Goal: Transaction & Acquisition: Purchase product/service

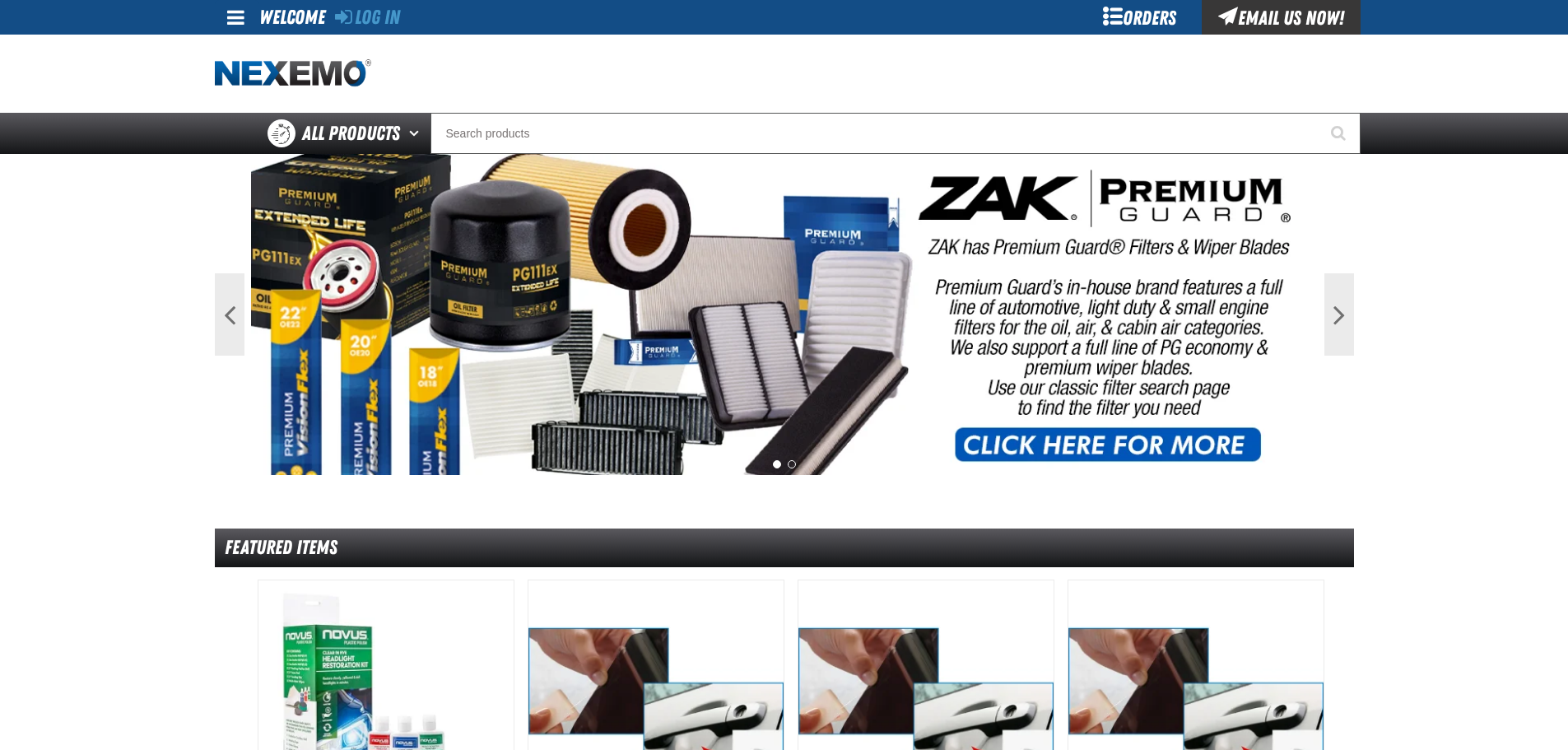
click at [1180, 14] on div "Orders" at bounding box center [1141, 17] width 124 height 34
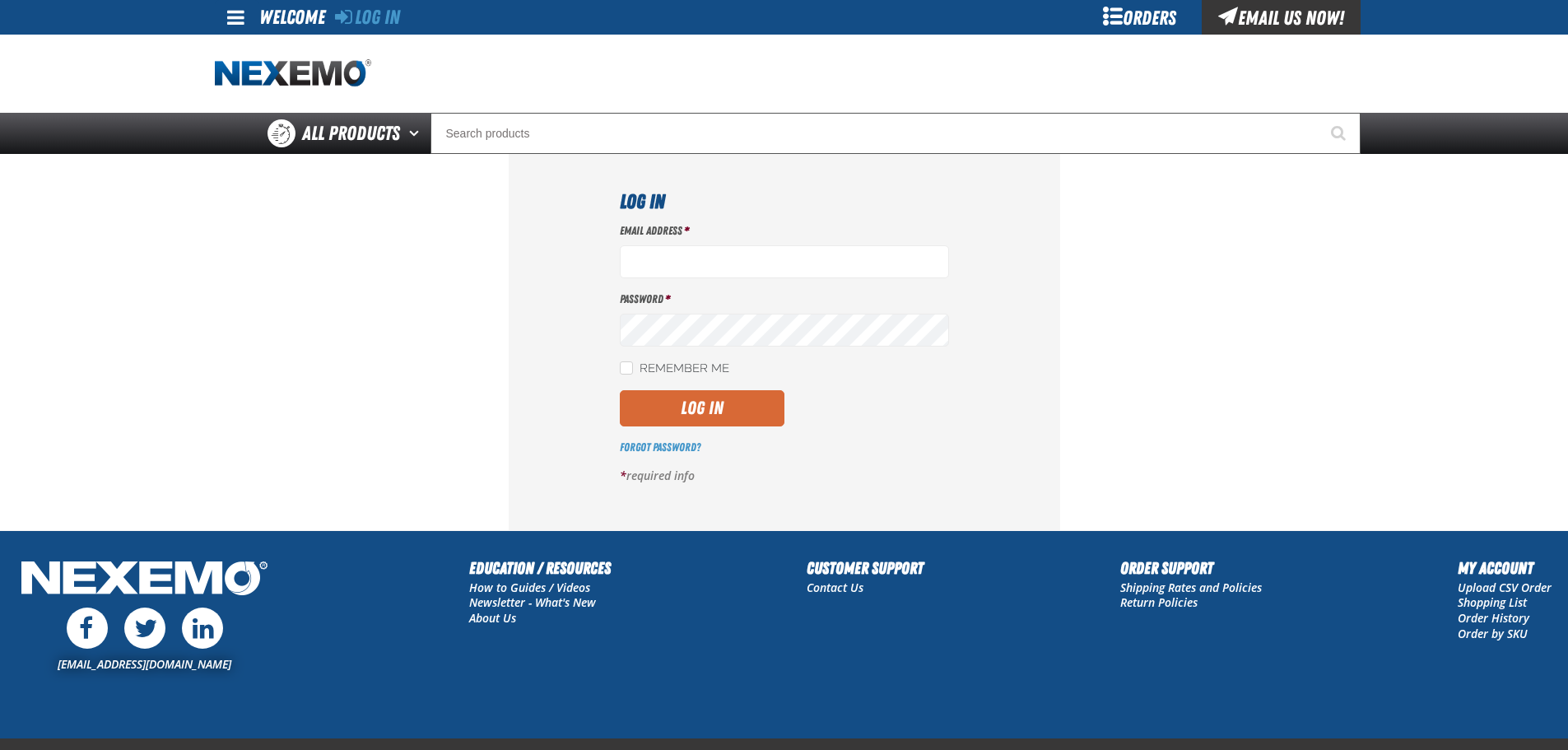
type input "[EMAIL_ADDRESS][DOMAIN_NAME]"
drag, startPoint x: 723, startPoint y: 424, endPoint x: 891, endPoint y: 446, distance: 169.4
click at [723, 424] on button "Log In" at bounding box center [702, 408] width 165 height 36
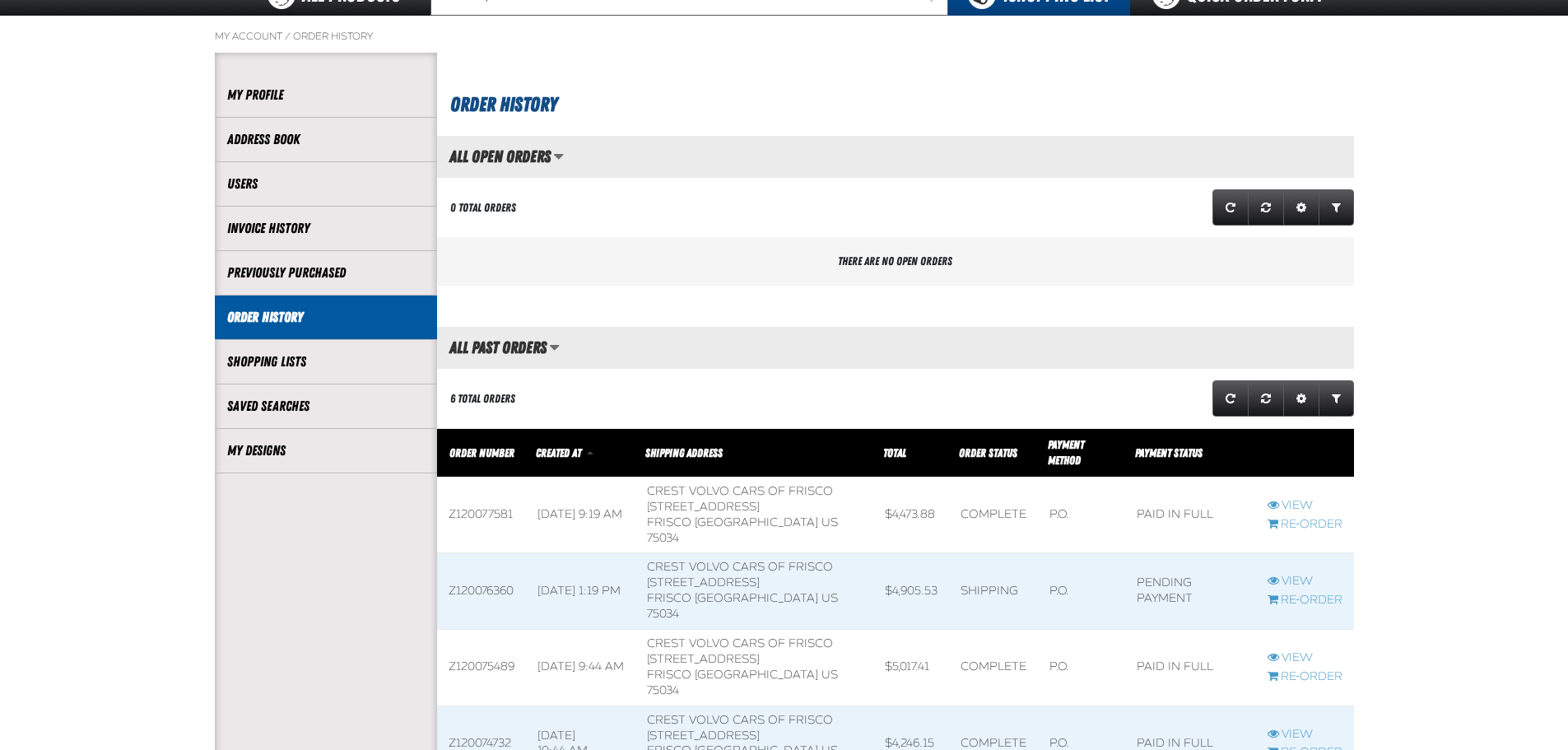
scroll to position [329, 0]
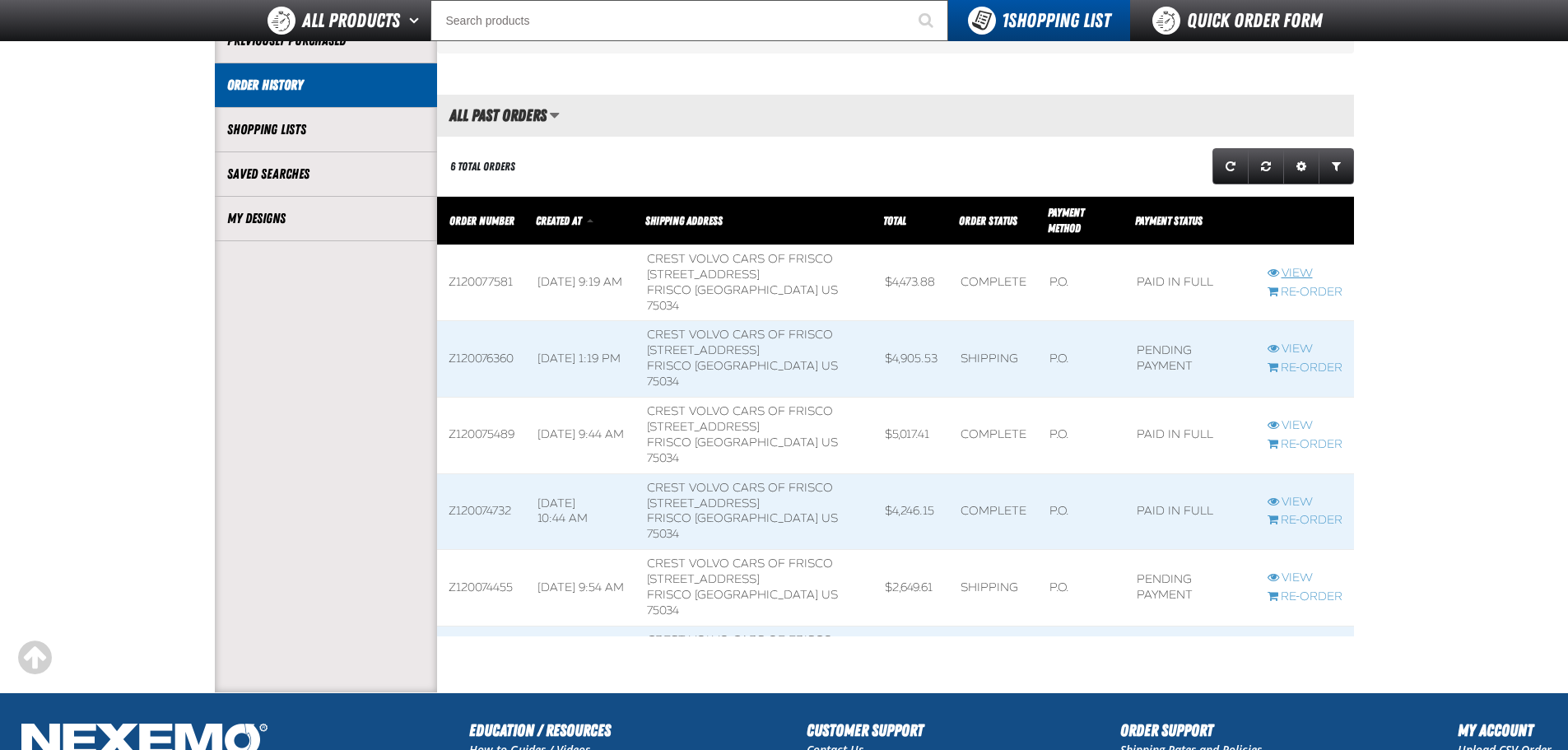
click at [1299, 266] on link "View" at bounding box center [1305, 274] width 75 height 16
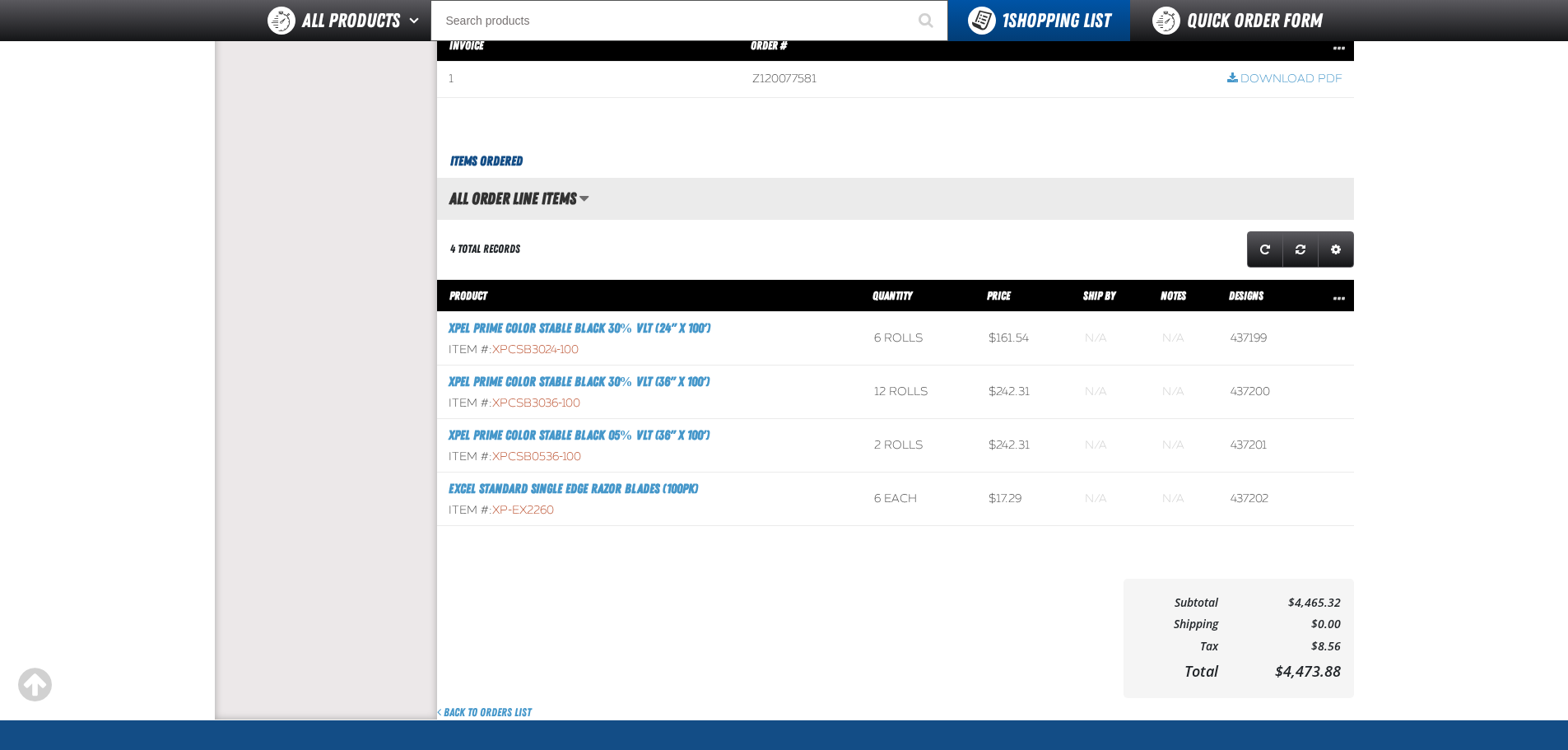
scroll to position [1153, 0]
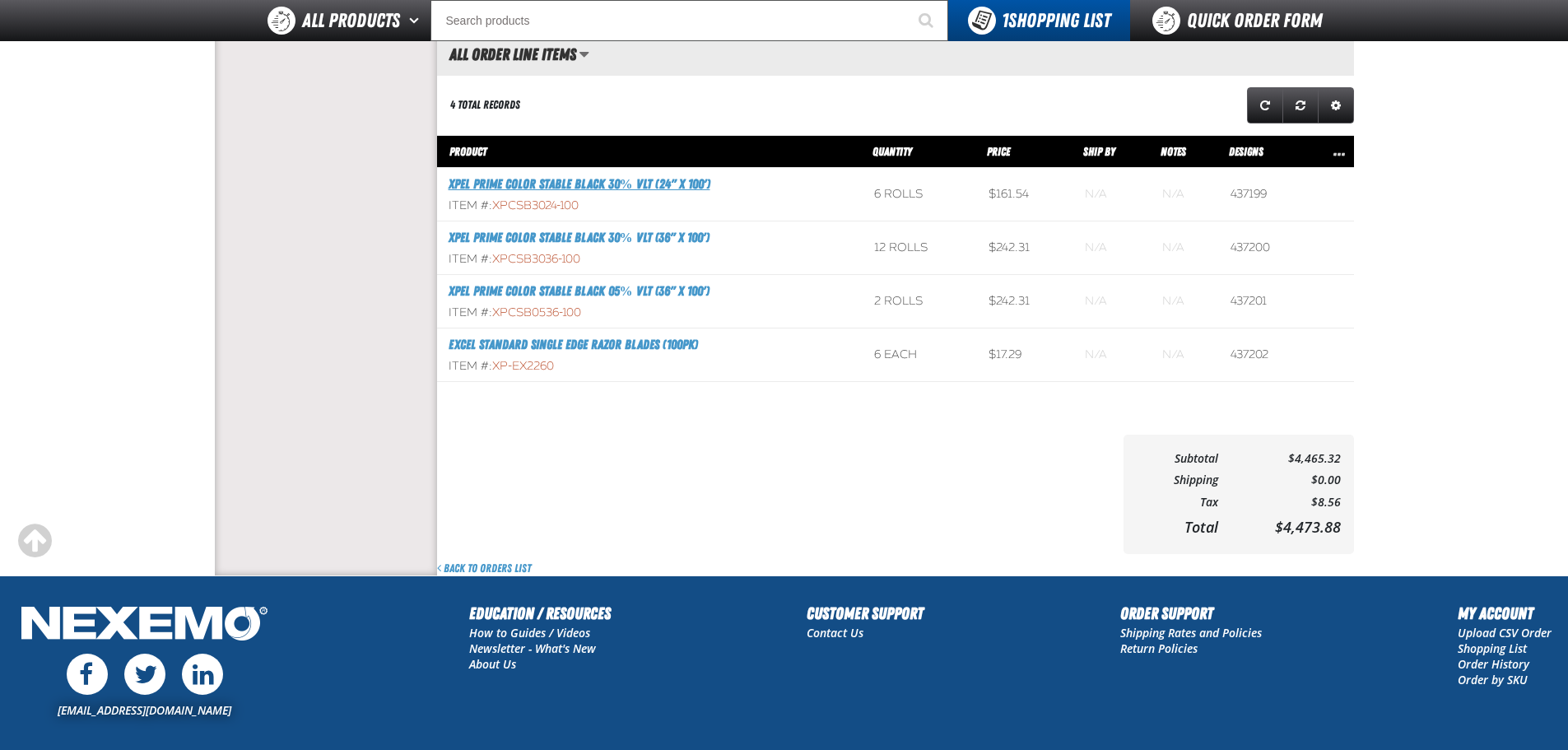
click at [664, 192] on link "XPEL PRIME Color Stable Black 30% VLT (24" x 100')" at bounding box center [580, 184] width 261 height 16
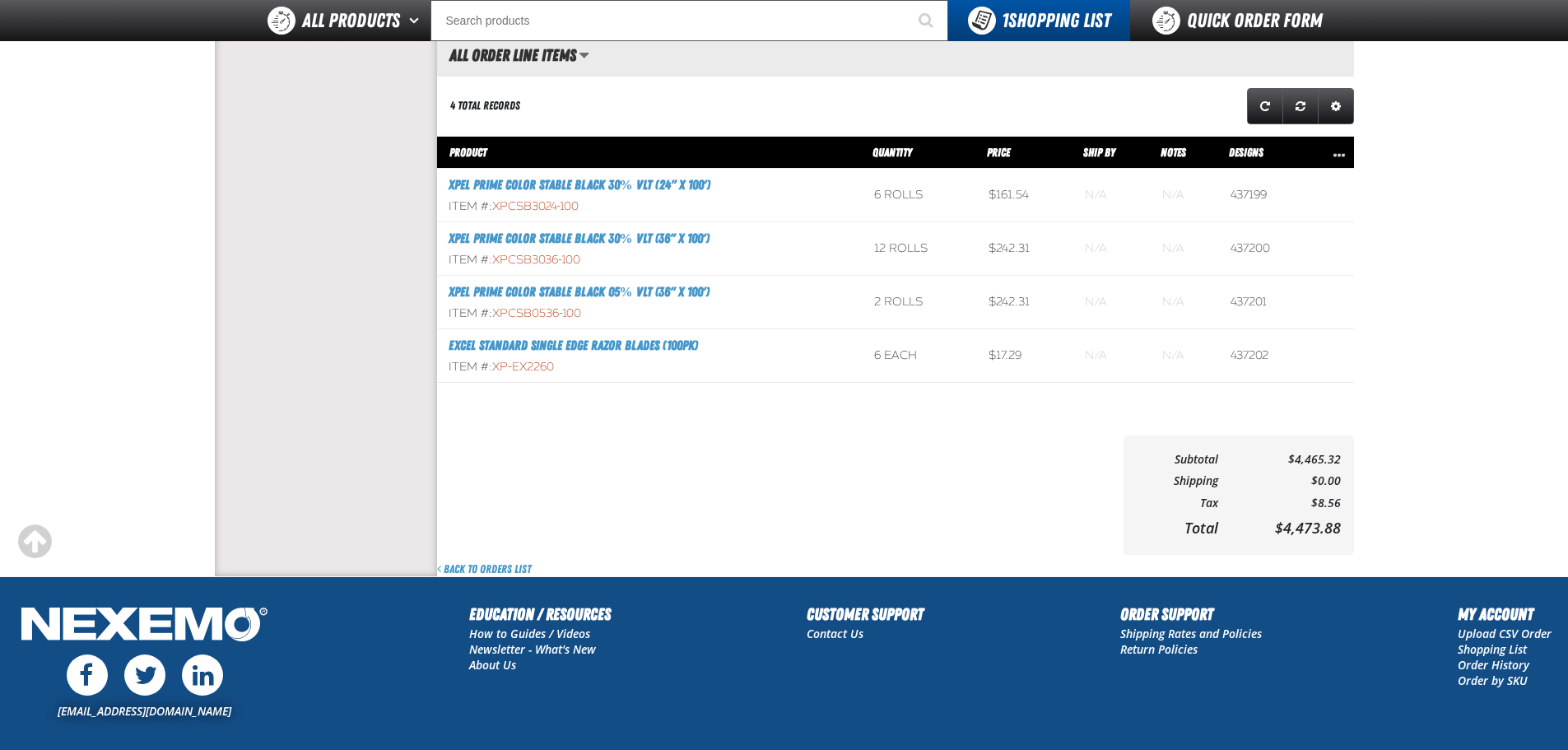
scroll to position [1, 1]
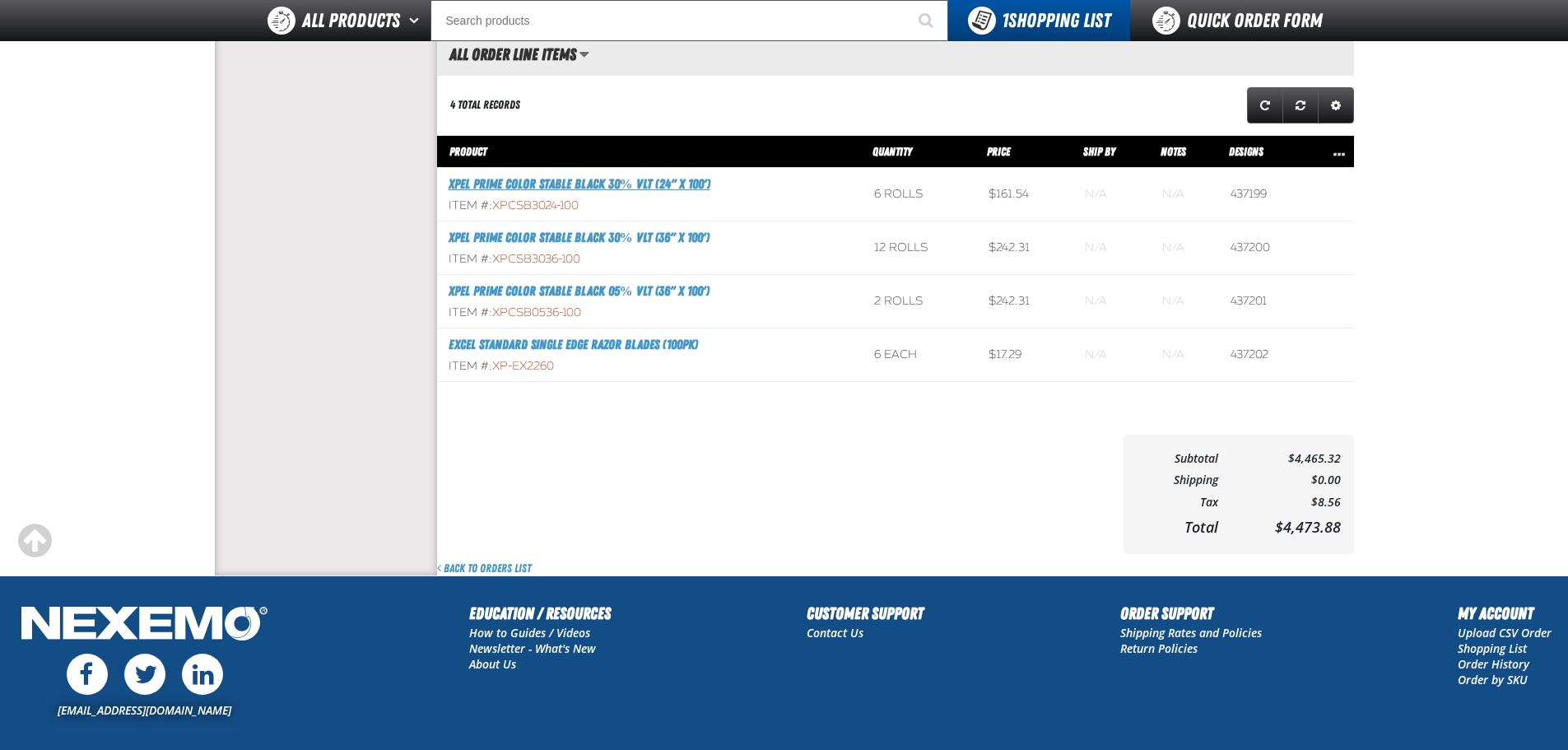
click at [590, 182] on link "XPEL PRIME Color Stable Black 30% VLT (24" x 100')" at bounding box center [580, 184] width 261 height 16
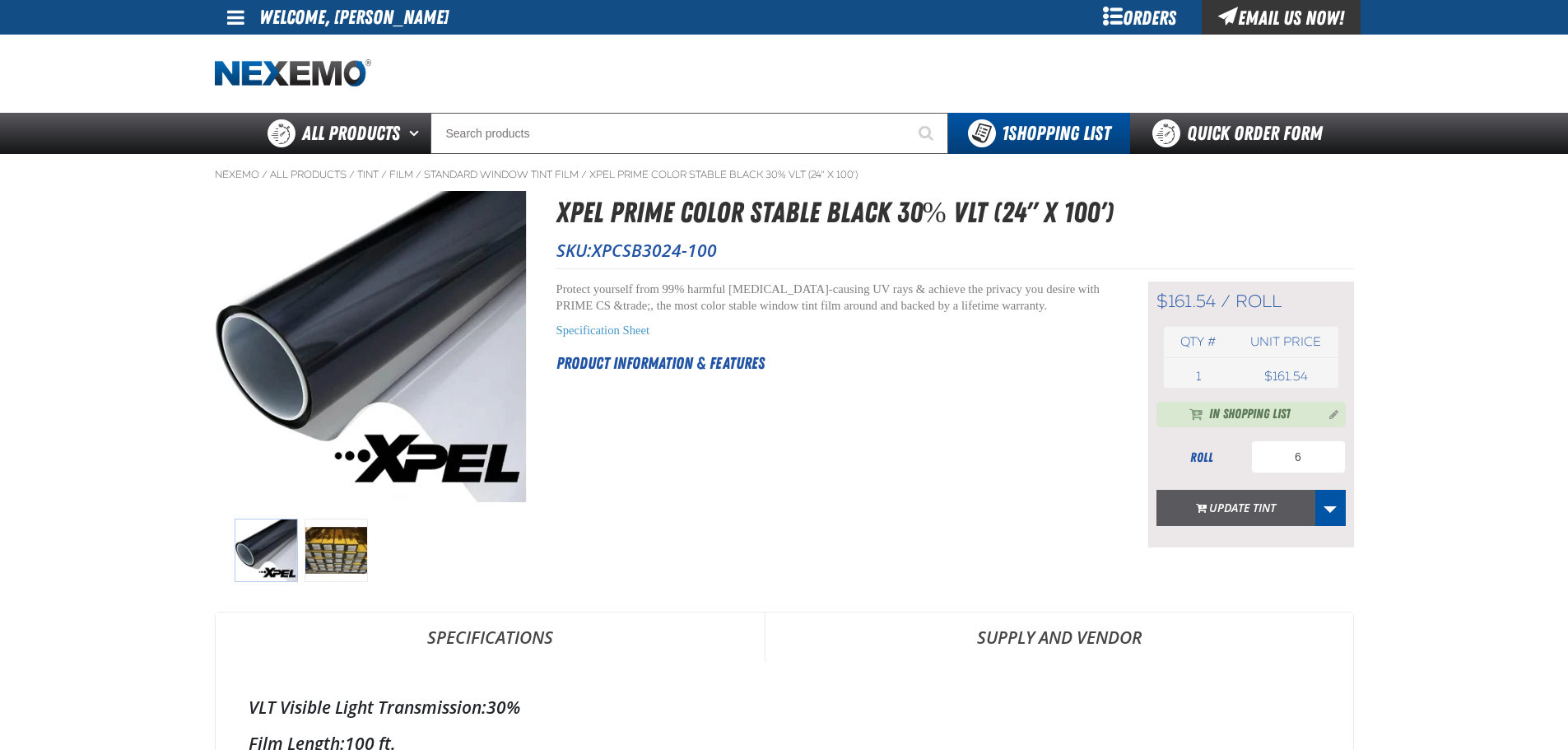
click at [1248, 510] on button "Update TINT" at bounding box center [1236, 508] width 159 height 36
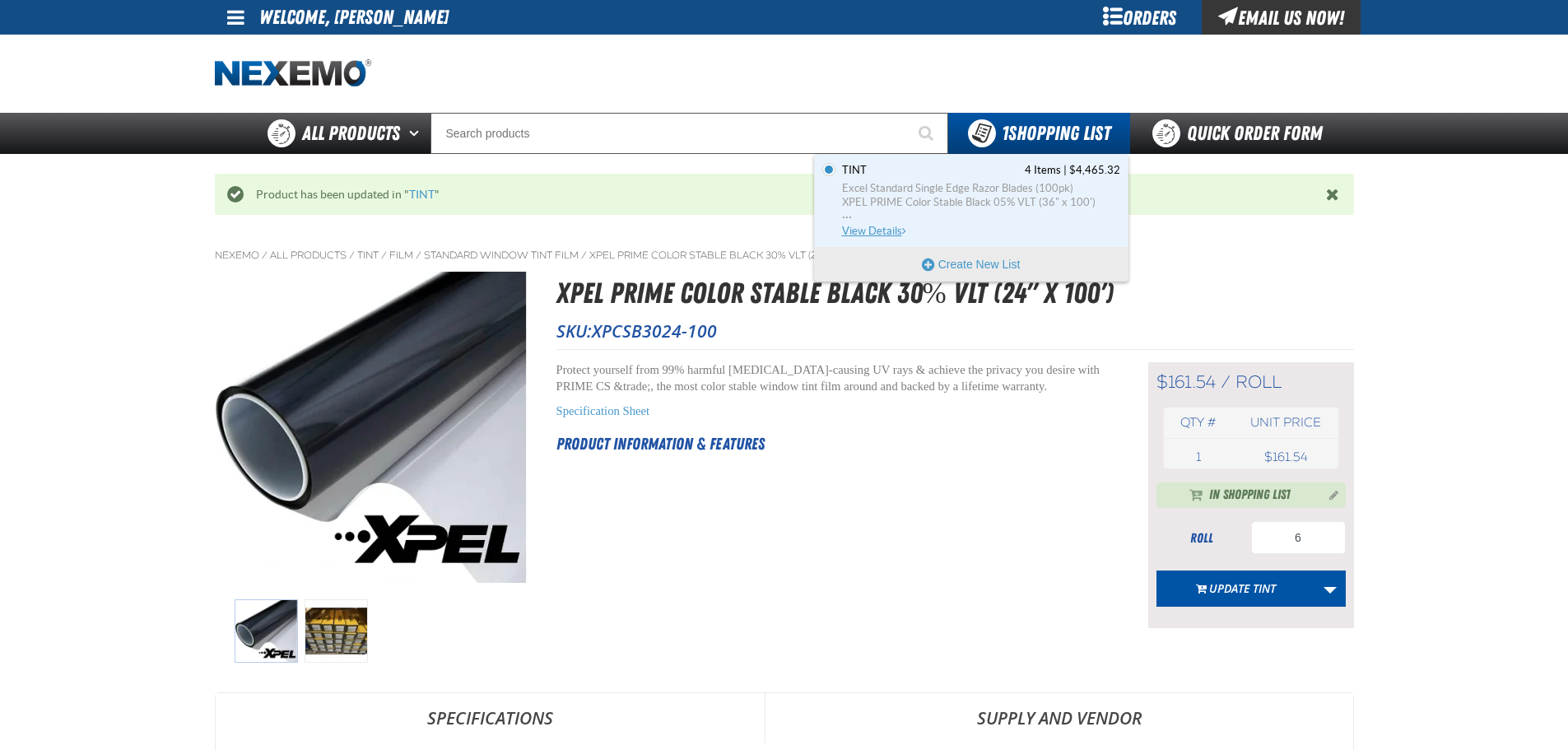
click at [873, 226] on span "View Details" at bounding box center [875, 231] width 67 height 13
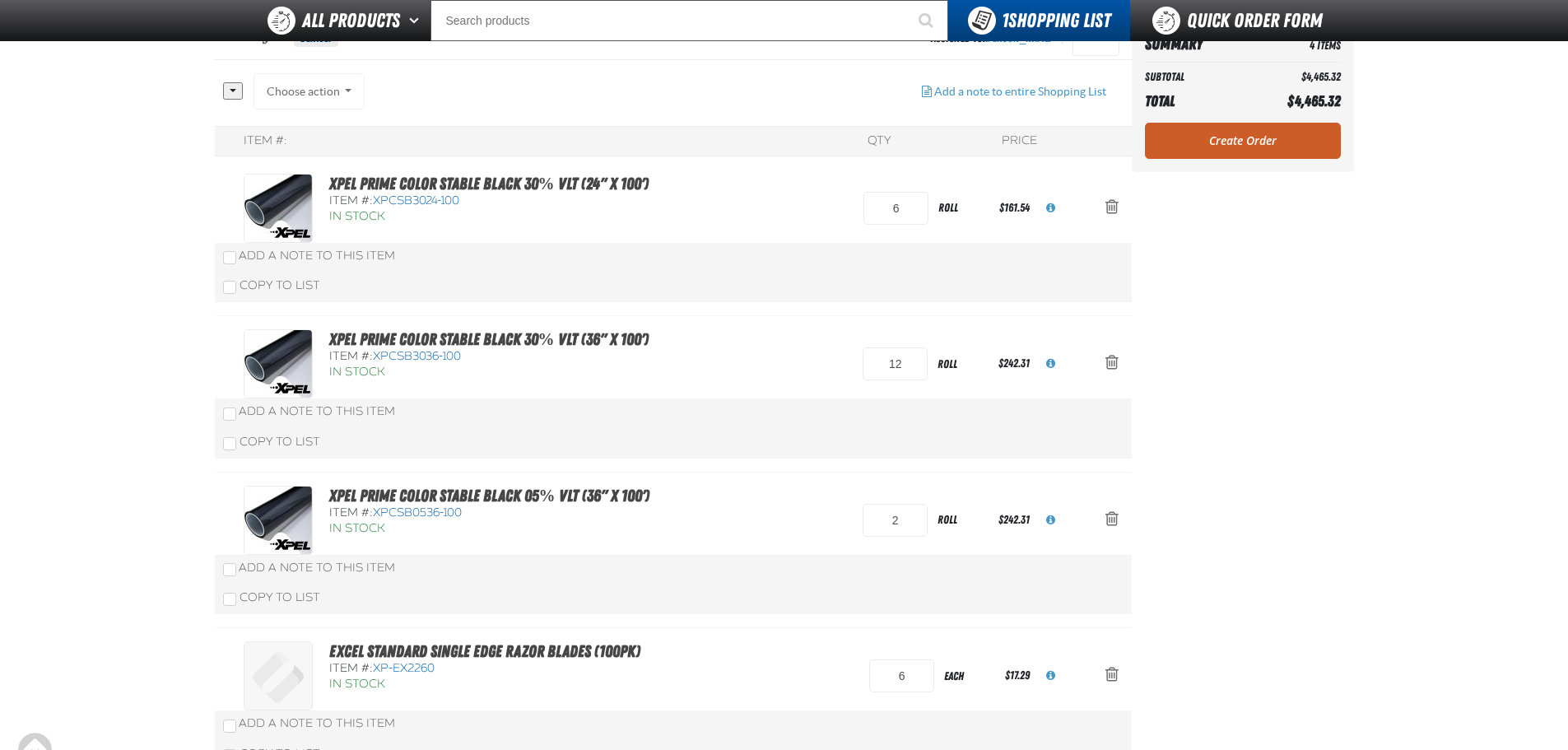
scroll to position [446, 0]
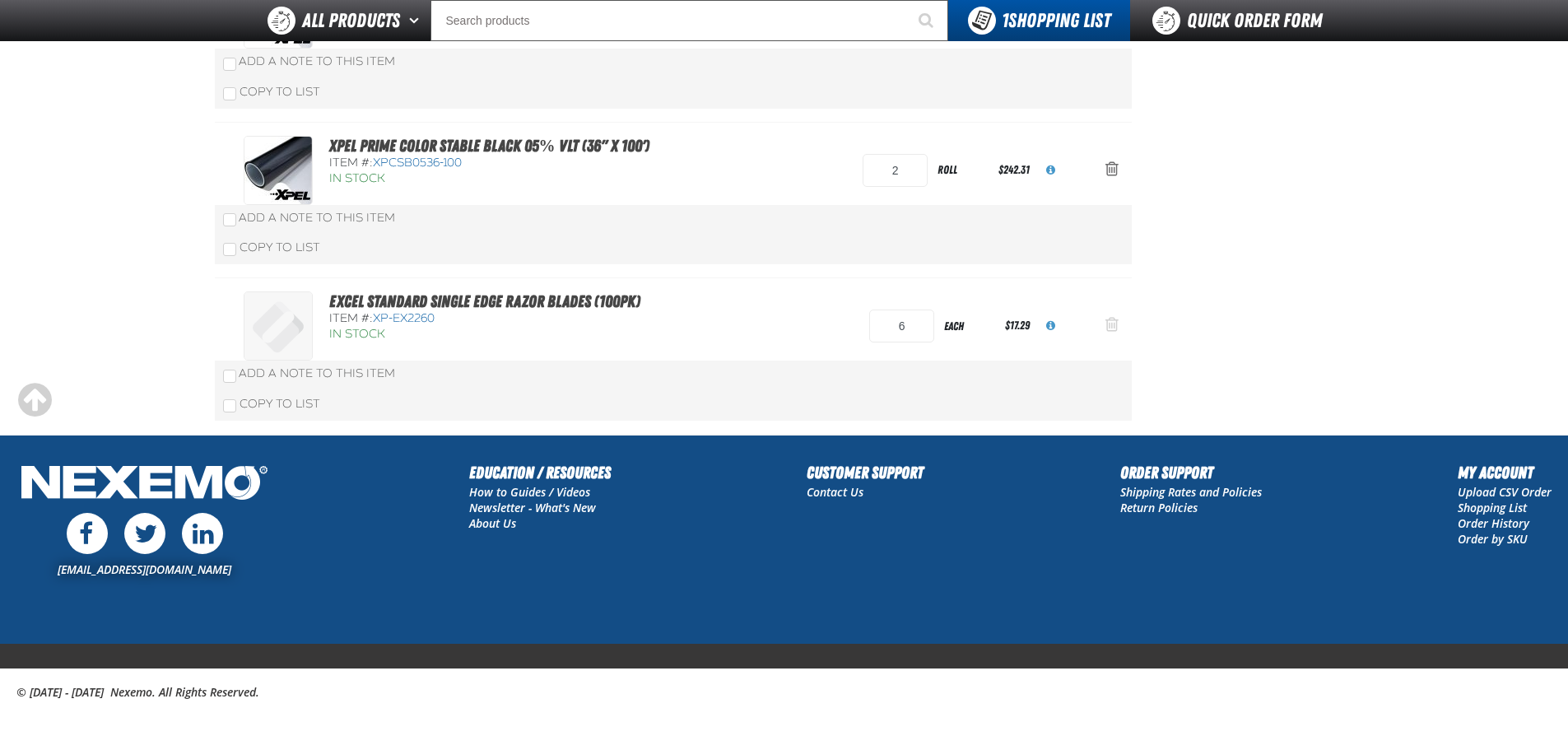
click at [1114, 322] on span "Action Remove Excel Standard Single Edge Razor Blades (100pk) from TINT" at bounding box center [1111, 324] width 13 height 17
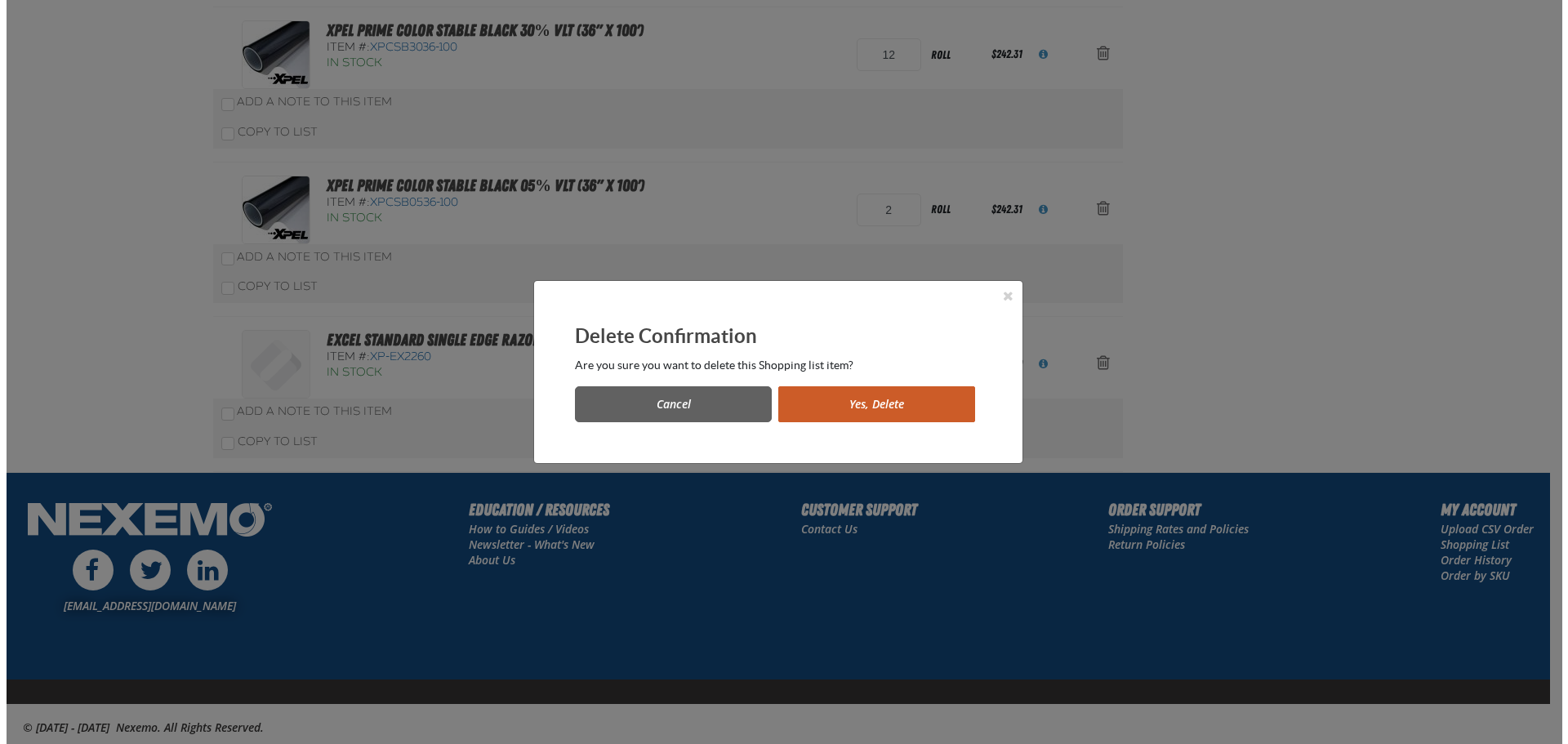
scroll to position [0, 0]
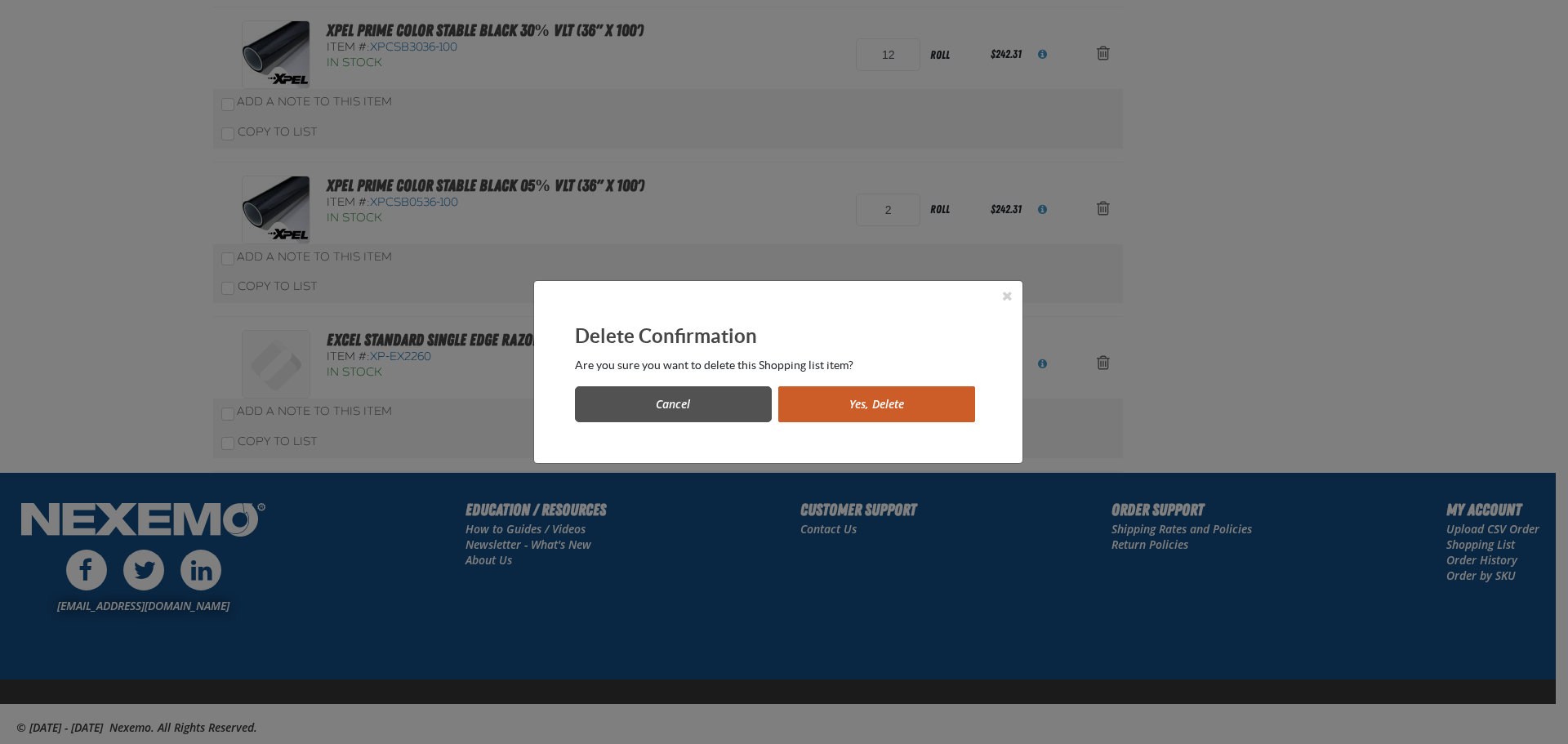
click at [720, 404] on button "Cancel" at bounding box center [673, 404] width 197 height 36
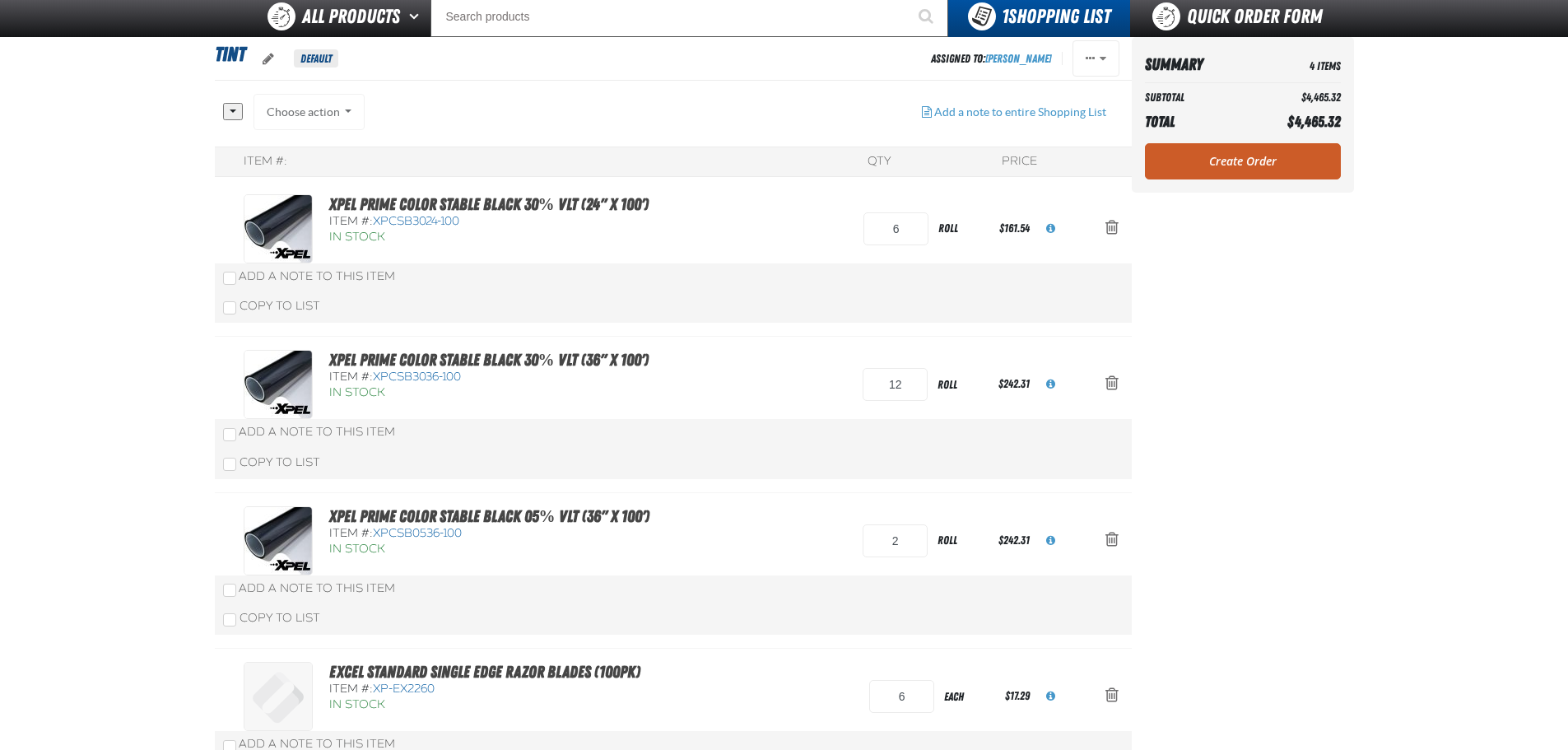
scroll to position [34, 0]
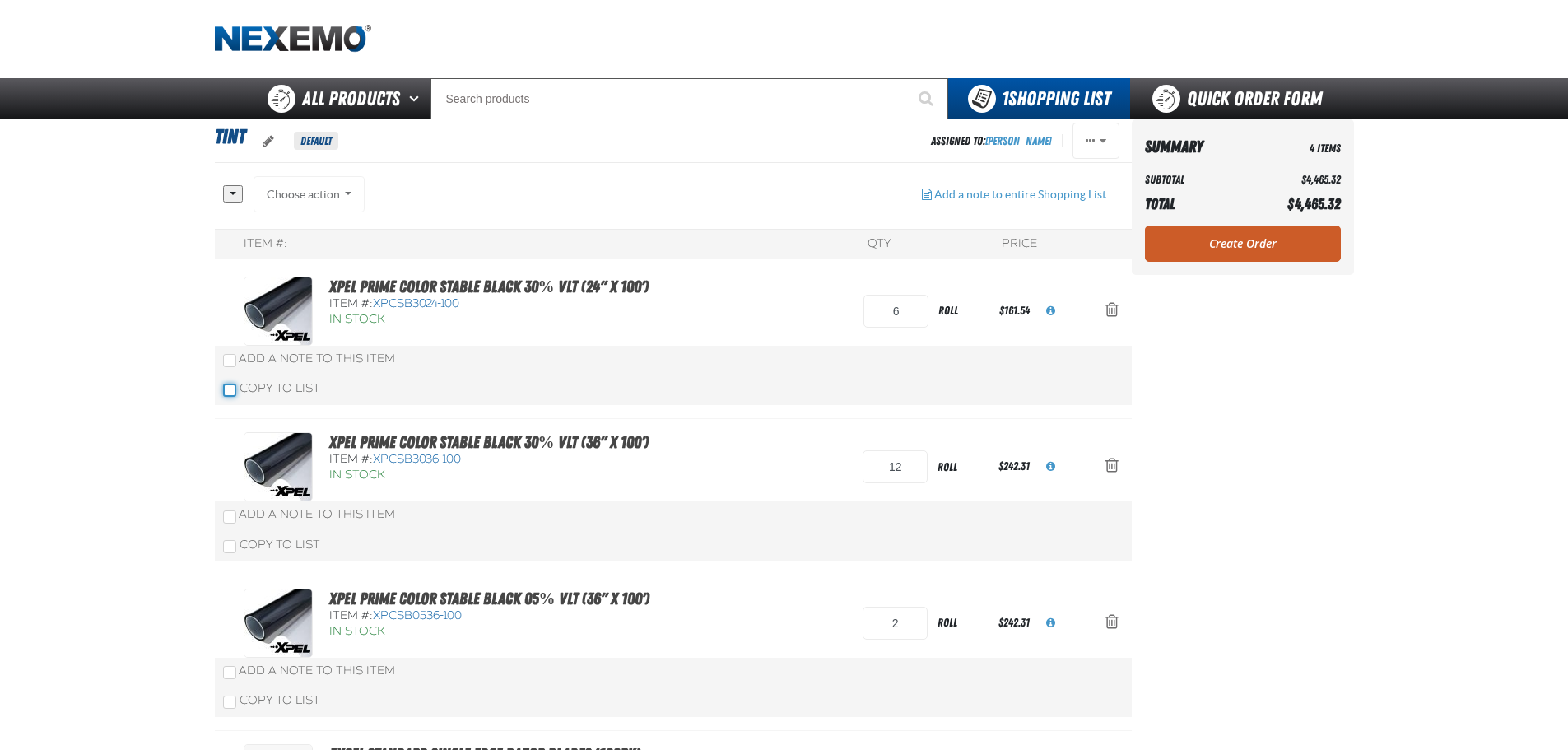
click at [227, 395] on input "Copy To List" at bounding box center [229, 389] width 13 height 13
click at [345, 200] on button "Choose action" at bounding box center [309, 194] width 112 height 36
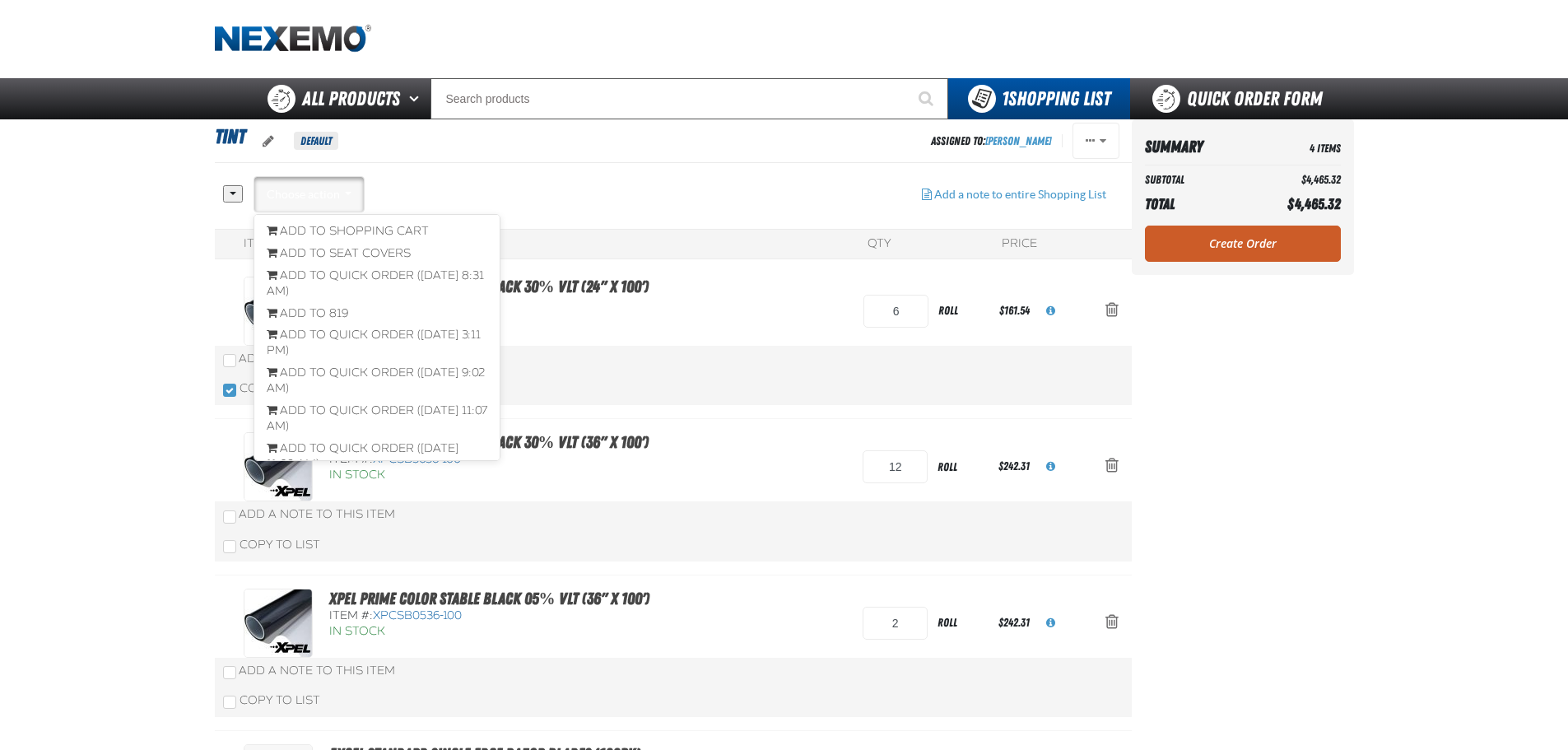
click at [342, 231] on link "Add to Shopping Cart" at bounding box center [377, 232] width 246 height 23
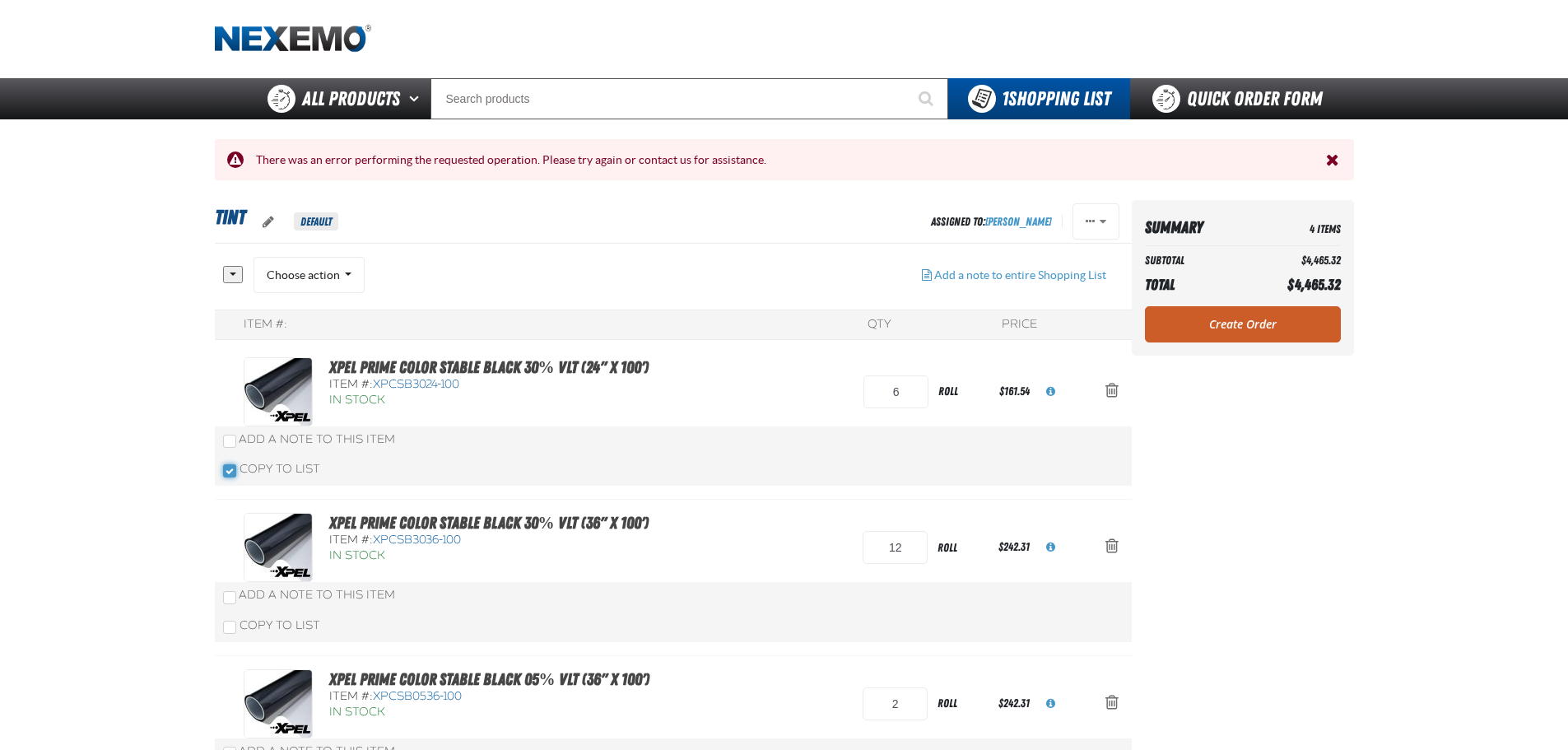
click at [226, 470] on input "Copy To List" at bounding box center [229, 471] width 13 height 13
checkbox input "false"
click at [317, 266] on div "Choose action Add to Shopping Cart Add to SEAT COVERS Add to Quick Order (May 2…" at bounding box center [309, 274] width 112 height 36
click at [337, 276] on div "Choose action Add to Shopping Cart Add to SEAT COVERS Add to Quick Order (May 2…" at bounding box center [309, 274] width 112 height 36
click at [346, 280] on div "Choose action Add to Shopping Cart Add to SEAT COVERS Add to Quick Order (May 2…" at bounding box center [309, 274] width 112 height 36
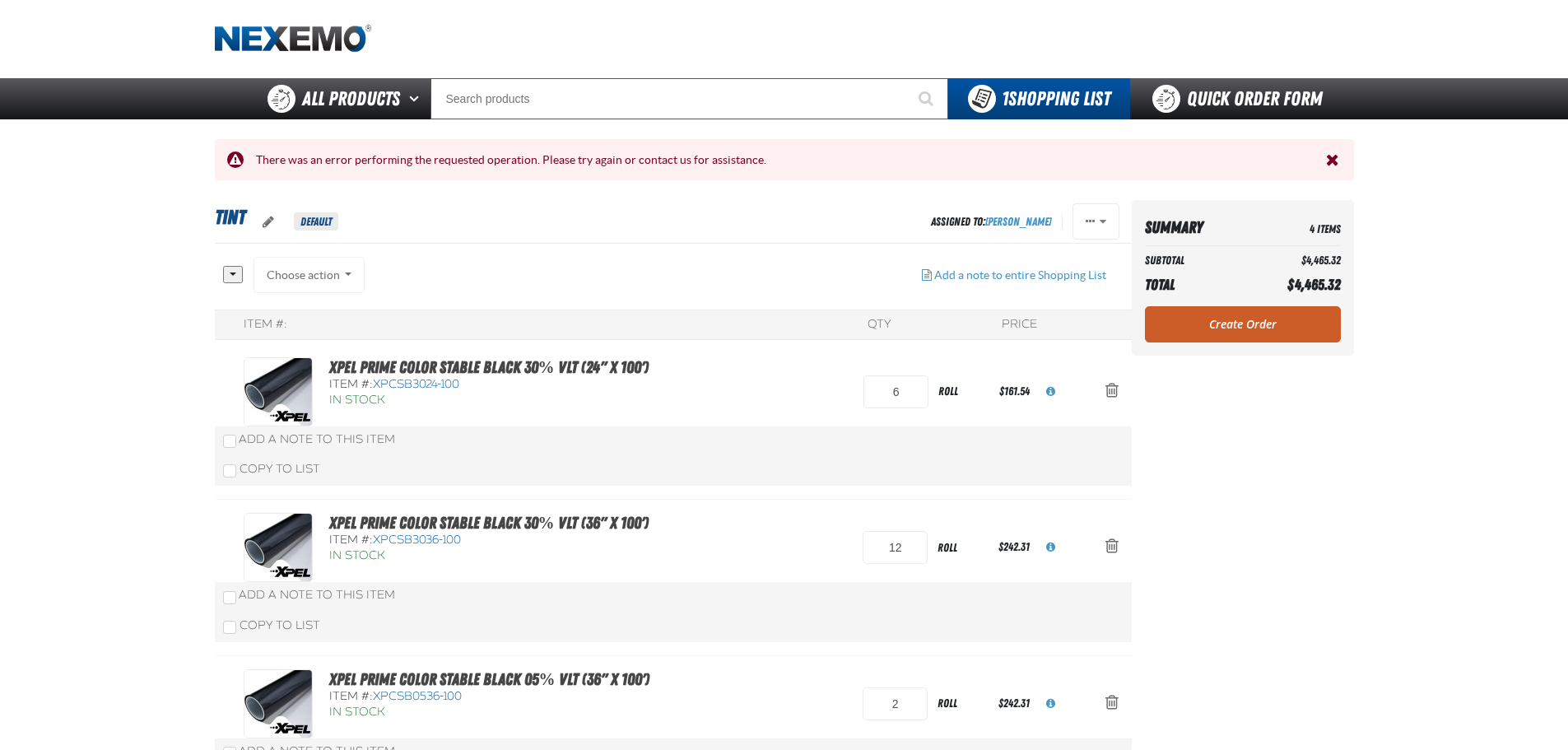
click at [215, 277] on div "All None Choose action Add to Shopping Cart 6" at bounding box center [673, 612] width 917 height 712
click at [241, 275] on button "button" at bounding box center [233, 275] width 20 height 18
click at [236, 275] on button "button" at bounding box center [233, 275] width 20 height 18
click at [145, 344] on main "TINT Default Assigned To: Jeremi Chapman Reassign Duplicate Delete" at bounding box center [784, 585] width 1568 height 769
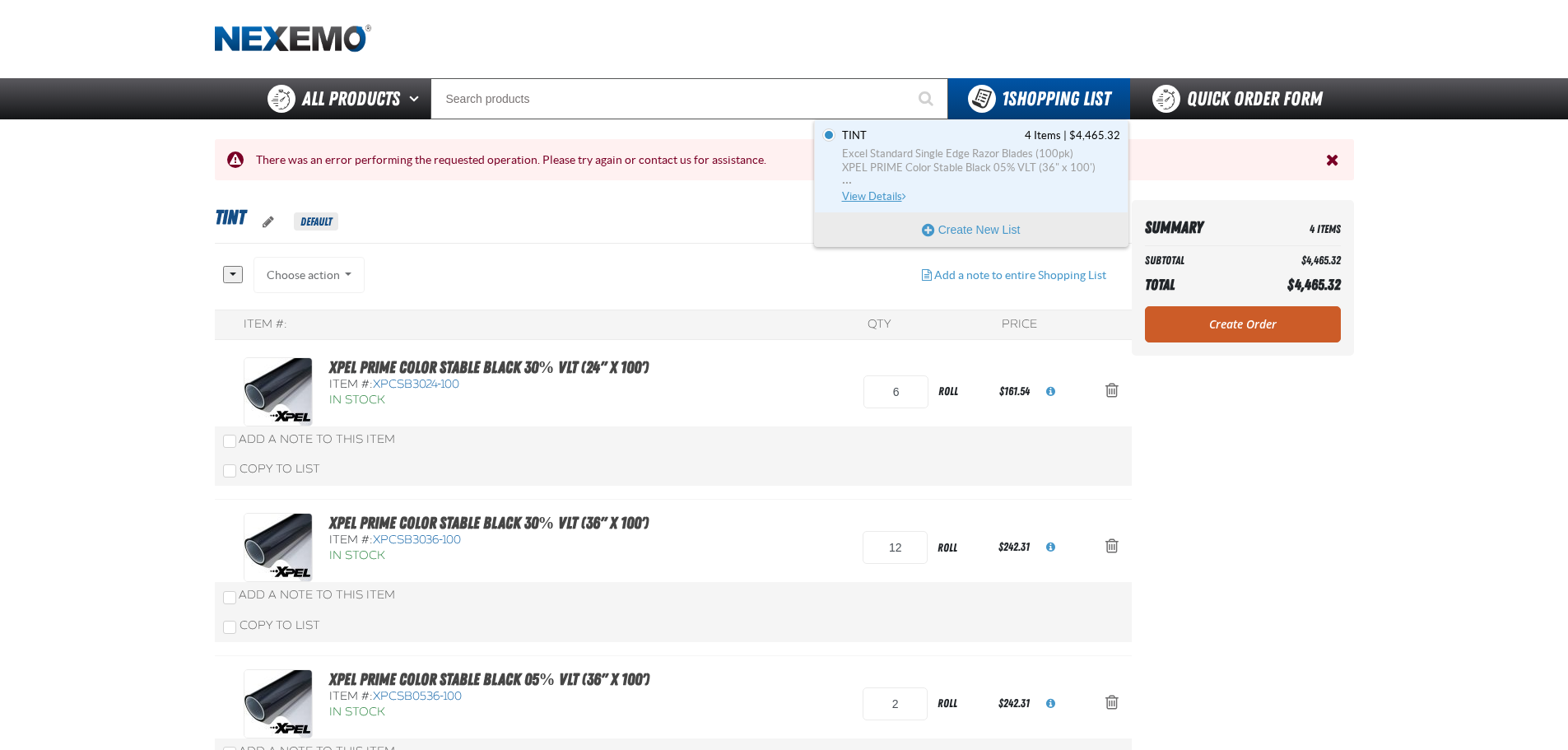
click at [879, 198] on span "View Details" at bounding box center [875, 197] width 67 height 13
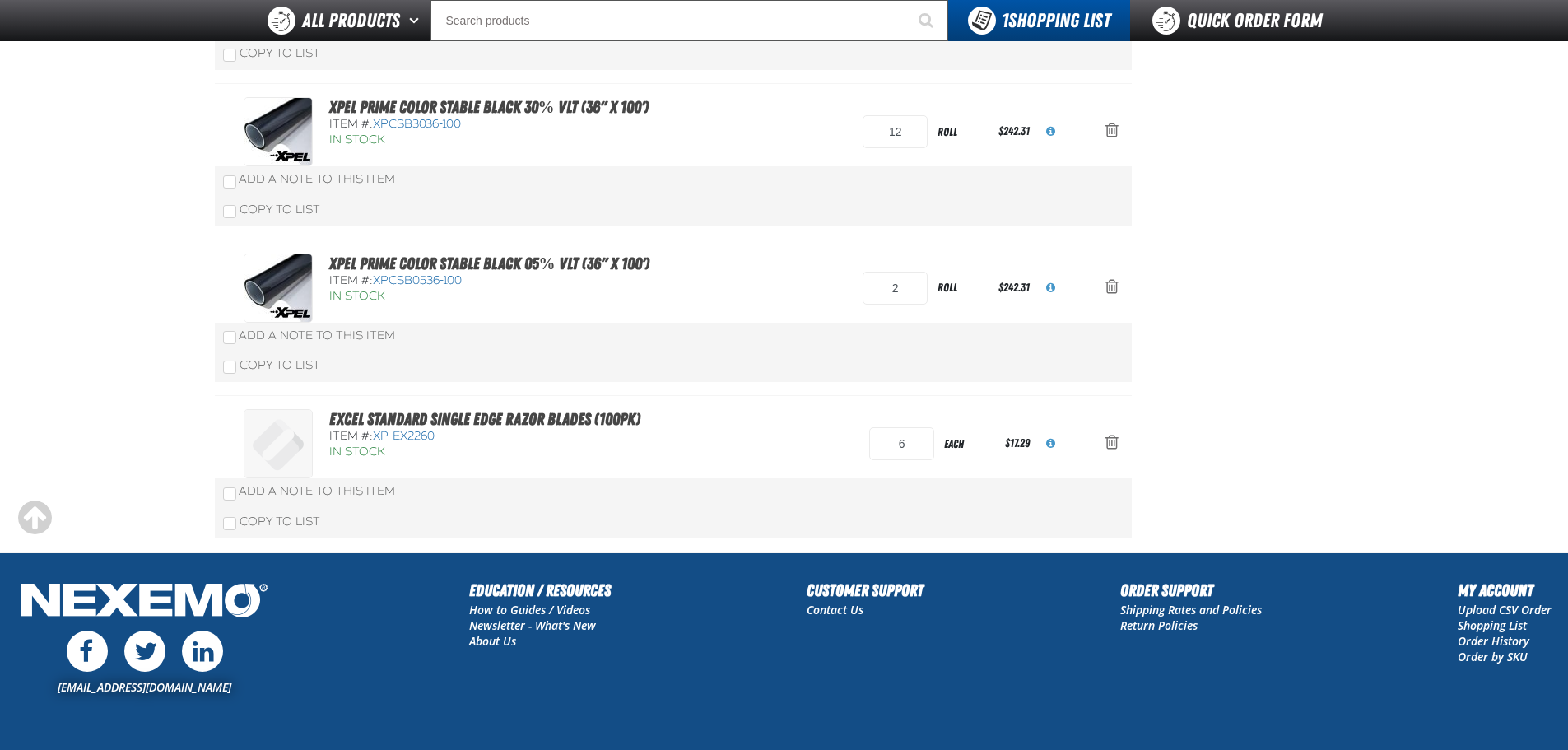
scroll to position [329, 0]
click at [1111, 444] on span "Action Remove Excel Standard Single Edge Razor Blades (100pk) from TINT" at bounding box center [1111, 441] width 13 height 17
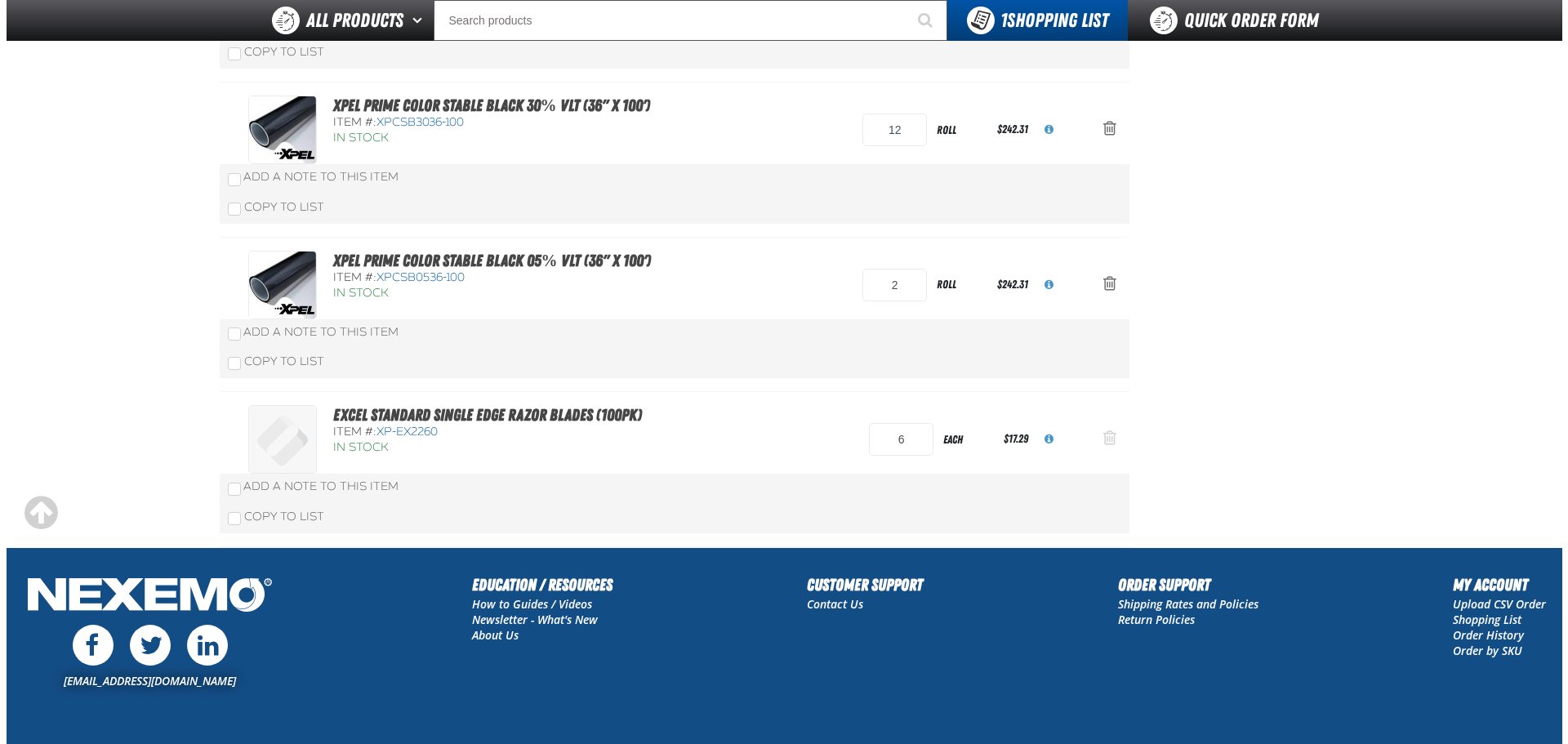
scroll to position [0, 0]
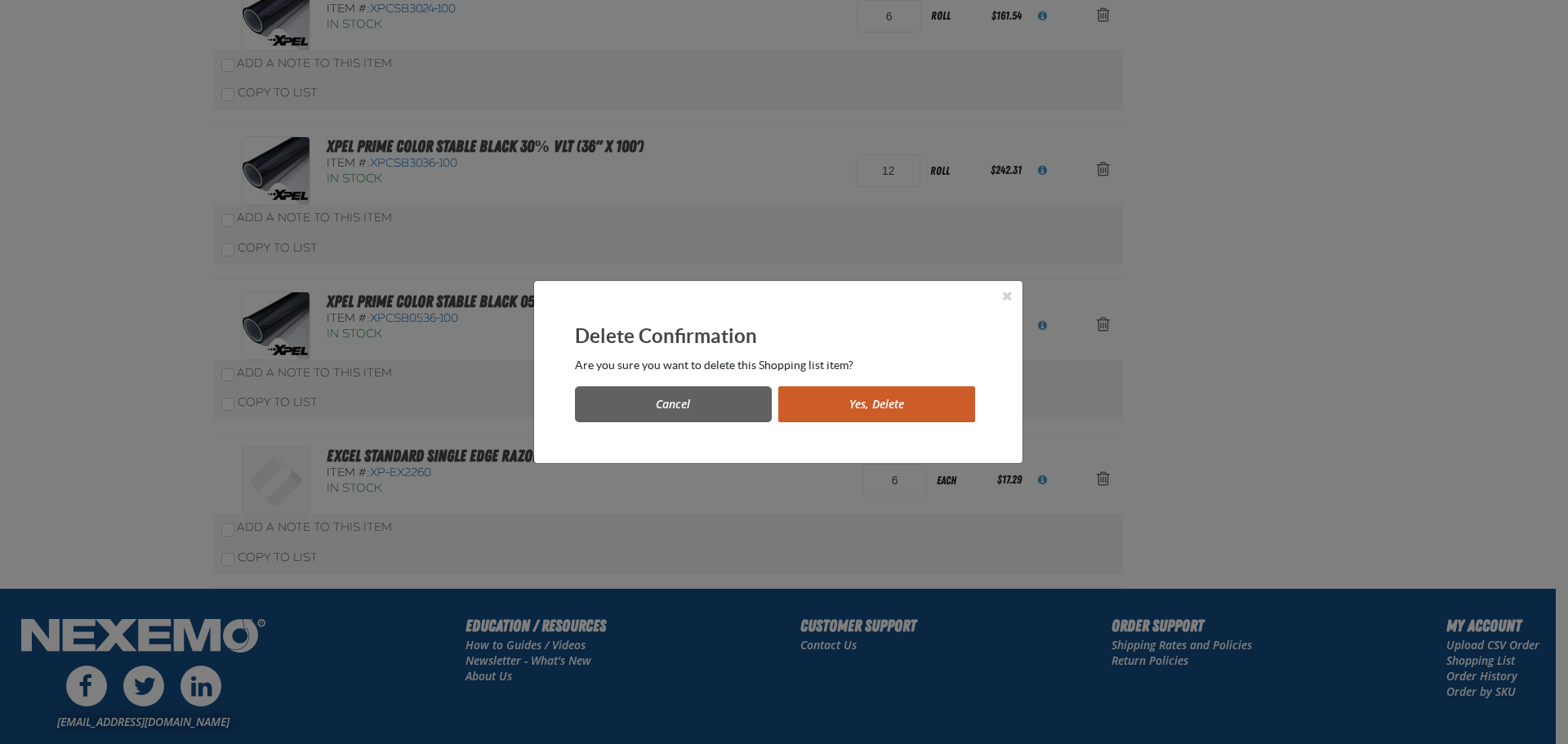
click at [848, 411] on button "Yes, Delete" at bounding box center [876, 404] width 197 height 36
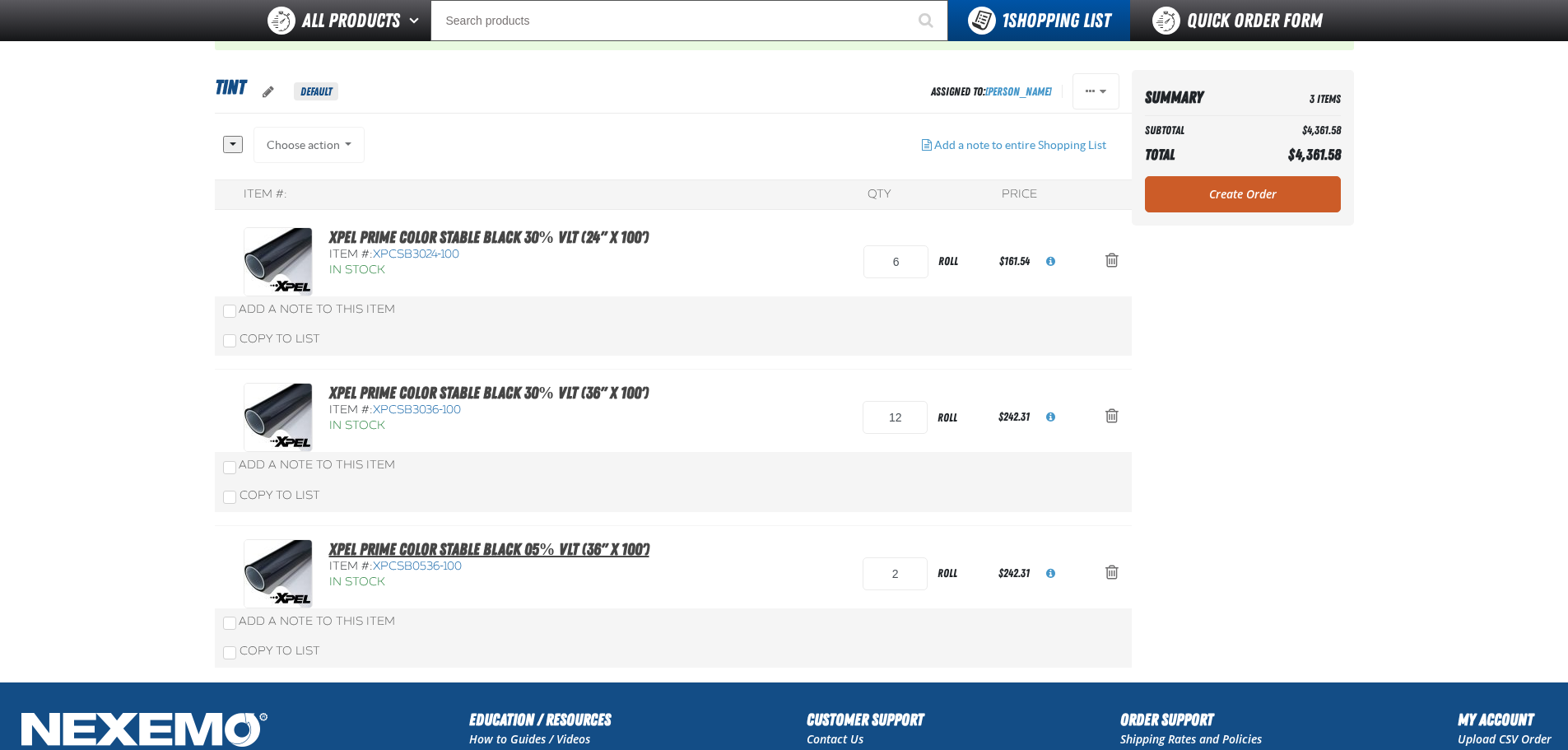
scroll to position [43, 0]
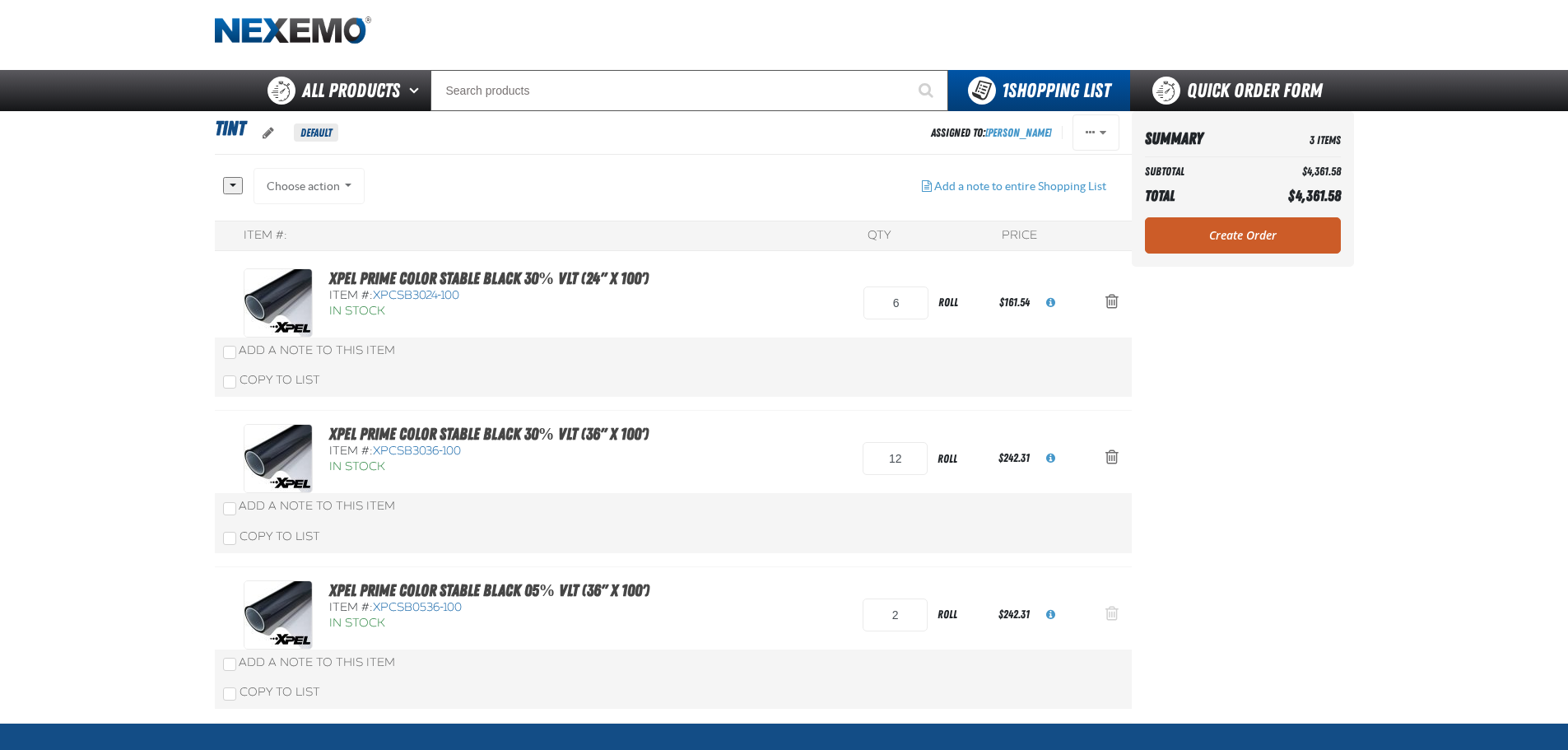
click at [1105, 618] on span "Action Remove XPEL PRIME Color Stable Black 05% VLT (36&quot; x 100&#039;) from…" at bounding box center [1111, 613] width 13 height 17
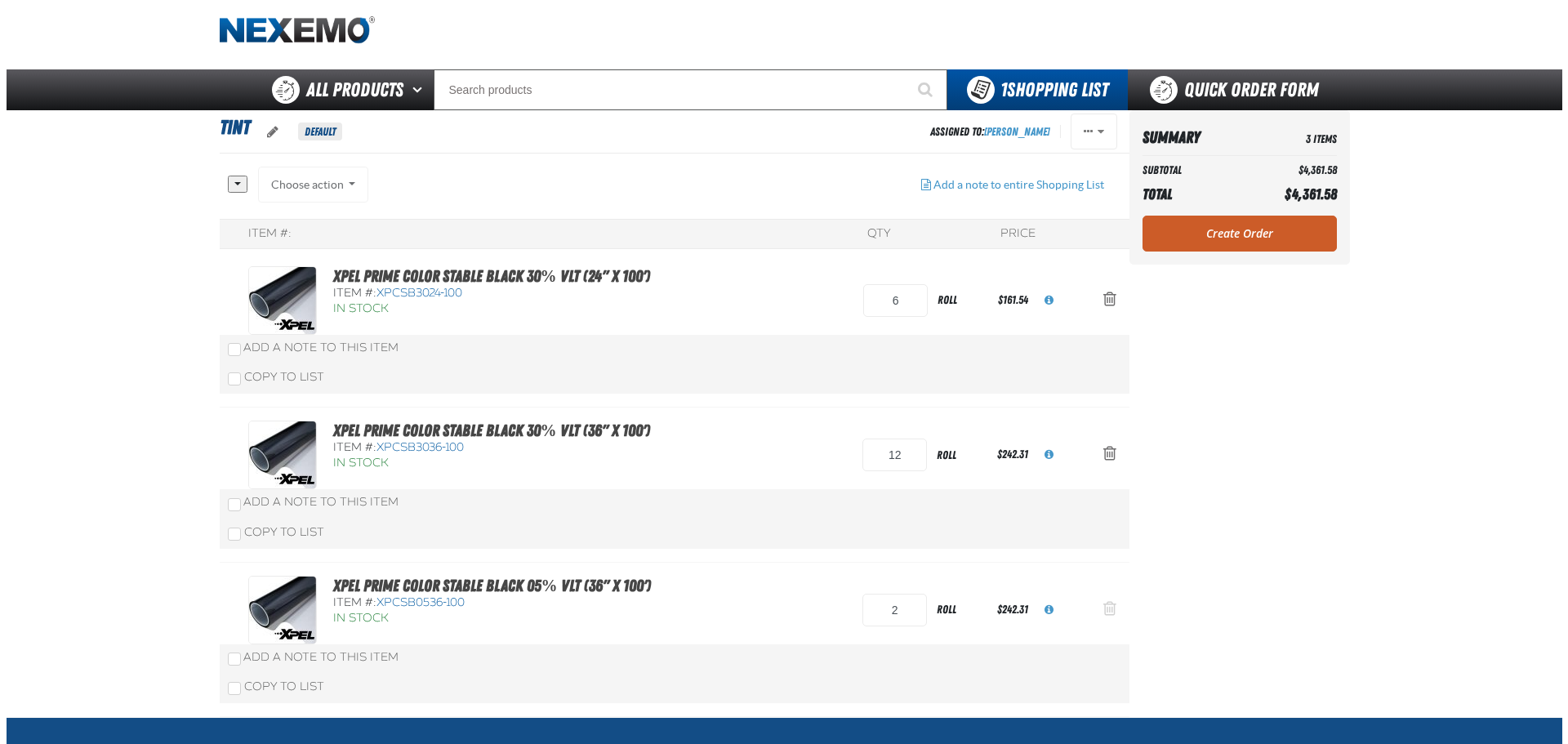
scroll to position [0, 0]
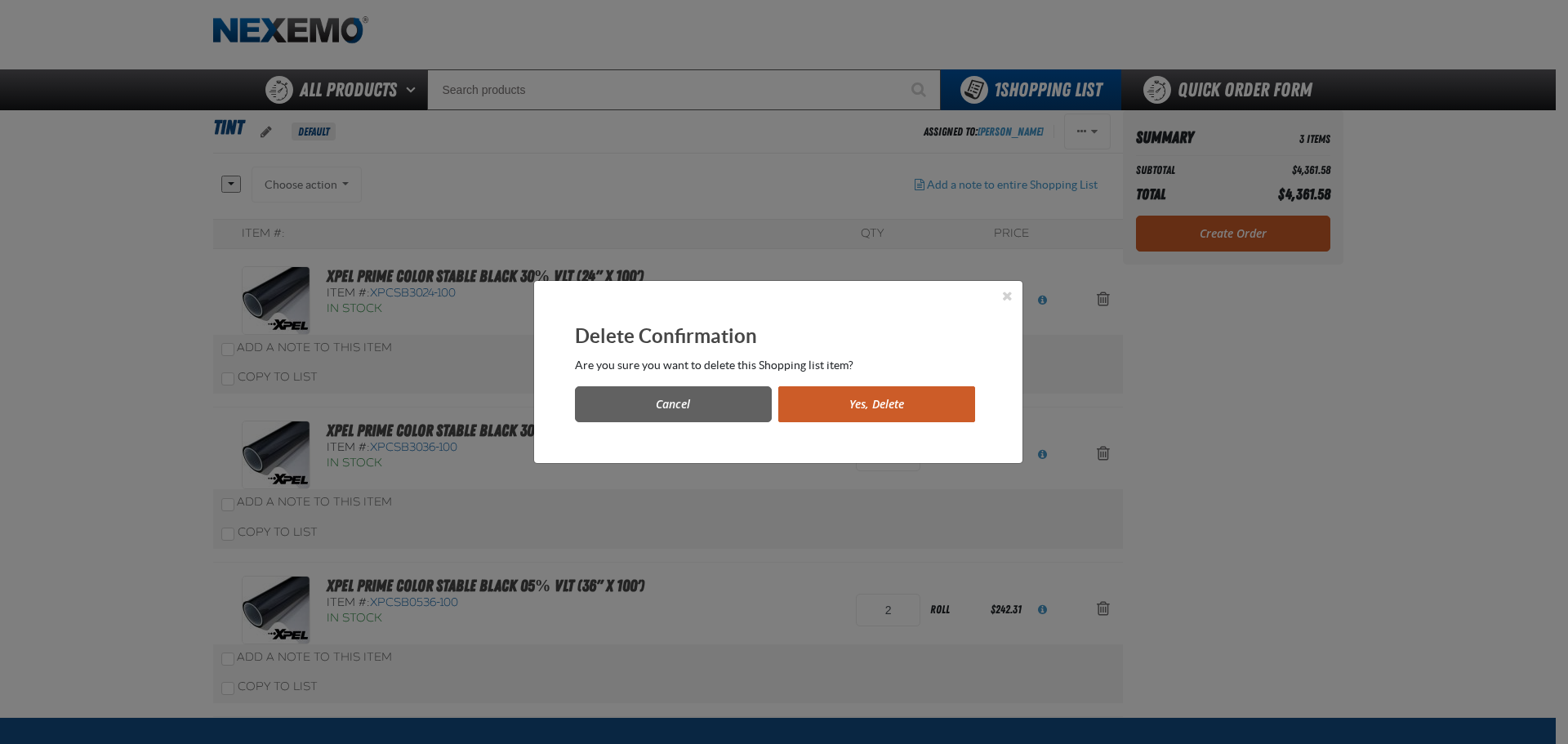
click at [819, 390] on button "Yes, Delete" at bounding box center [876, 404] width 197 height 36
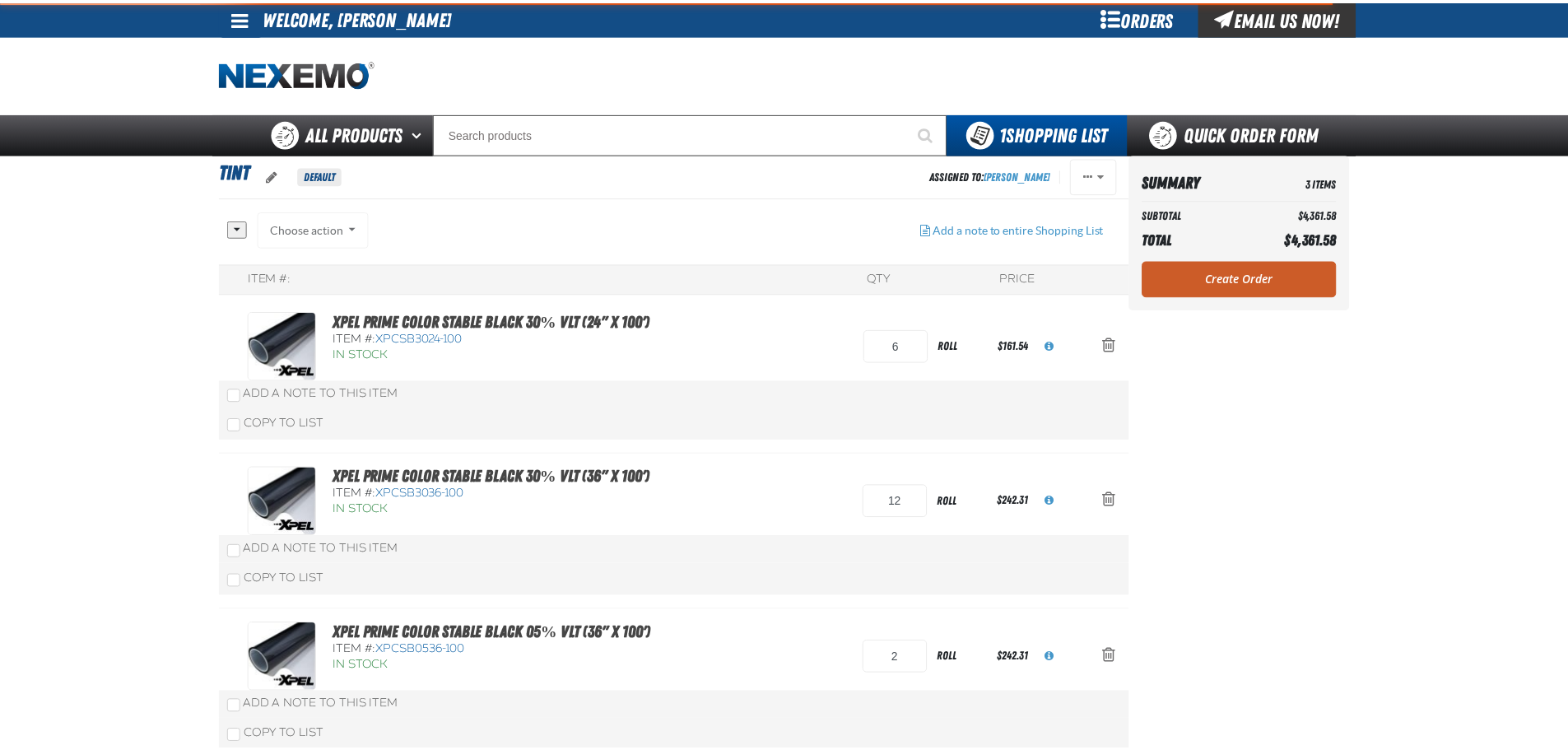
scroll to position [43, 0]
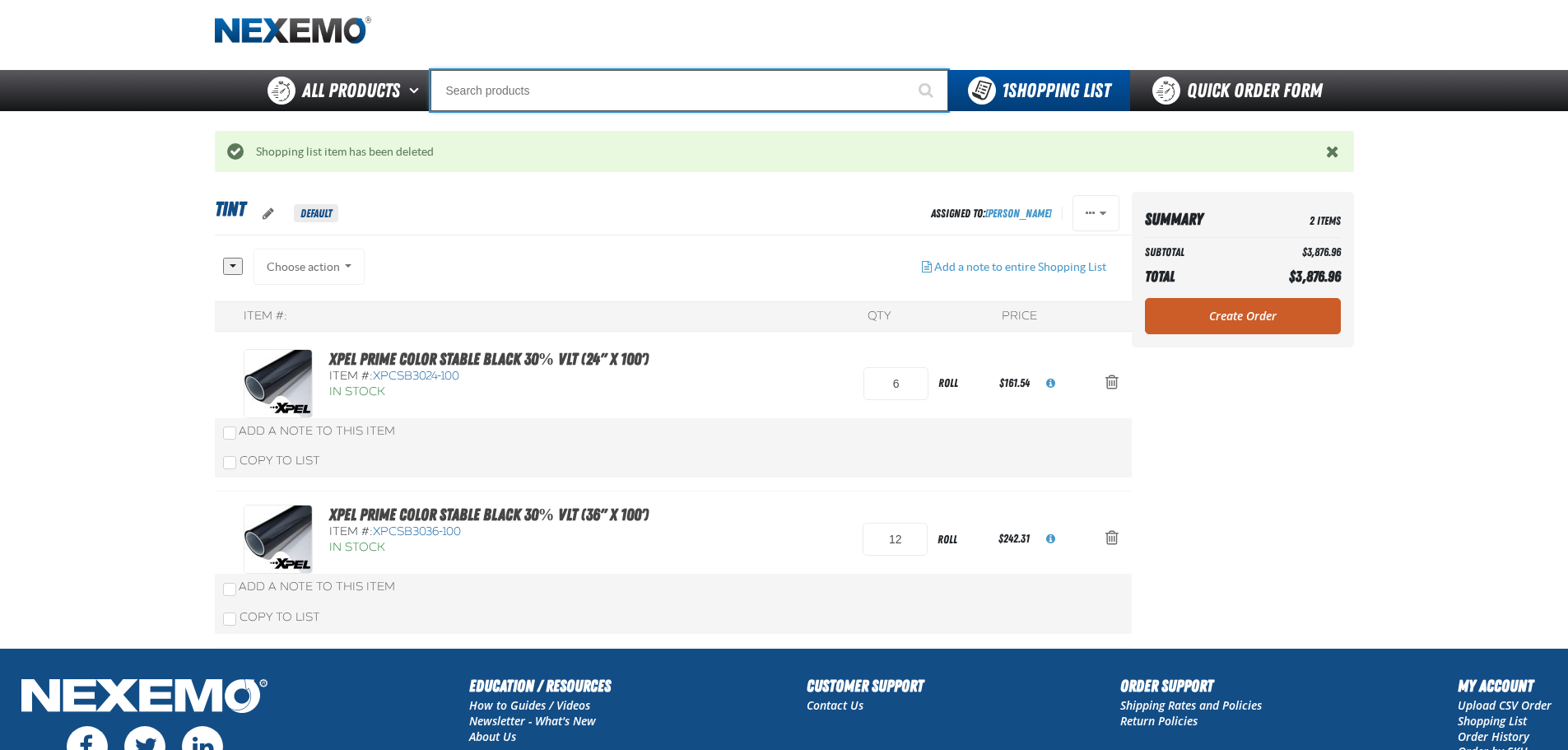
click at [533, 90] on input "Search" at bounding box center [689, 90] width 518 height 41
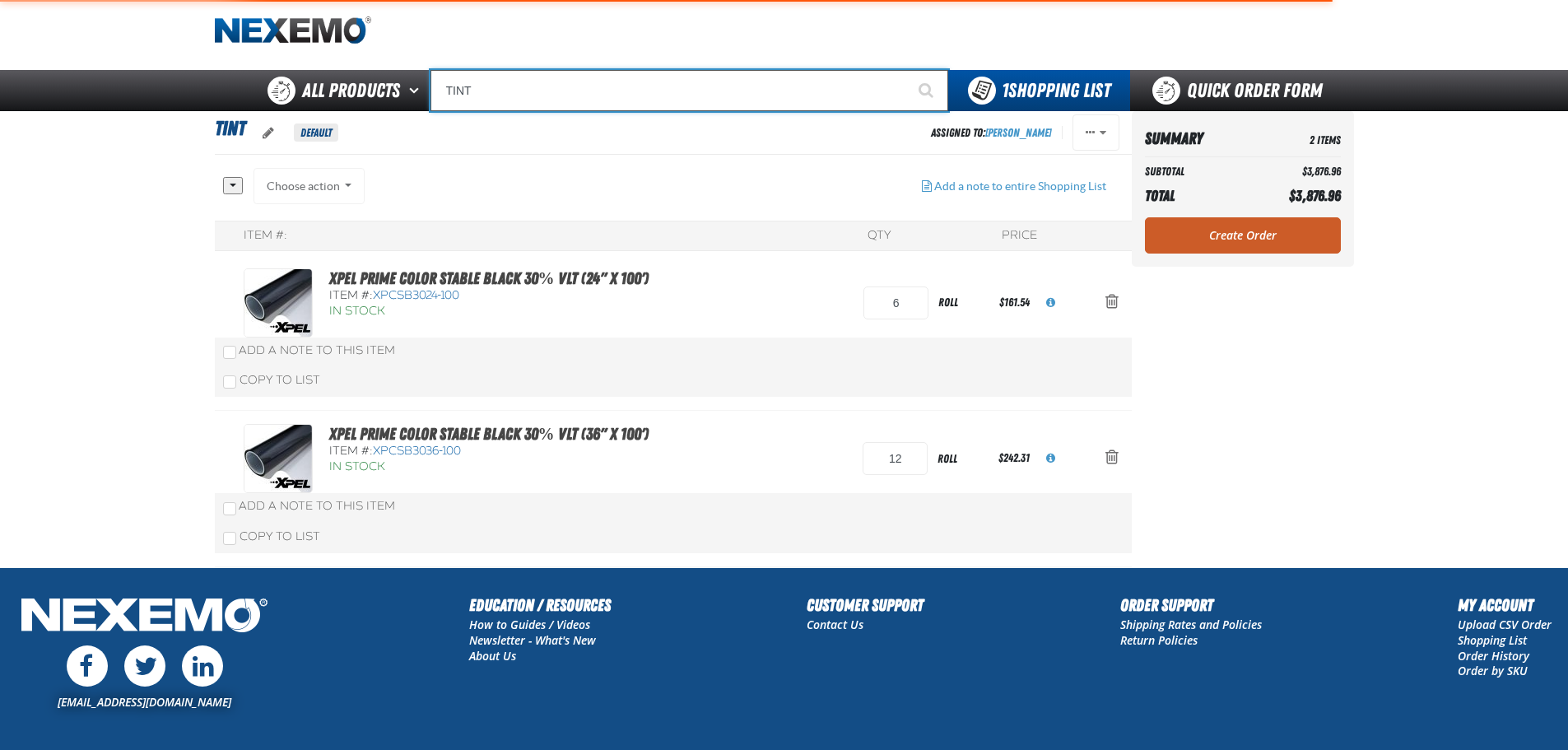
type input "TINT"
type input "TINT Off"
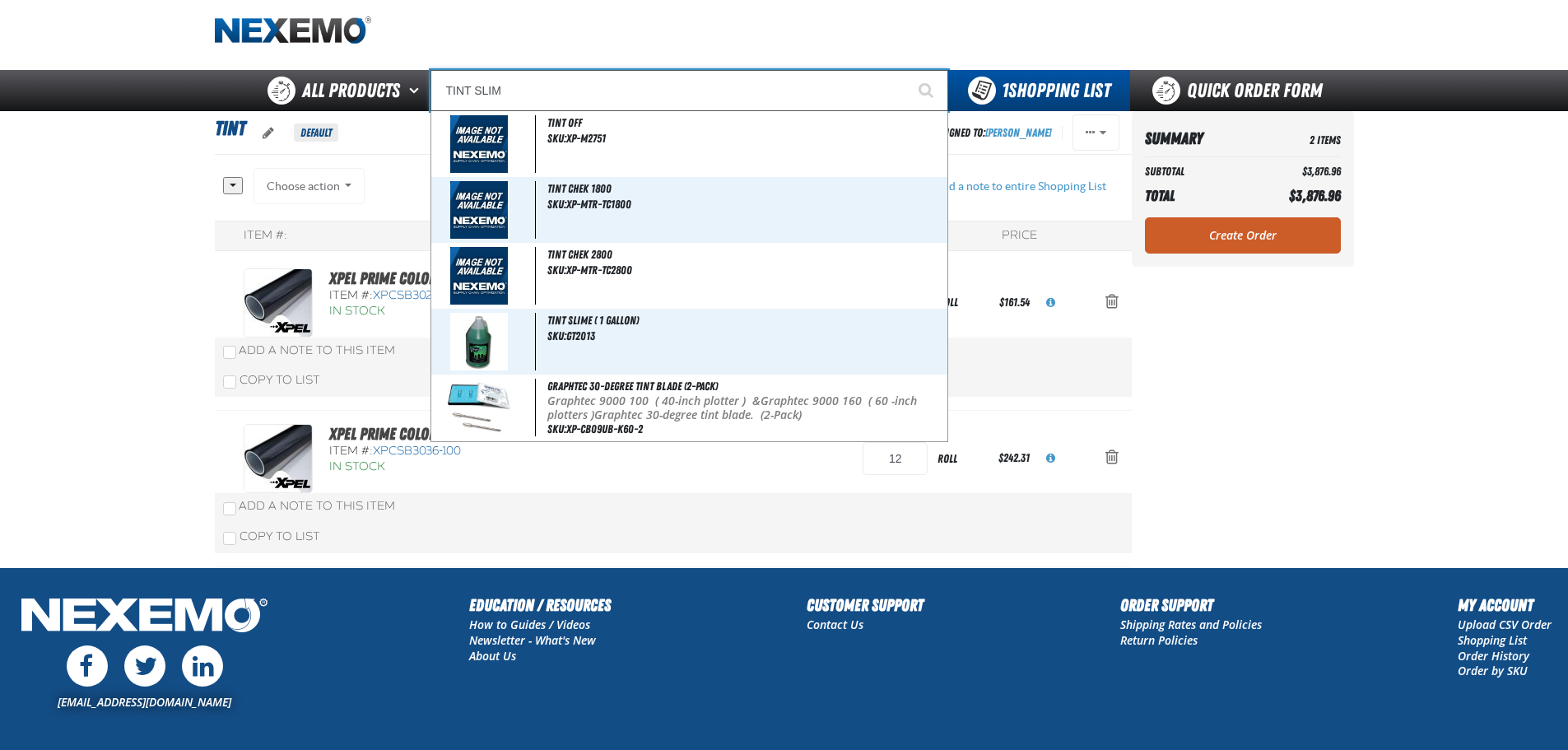
type input "TINT SLIME"
type input "TINT SLIME ( 1 gallon)"
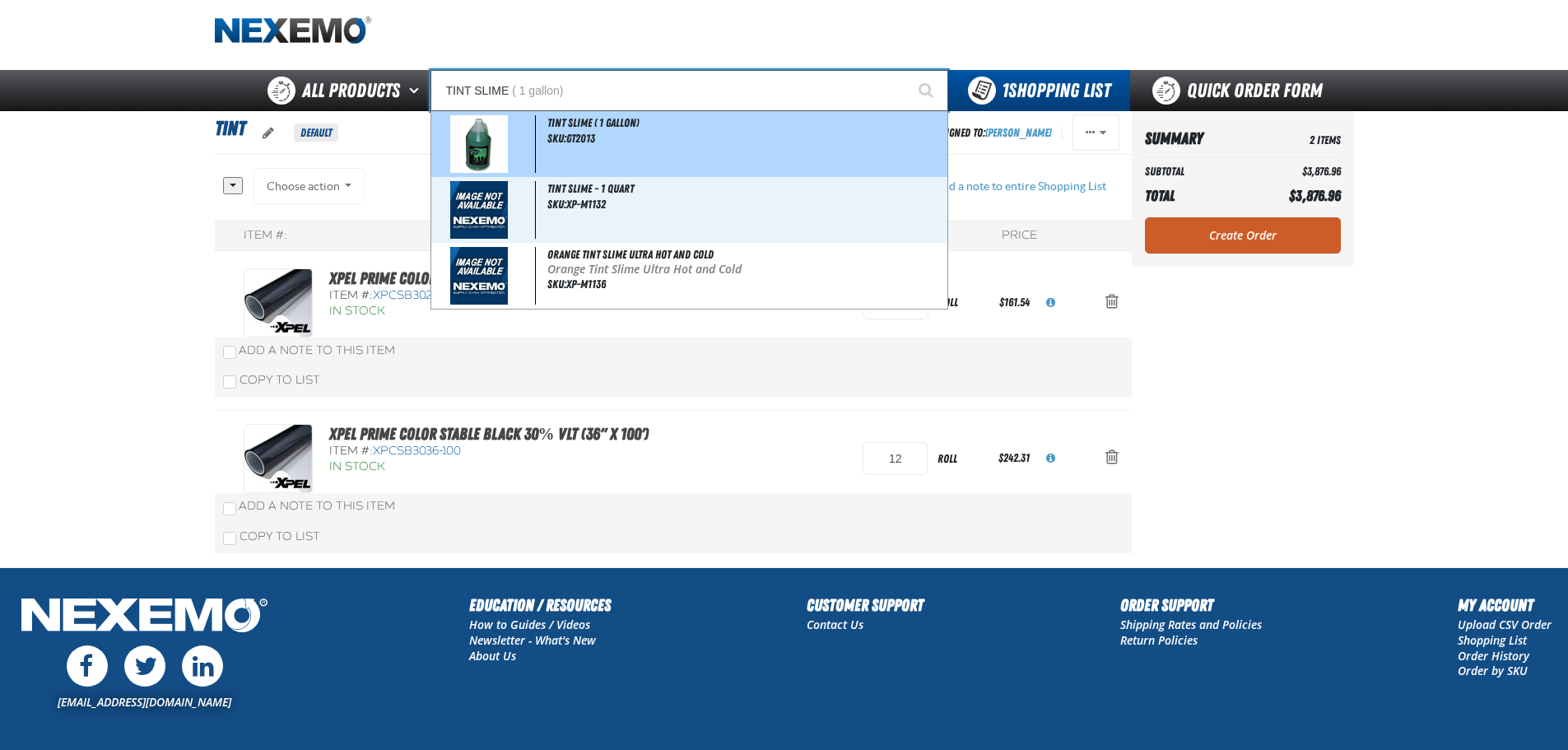
click at [594, 132] on div "Tint Slime ( 1 gallon) SKU:GT2013" at bounding box center [689, 144] width 516 height 66
type input "Tint Slime ( 1 gallon)"
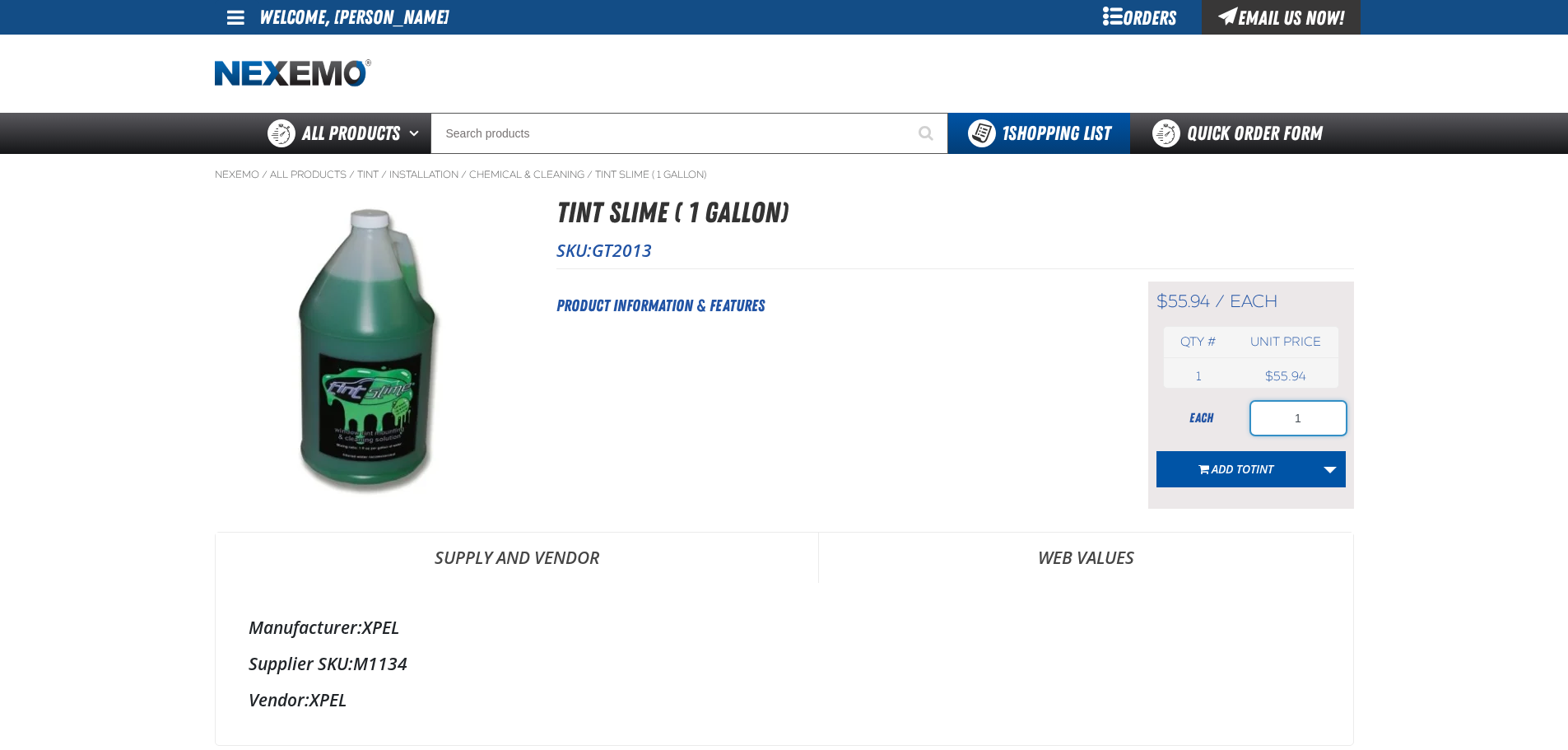
click at [1312, 419] on input "1" at bounding box center [1299, 419] width 94 height 33
type input "2"
click at [1304, 475] on button "Add to TINT" at bounding box center [1236, 469] width 159 height 36
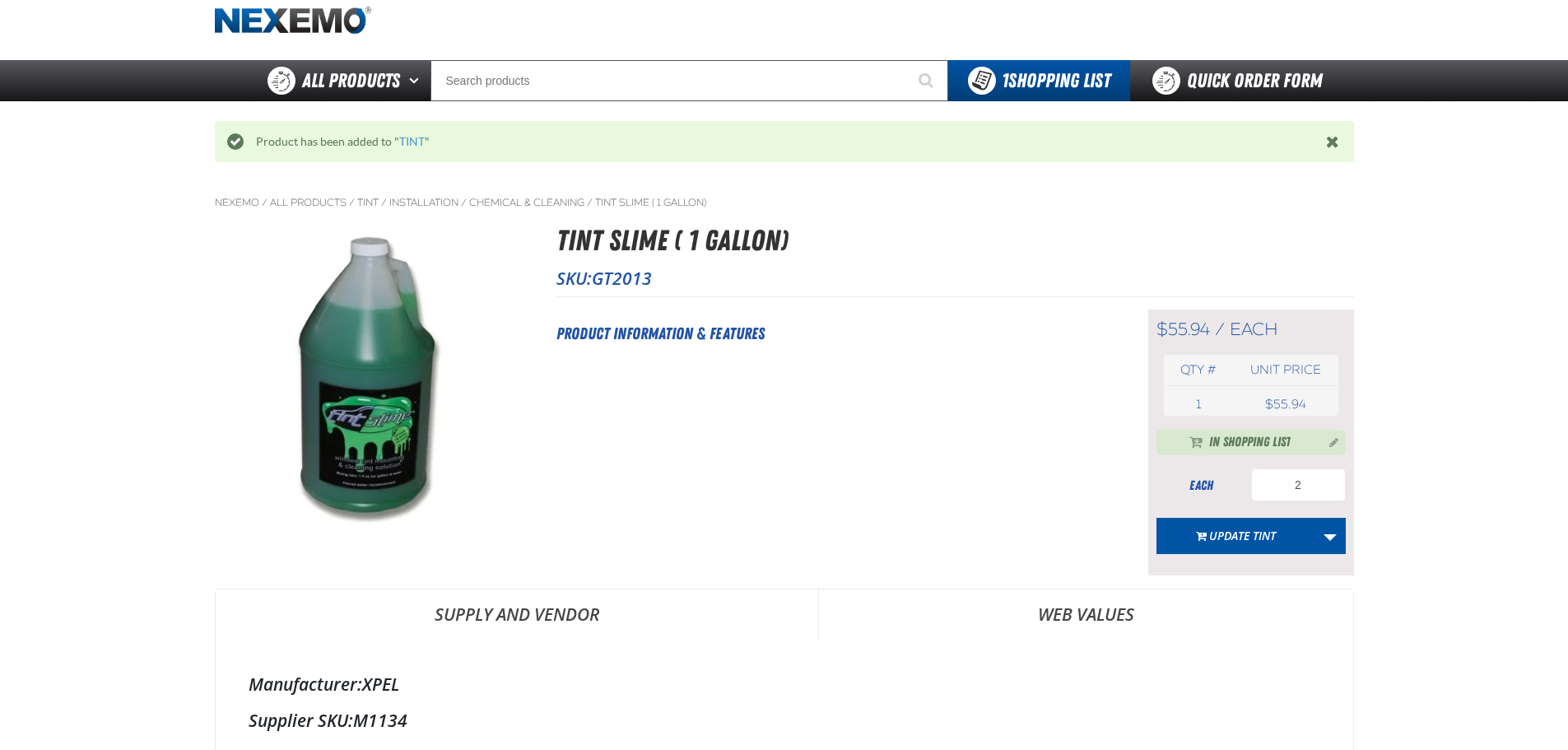
scroll to position [83, 0]
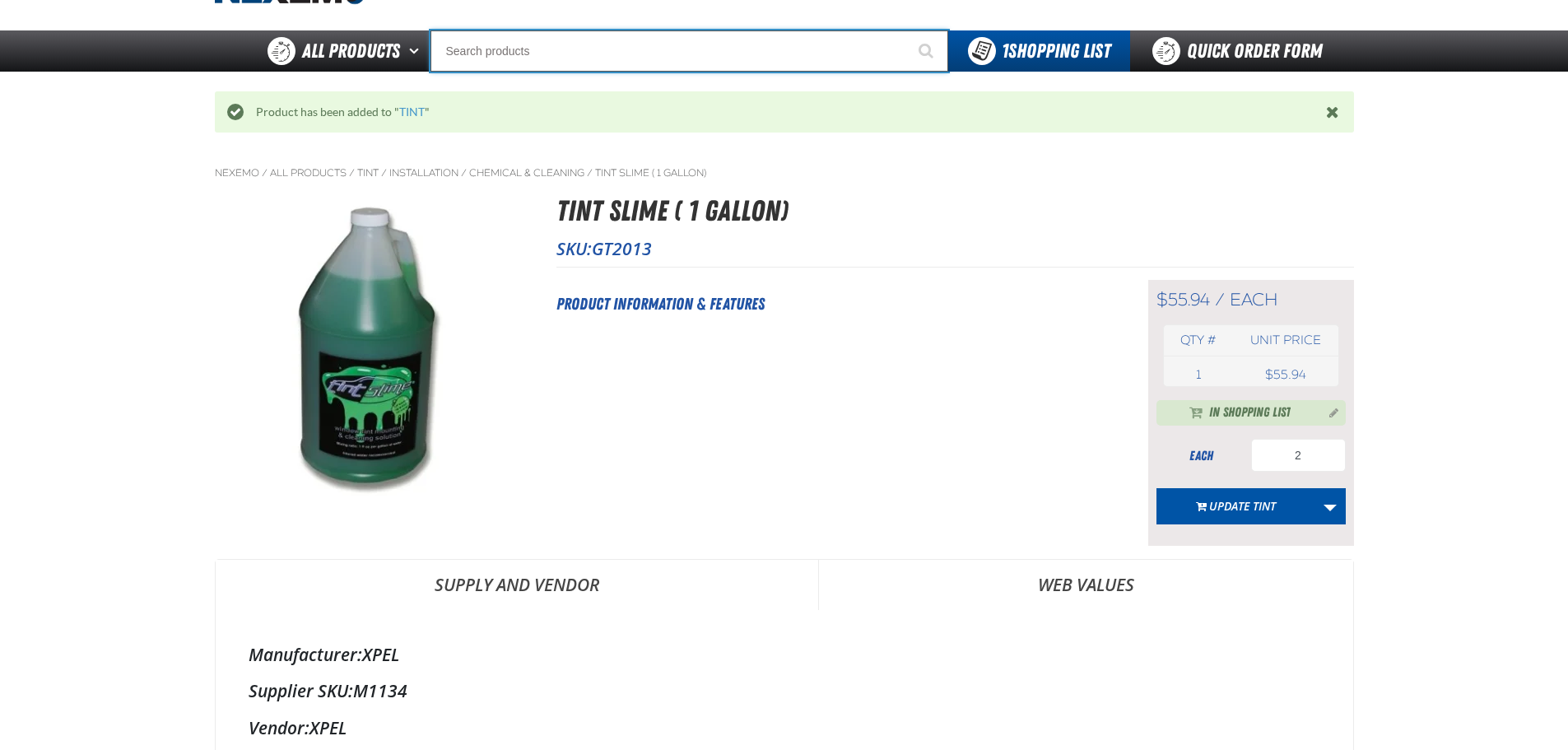
click at [681, 67] on input "Search" at bounding box center [689, 51] width 518 height 41
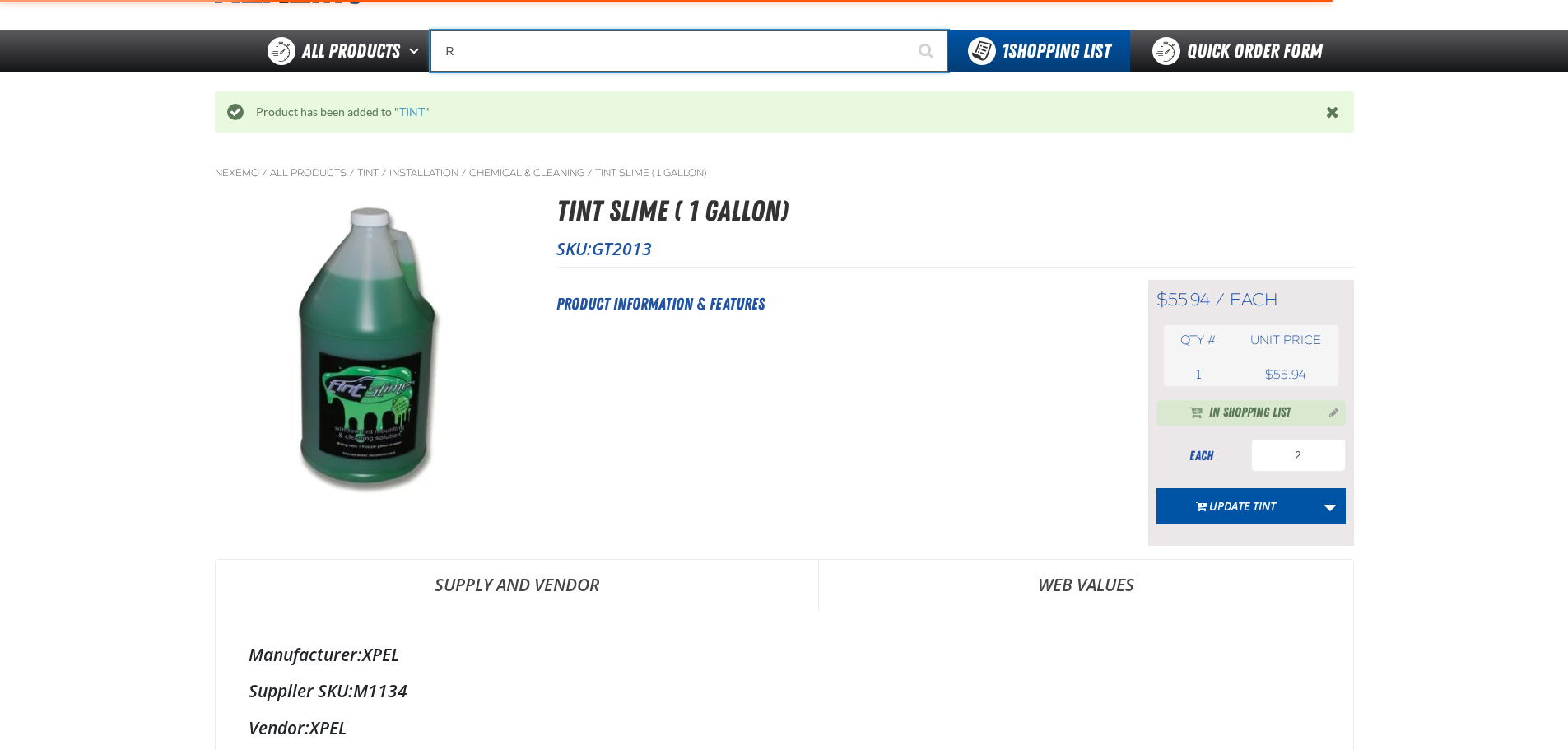
type input "RA"
type input "RAM"
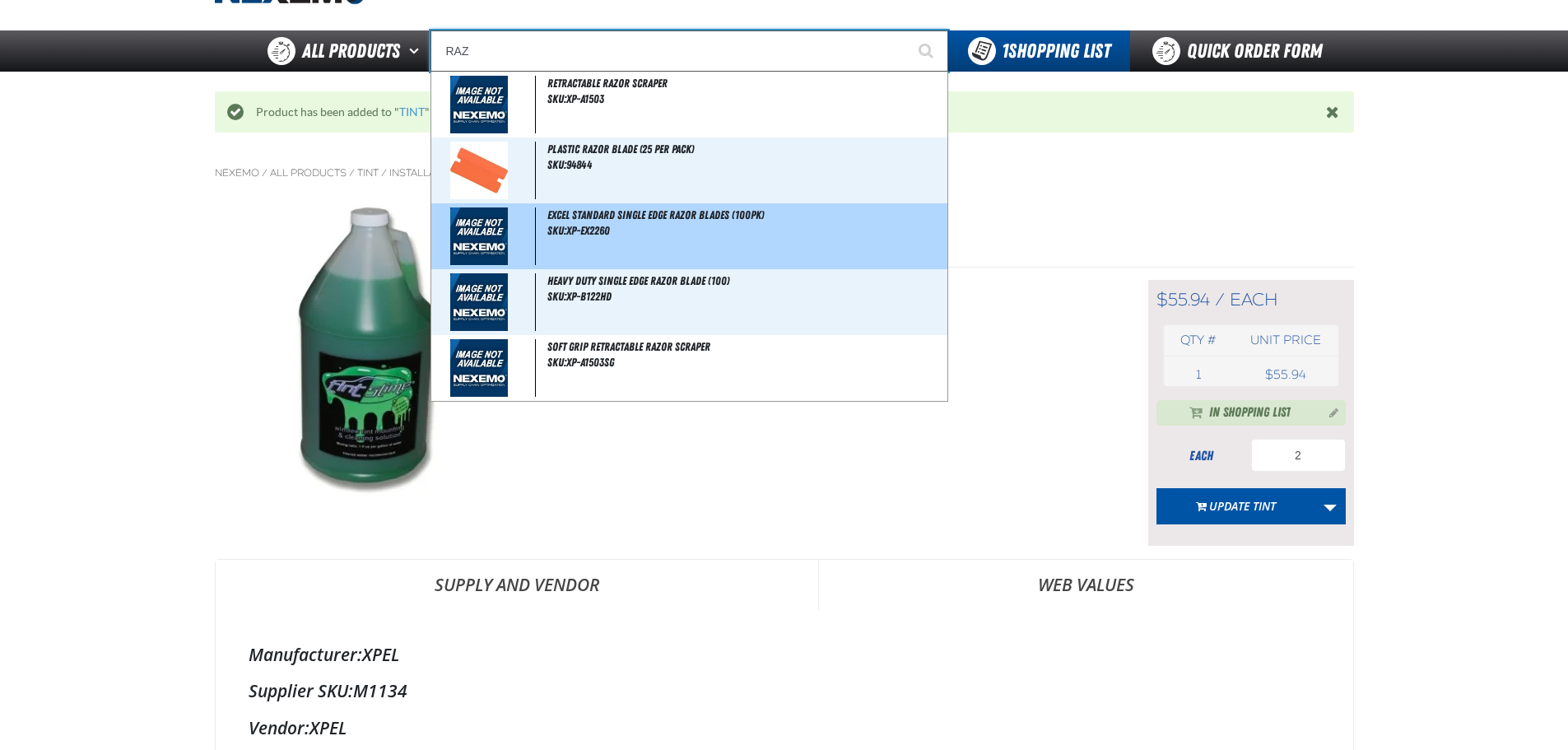
click at [723, 236] on div "Excel Standard Single Edge Razor Blades (100pk) SKU:XP-EX2260" at bounding box center [689, 236] width 516 height 66
type input "Excel Standard Single Edge Razor Blades (100pk)"
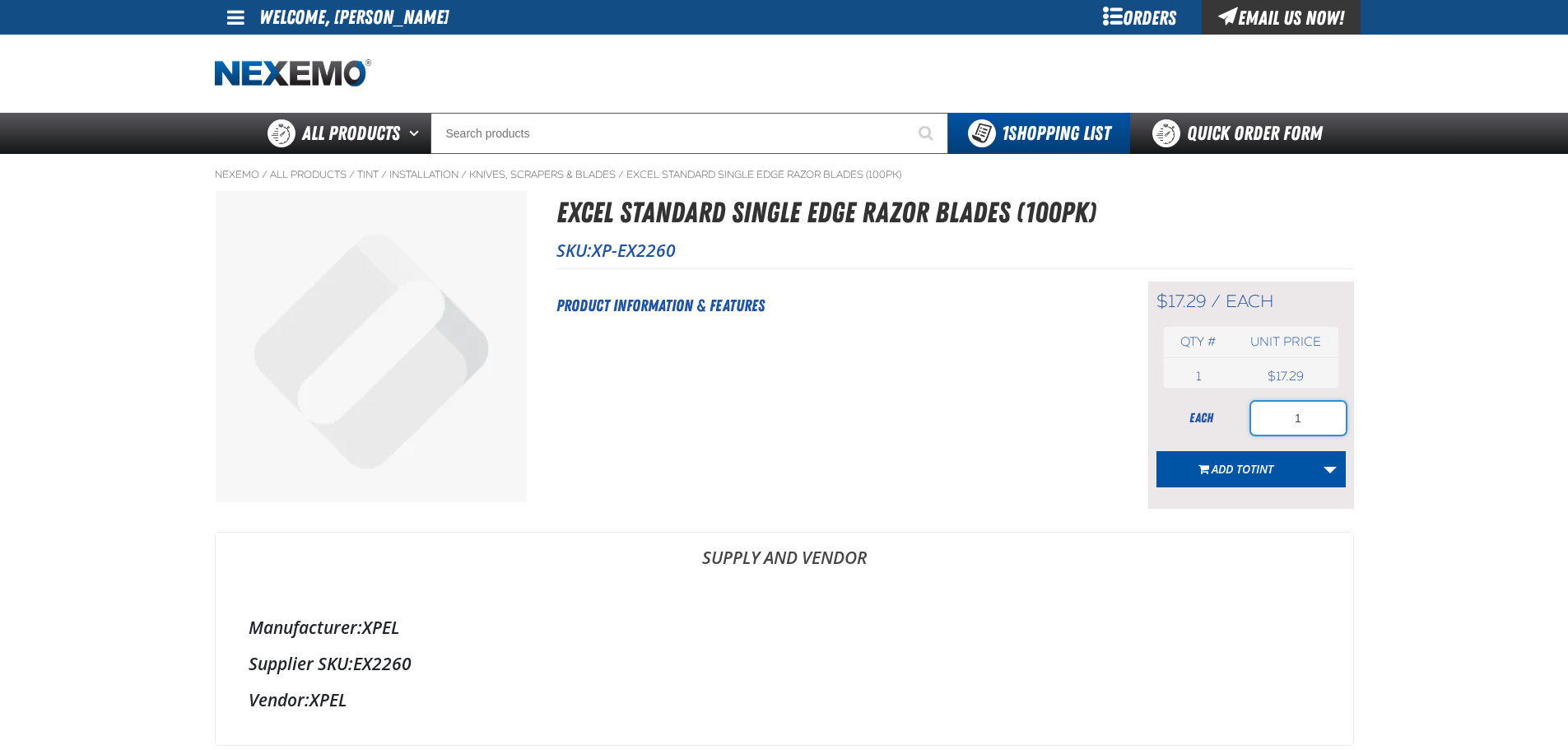
click at [1317, 427] on input "1" at bounding box center [1299, 419] width 94 height 33
type input "6"
click at [1293, 471] on button "Add to TINT" at bounding box center [1236, 469] width 159 height 36
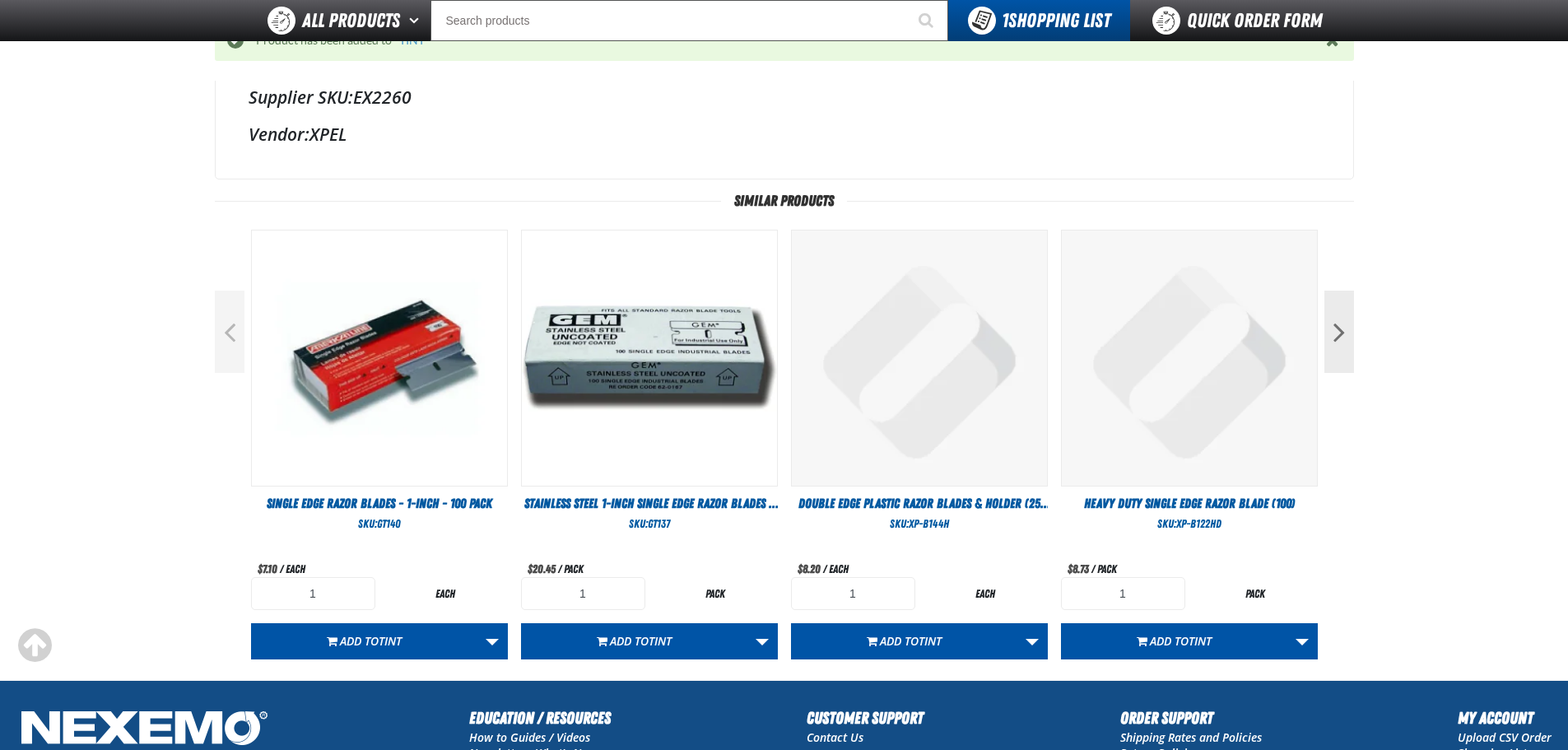
scroll to position [659, 0]
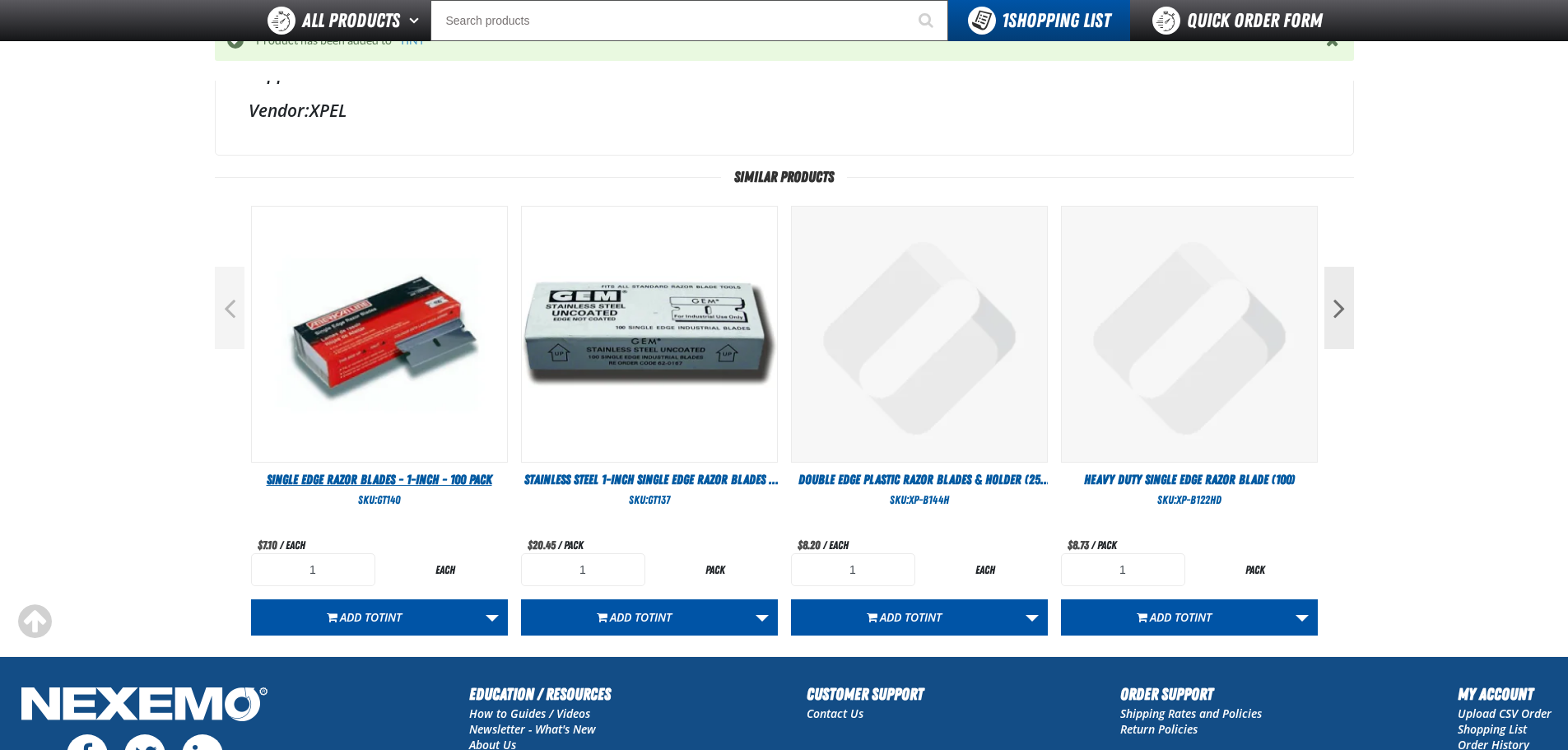
click at [392, 474] on span "Single Edge Razor Blades - 1-inch - 100 Pack" at bounding box center [379, 480] width 226 height 16
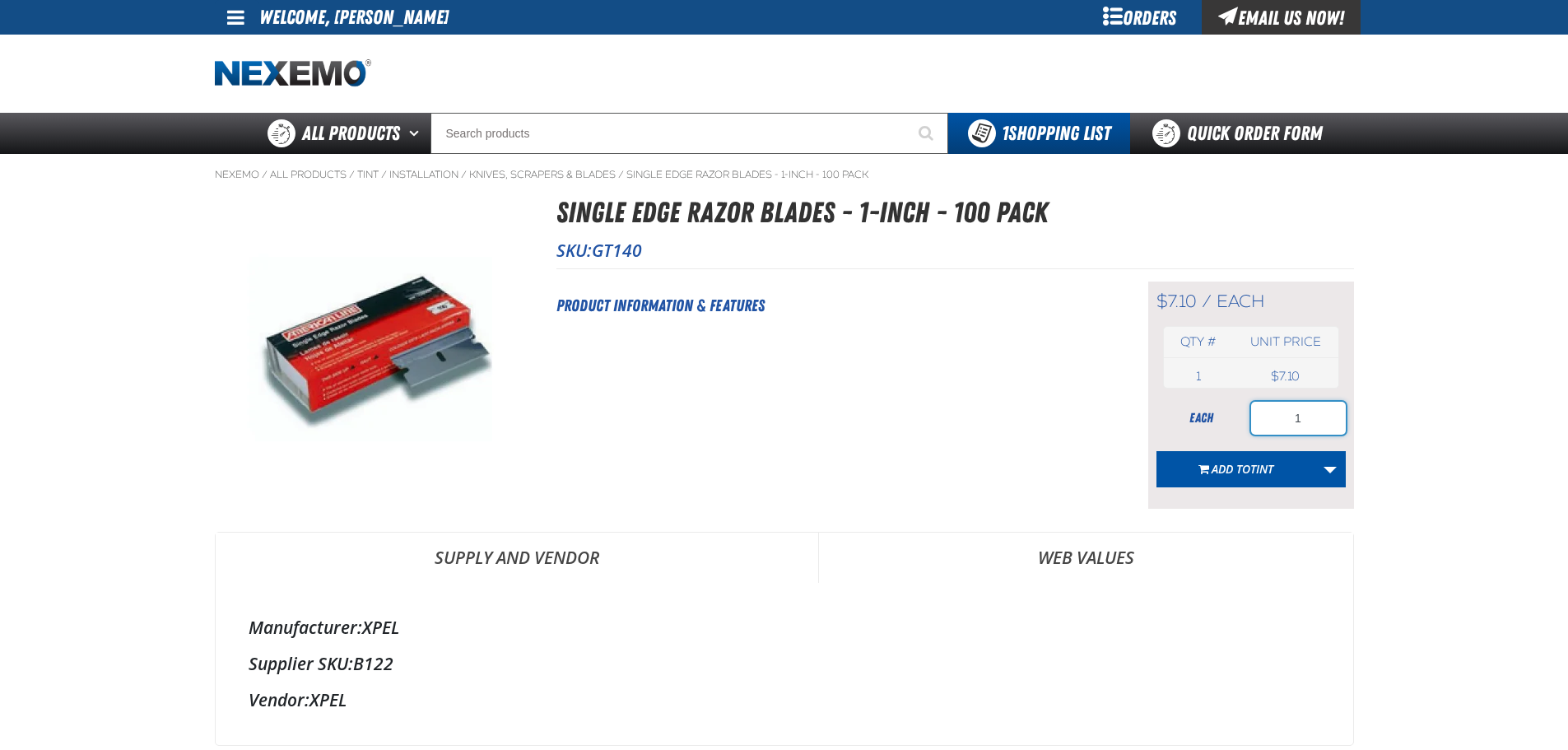
click at [1316, 421] on input "1" at bounding box center [1299, 419] width 94 height 33
type input "6"
click at [1261, 476] on span "TINT" at bounding box center [1261, 469] width 23 height 16
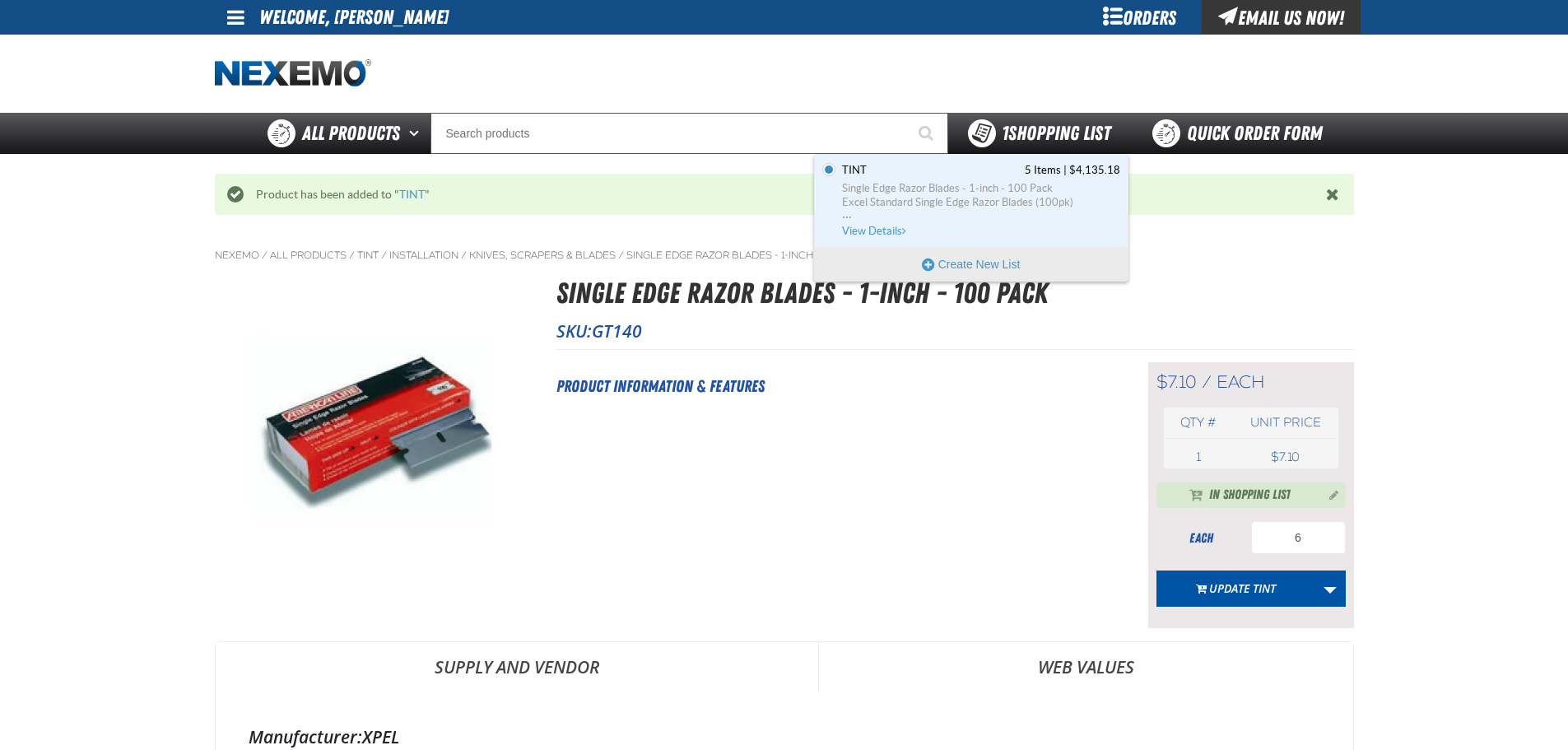
click at [992, 121] on div "1 Shopping List" at bounding box center [1038, 133] width 142 height 28
click at [1047, 135] on span "1 Shopping List" at bounding box center [1056, 133] width 109 height 23
click at [871, 226] on span "View Details" at bounding box center [875, 231] width 67 height 13
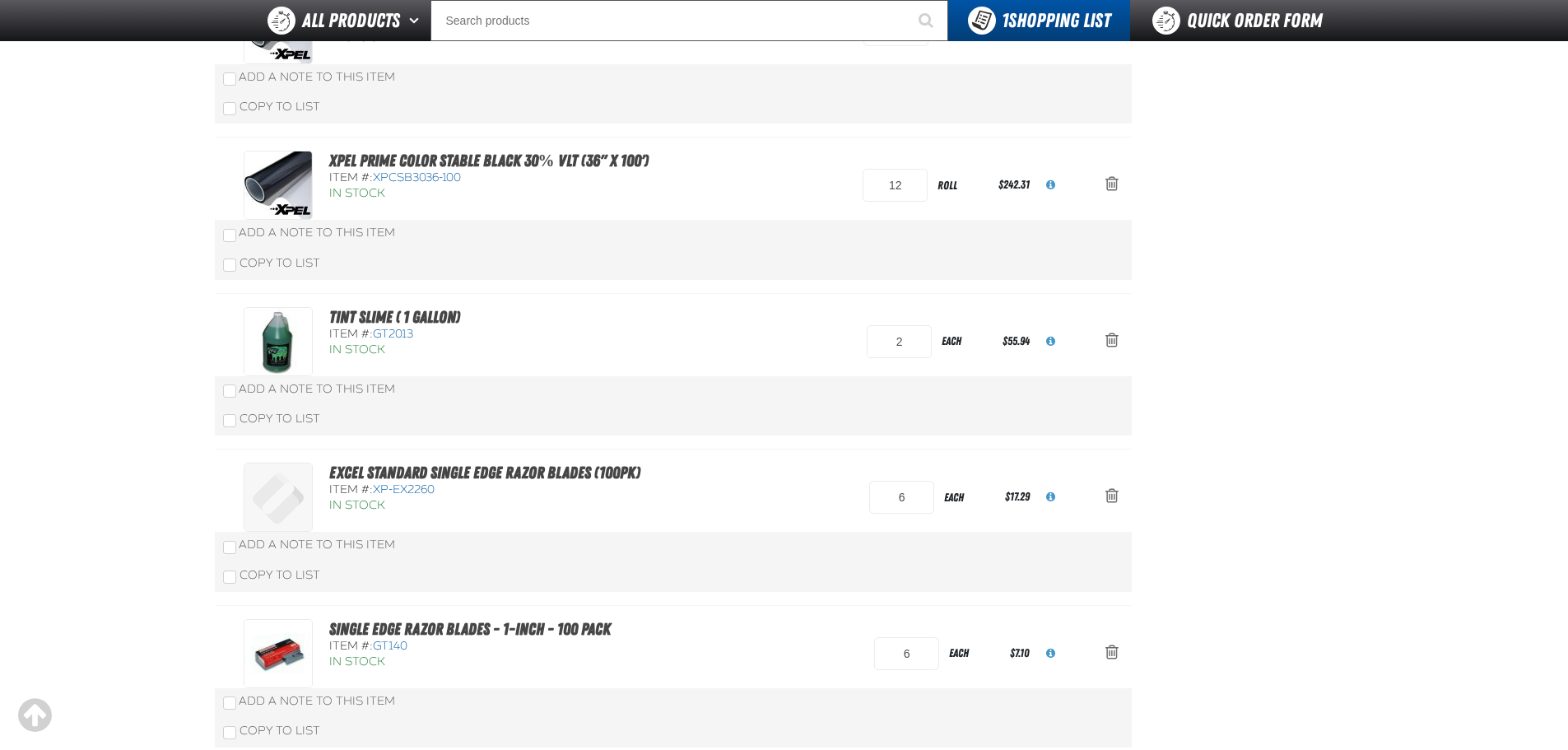
scroll to position [494, 0]
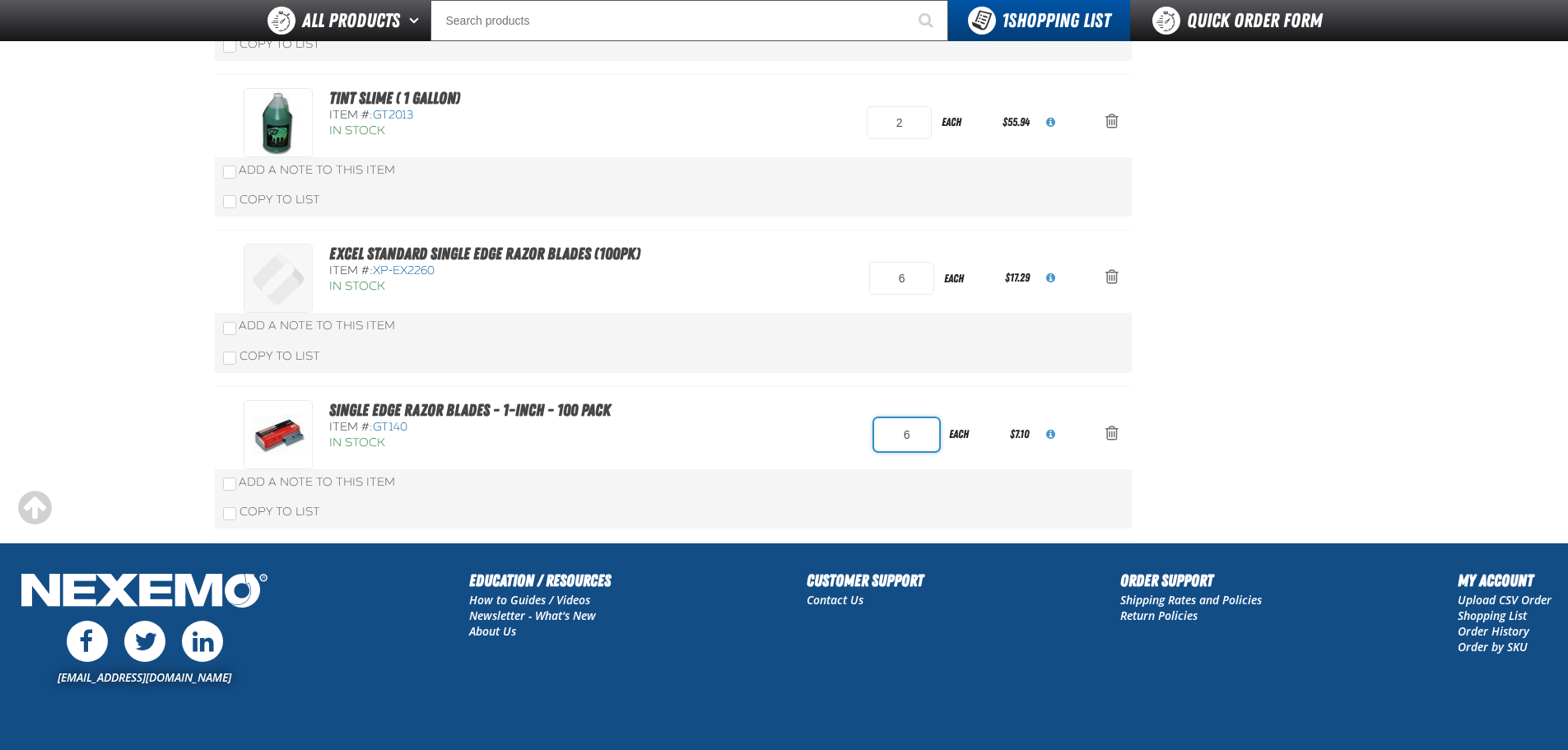
click at [912, 436] on input "6" at bounding box center [907, 435] width 65 height 33
click at [1337, 414] on aside "Summary 5 Items Subtotal $4,135.18 Total $4,135.18 Loading... Create Order" at bounding box center [1243, 81] width 222 height 924
click at [1117, 276] on span "Action Remove Excel Standard Single Edge Razor Blades (100pk) from TINT" at bounding box center [1111, 276] width 13 height 17
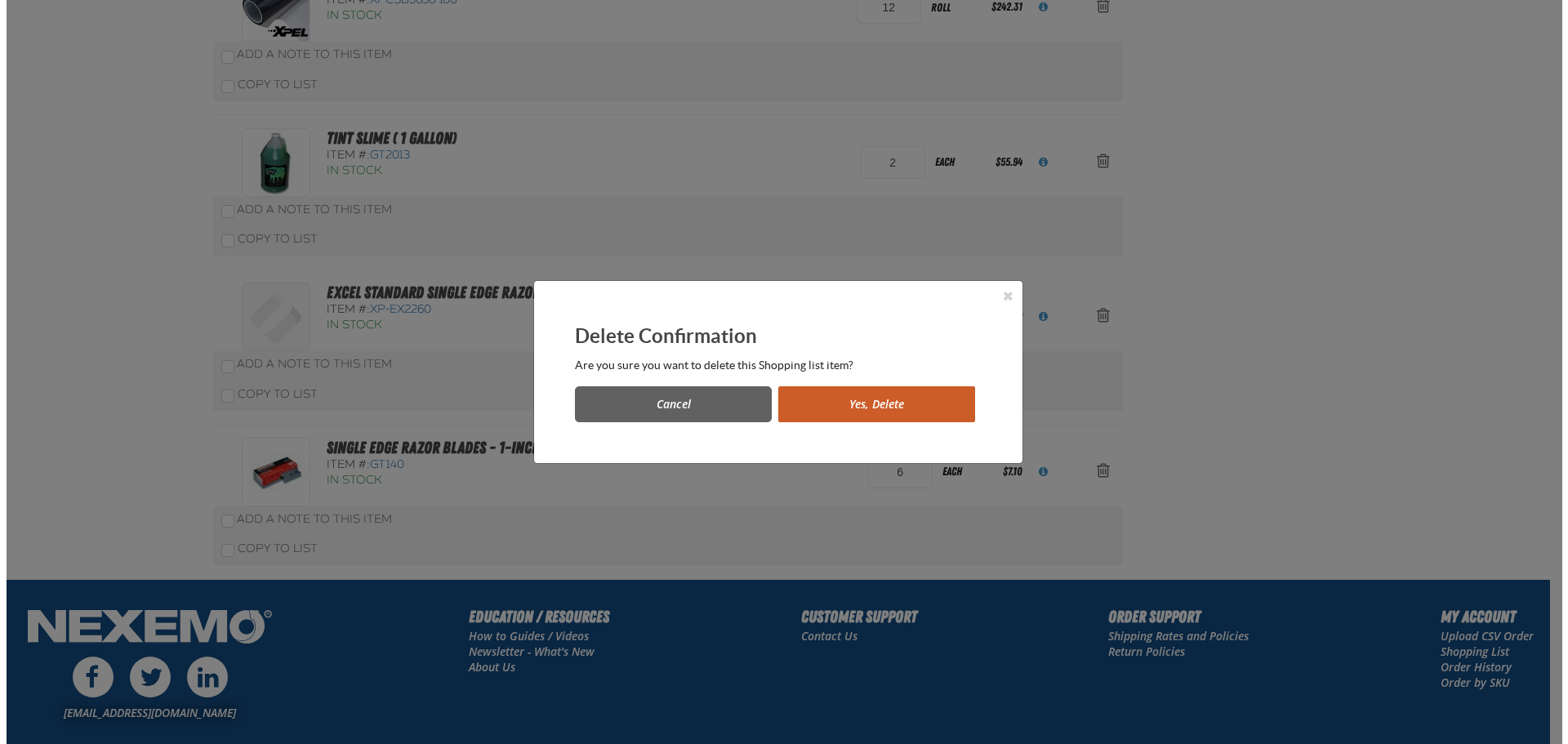
scroll to position [0, 0]
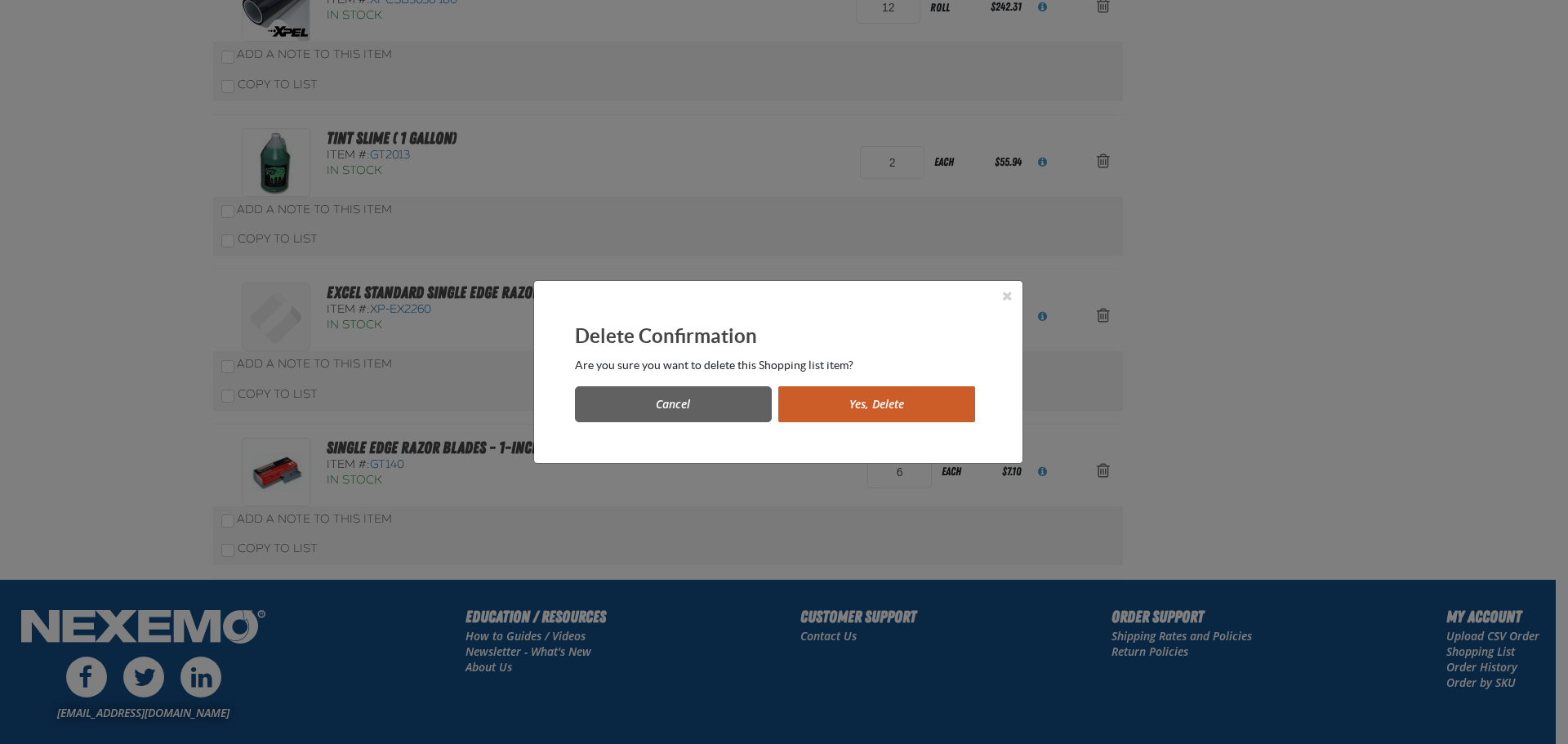
click at [873, 406] on button "Yes, Delete" at bounding box center [876, 404] width 197 height 36
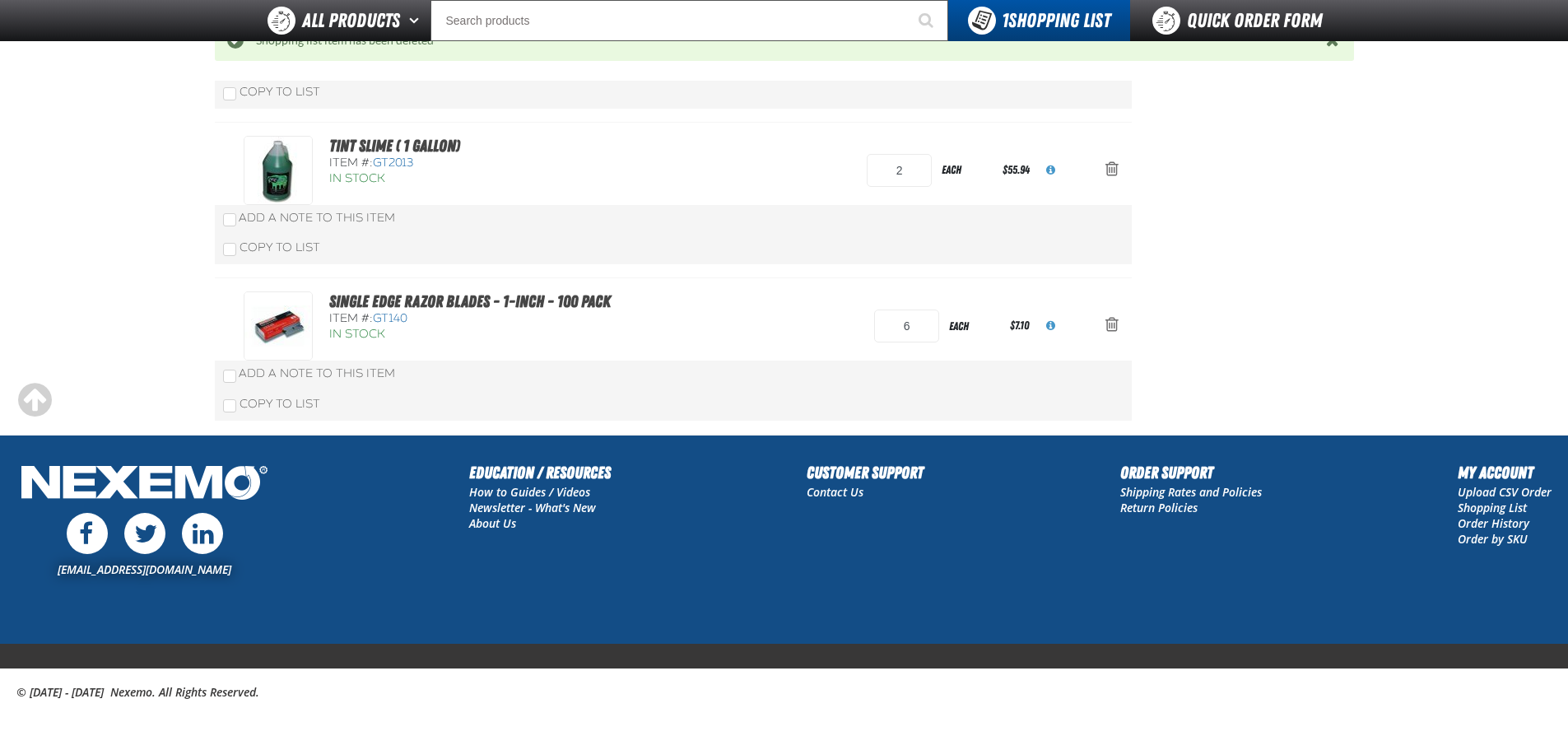
scroll to position [446, 0]
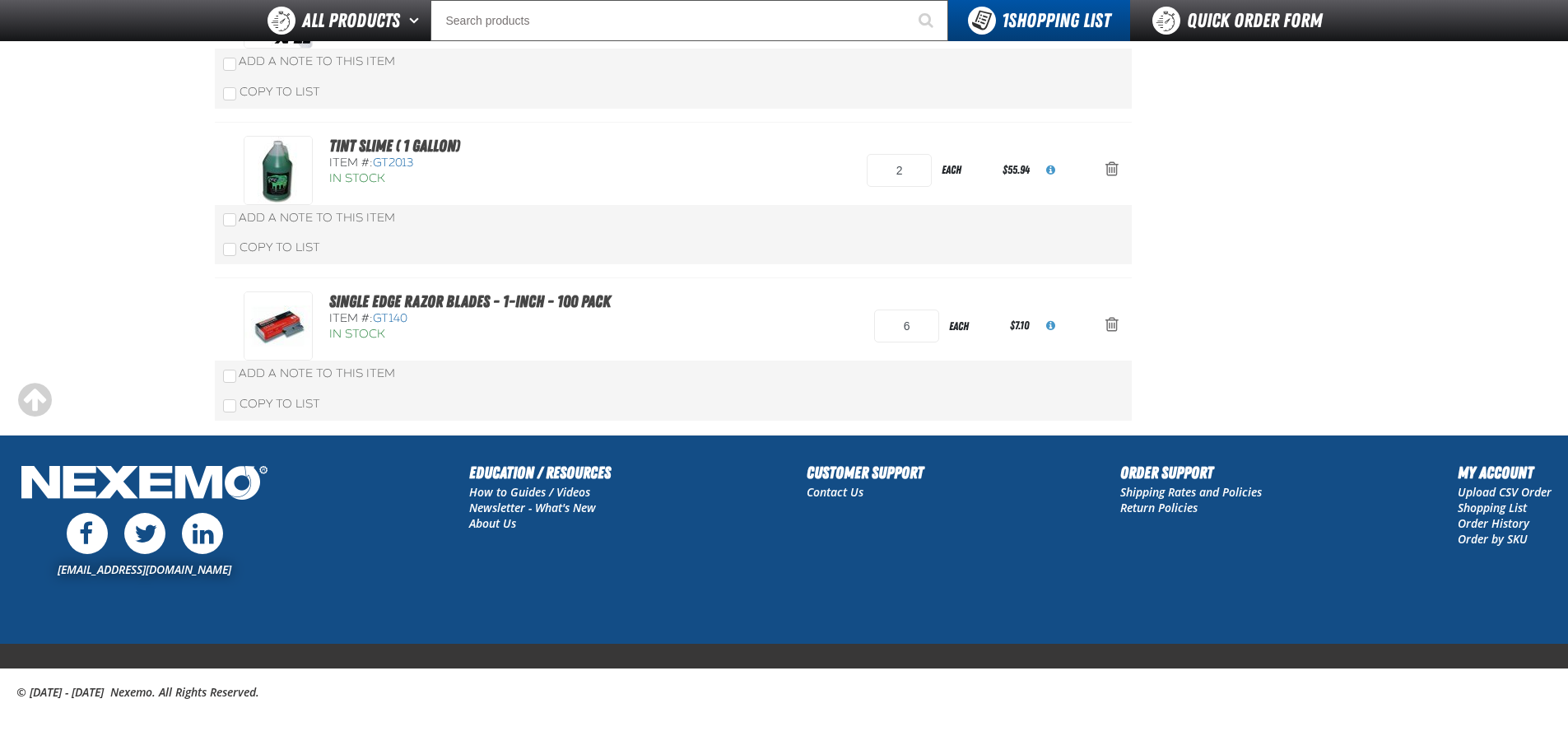
click at [1257, 301] on aside "Summary 4 Items Subtotal $4,031.44 Total $4,031.44 Loading... Create Order" at bounding box center [1243, 51] width 222 height 769
click at [917, 332] on input "6" at bounding box center [907, 326] width 65 height 33
click at [1289, 280] on aside "Summary 4 Items Subtotal $4,031.44 Total $4,031.44 Loading... Create Order" at bounding box center [1243, 51] width 222 height 769
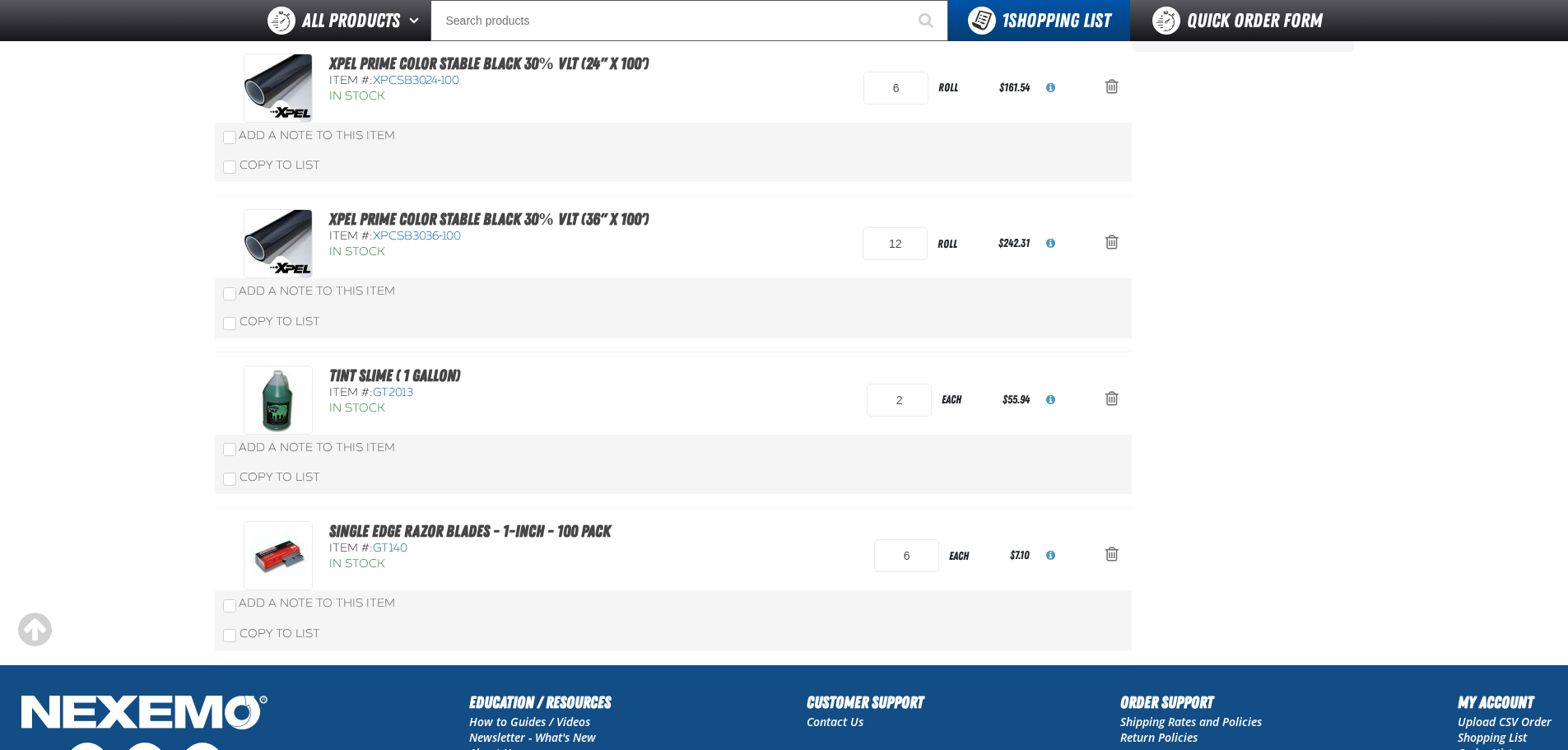
scroll to position [200, 0]
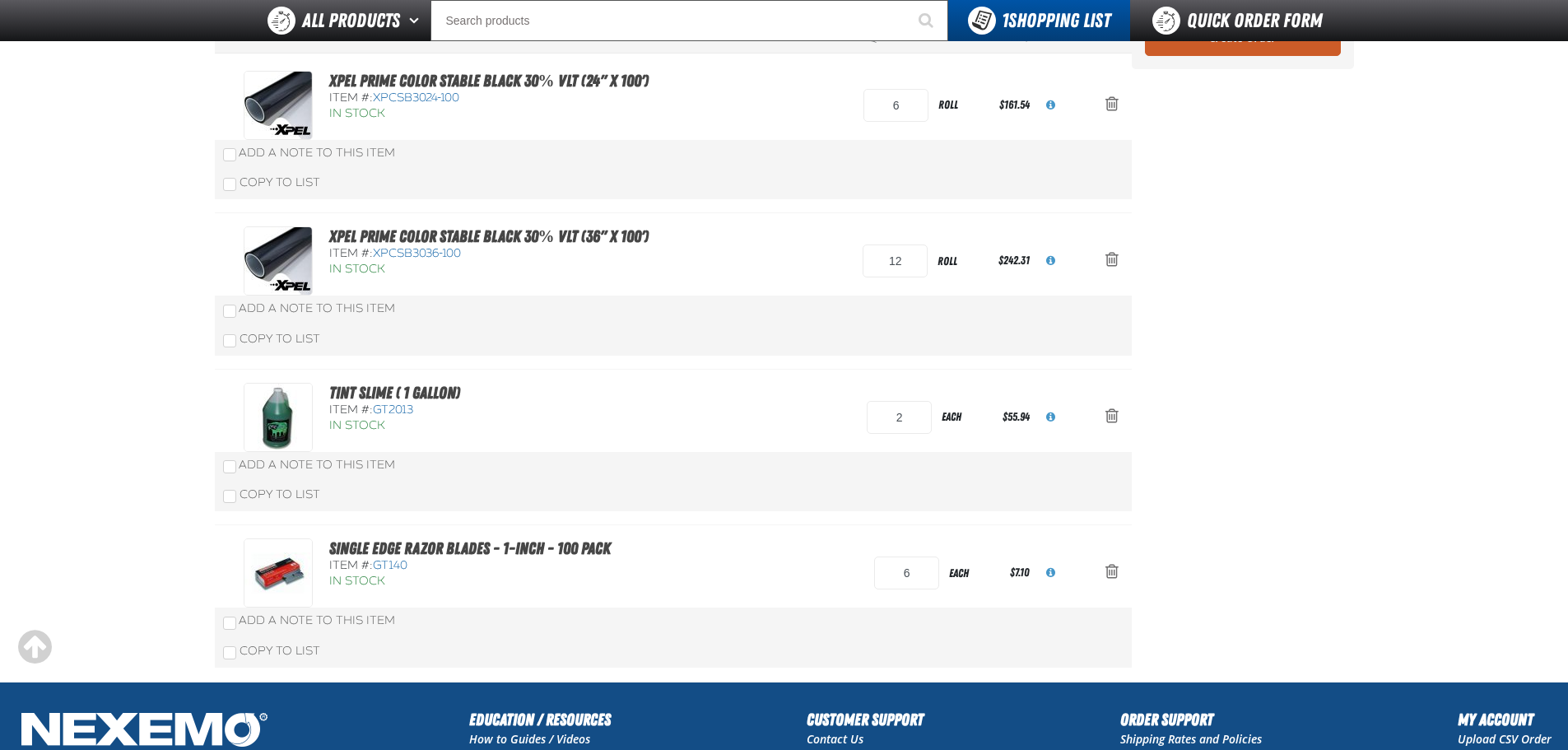
click at [1273, 384] on aside "Summary 4 Items Subtotal $4,031.44 Total $4,031.44 Loading... Create Order" at bounding box center [1243, 298] width 222 height 769
click at [1209, 386] on aside "Summary 4 Items Subtotal $4,031.44 Total $4,031.44 Loading... Create Order" at bounding box center [1243, 298] width 222 height 769
click at [1311, 332] on aside "Summary 4 Items Subtotal $4,031.44 Total $4,031.44 Loading... Create Order" at bounding box center [1243, 298] width 222 height 769
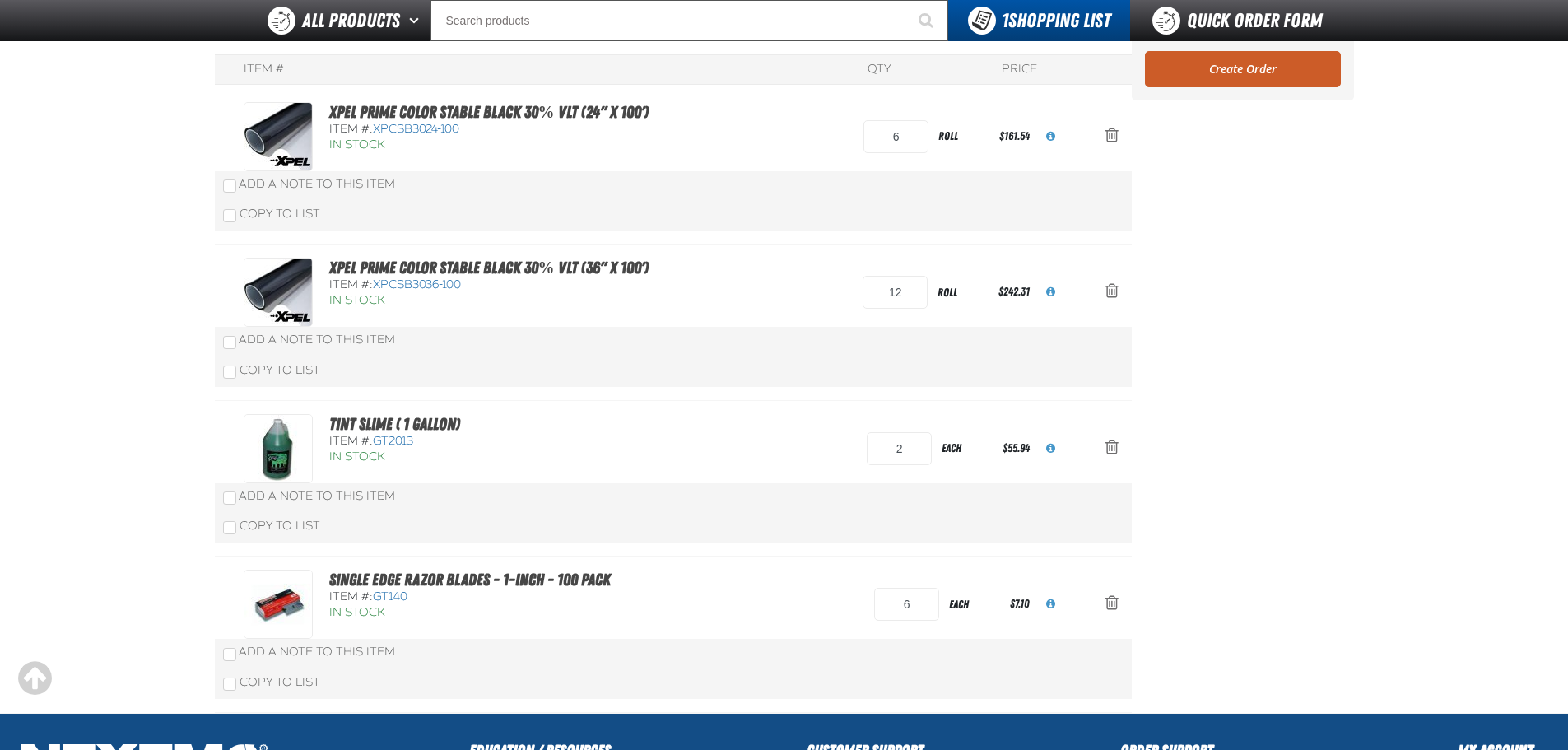
scroll to position [329, 0]
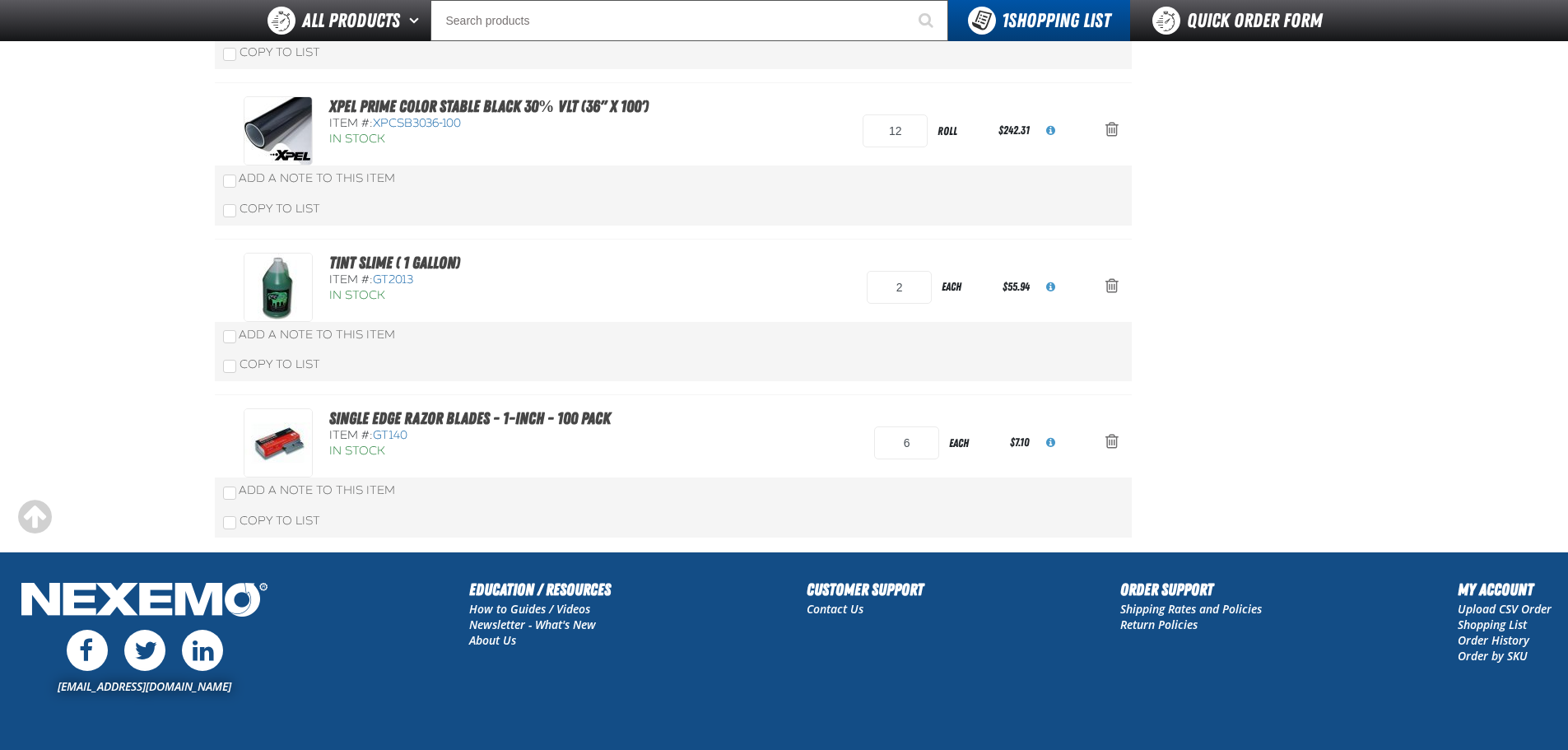
click at [1222, 346] on aside "Summary 4 Items Subtotal $4,031.44 Total $4,031.44 Loading... Create Order" at bounding box center [1243, 168] width 222 height 769
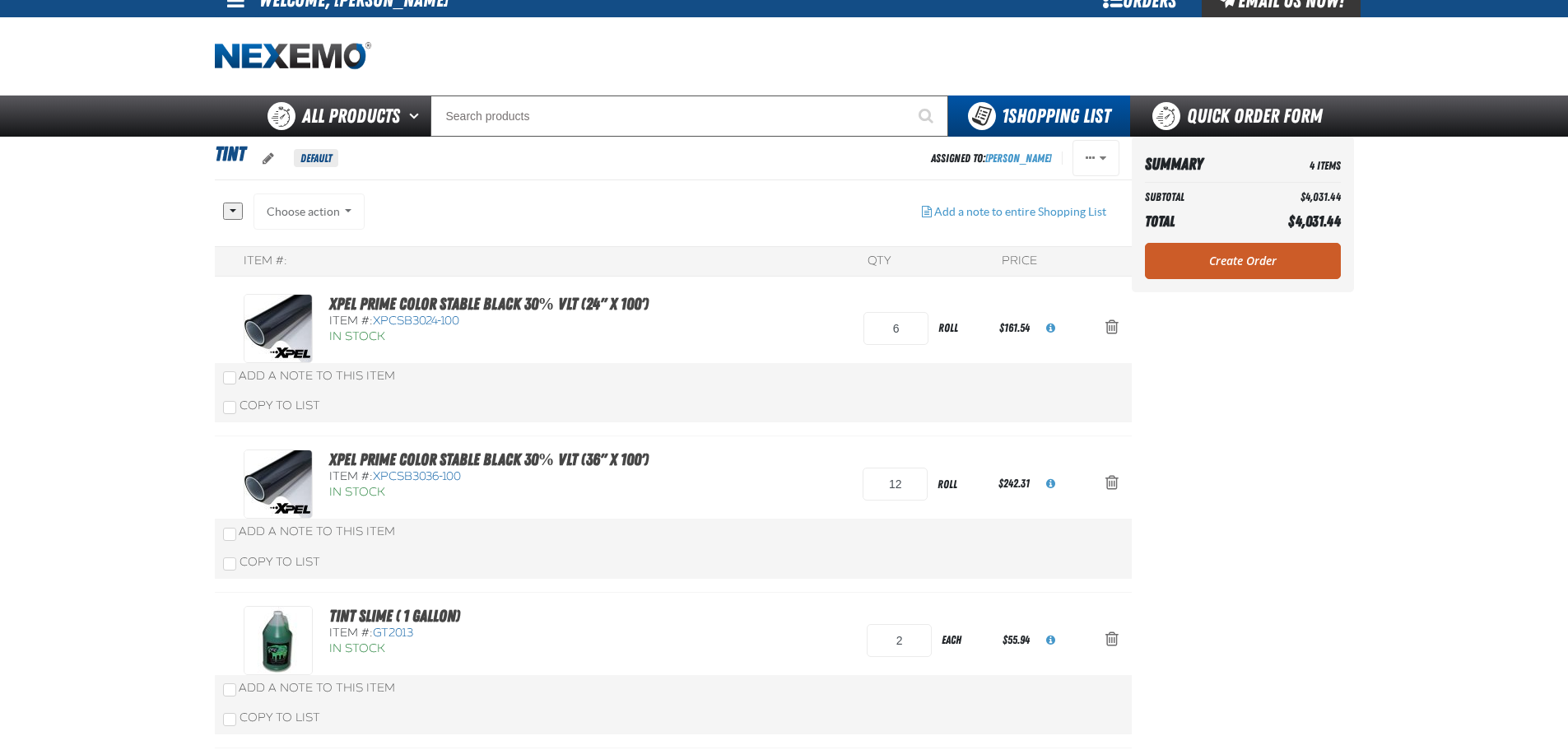
scroll to position [0, 0]
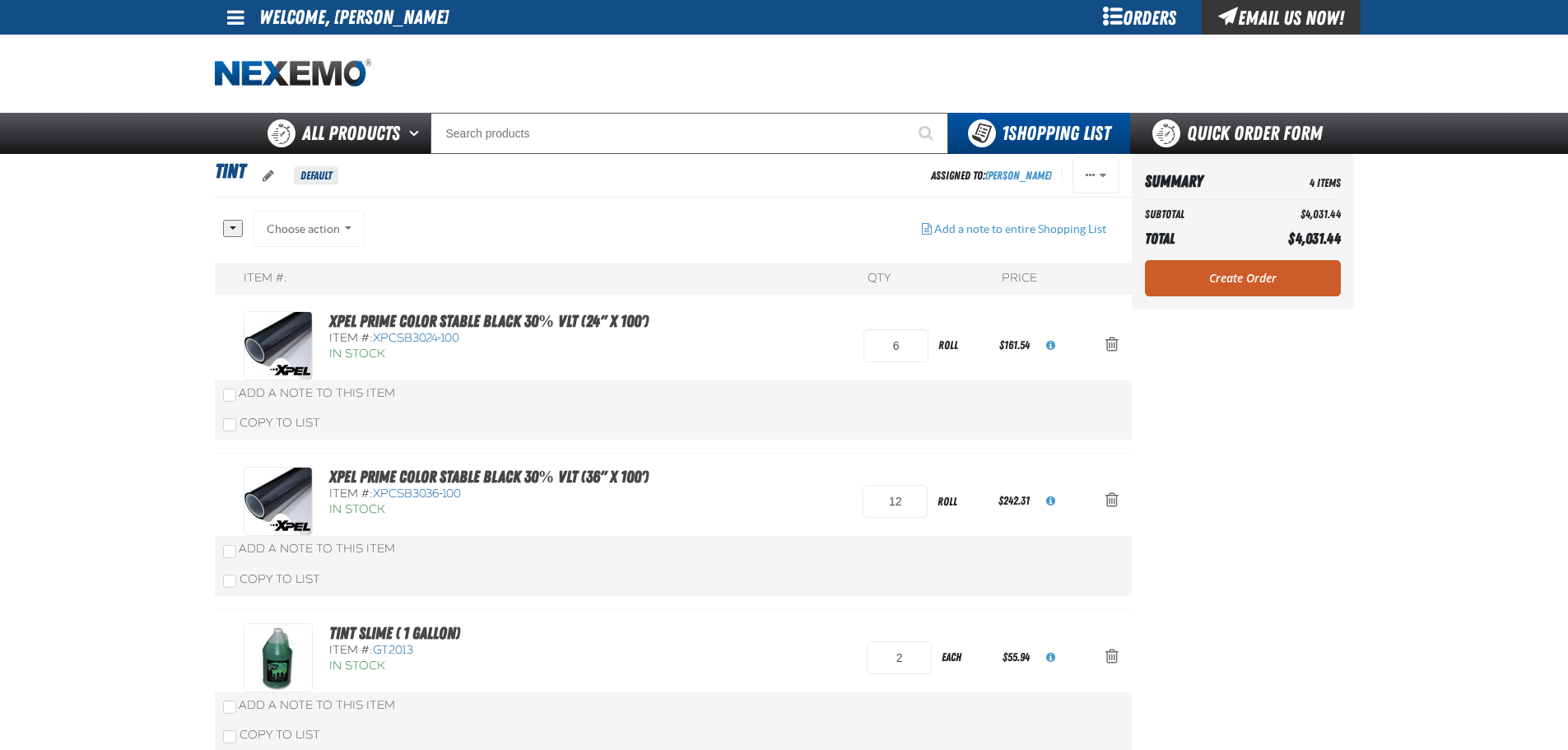
click at [326, 232] on div "Choose action Add to Shopping Cart Add to SEAT COVERS Add to Quick Order ([DATE…" at bounding box center [309, 228] width 112 height 36
click at [342, 227] on div "Choose action Add to Shopping Cart Add to SEAT COVERS Add to Quick Order (May 2…" at bounding box center [309, 228] width 112 height 36
click at [347, 225] on div "Choose action Add to Shopping Cart Add to SEAT COVERS Add to Quick Order (May 2…" at bounding box center [309, 228] width 112 height 36
click at [460, 216] on div "All None Choose action Add to Shopping Cart" at bounding box center [566, 237] width 686 height 53
click at [1413, 375] on main "TINT Default Assigned To: Jeremi Chapman Reassign Duplicate Delete" at bounding box center [784, 539] width 1568 height 769
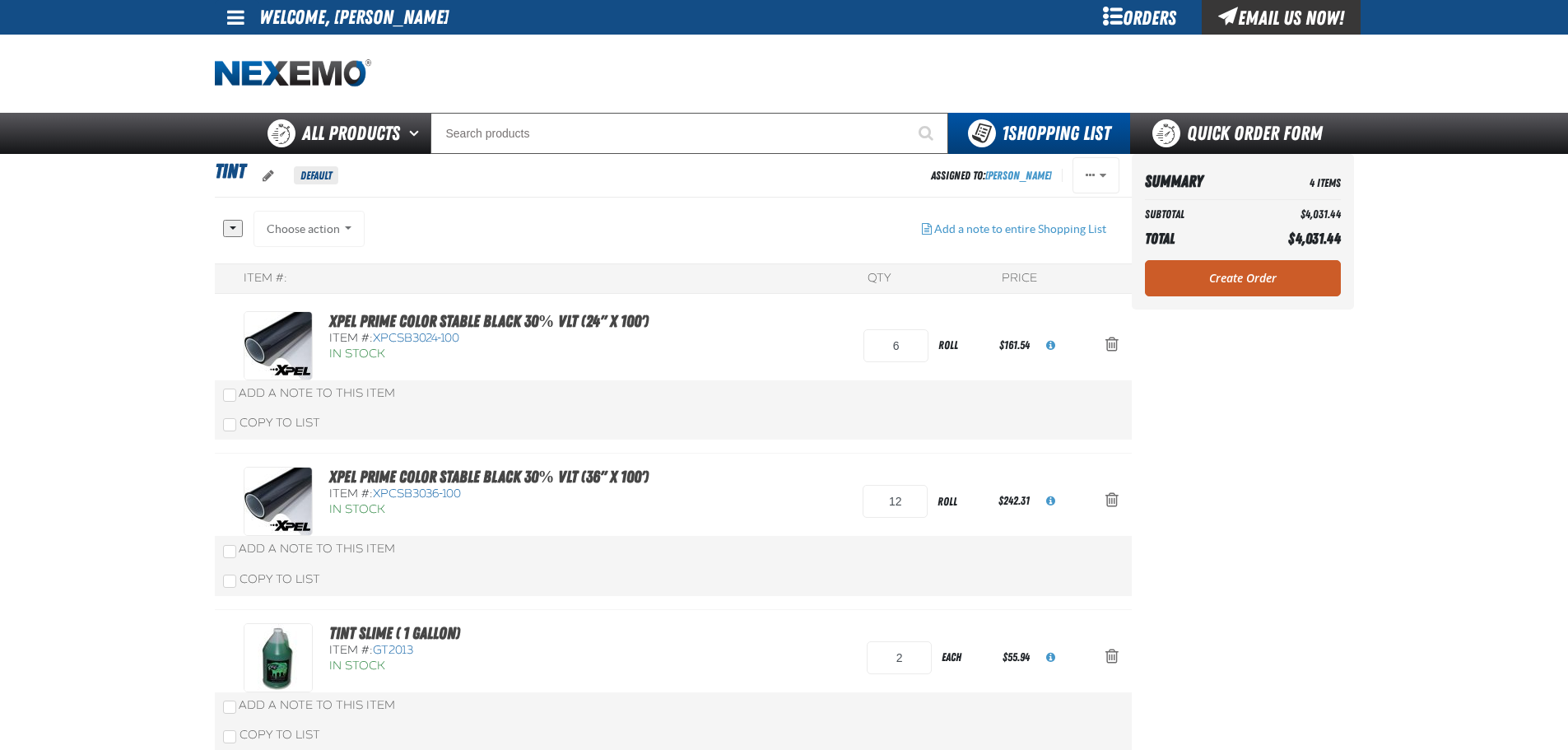
click at [1253, 269] on link "Create Order" at bounding box center [1242, 278] width 196 height 36
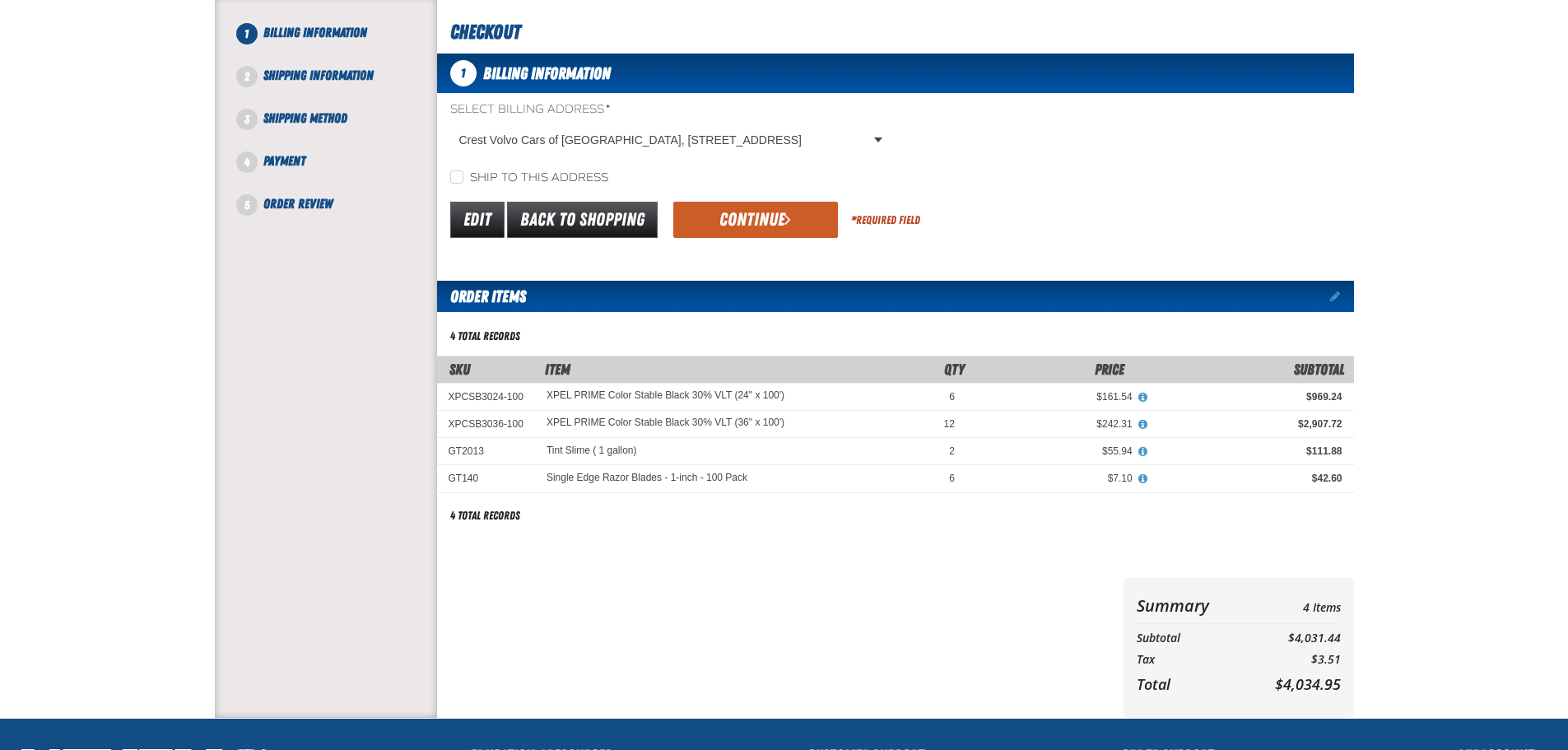
scroll to position [329, 0]
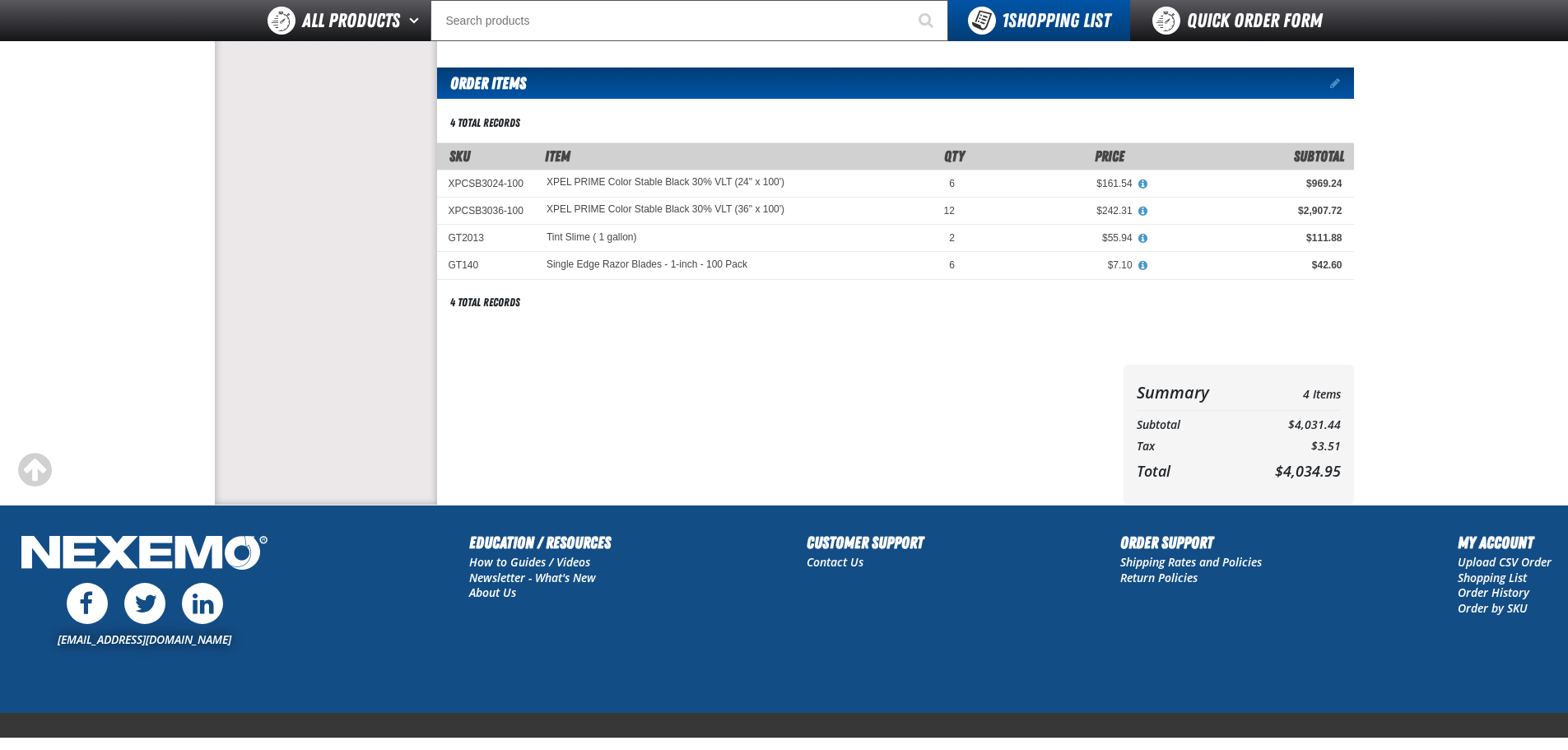
click at [1335, 81] on span at bounding box center [1335, 84] width 10 height 12
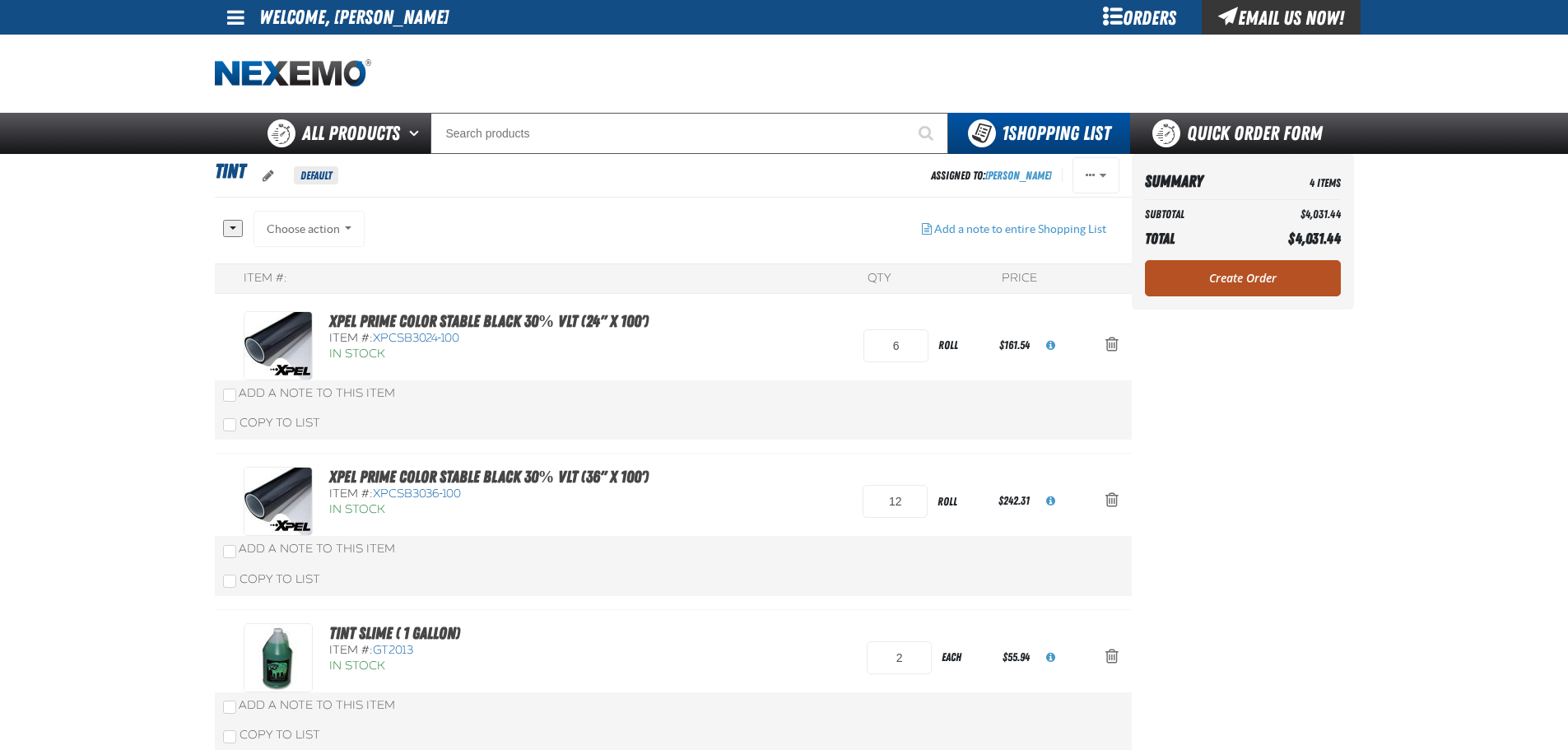
click at [1283, 269] on link "Create Order" at bounding box center [1242, 278] width 196 height 36
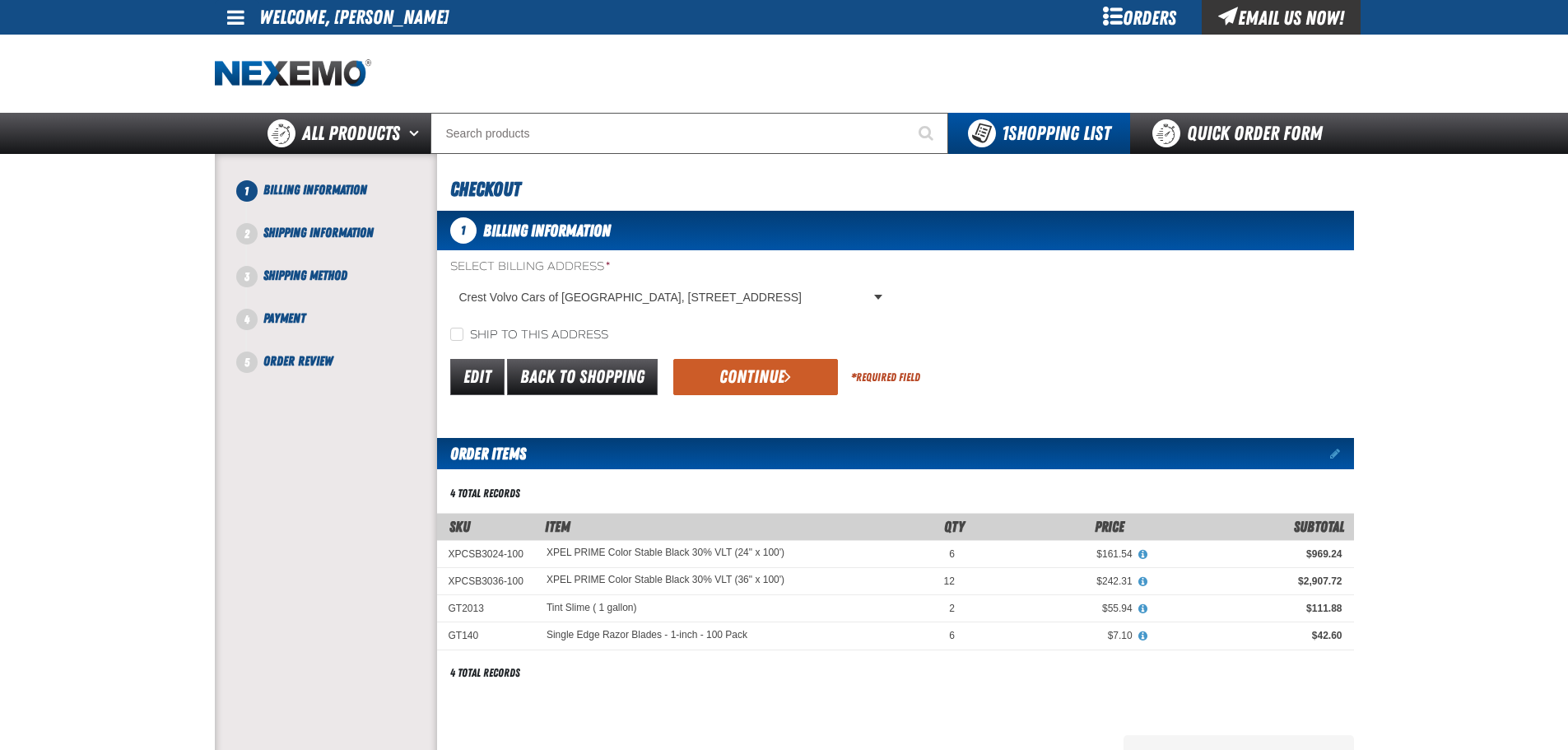
scroll to position [83, 0]
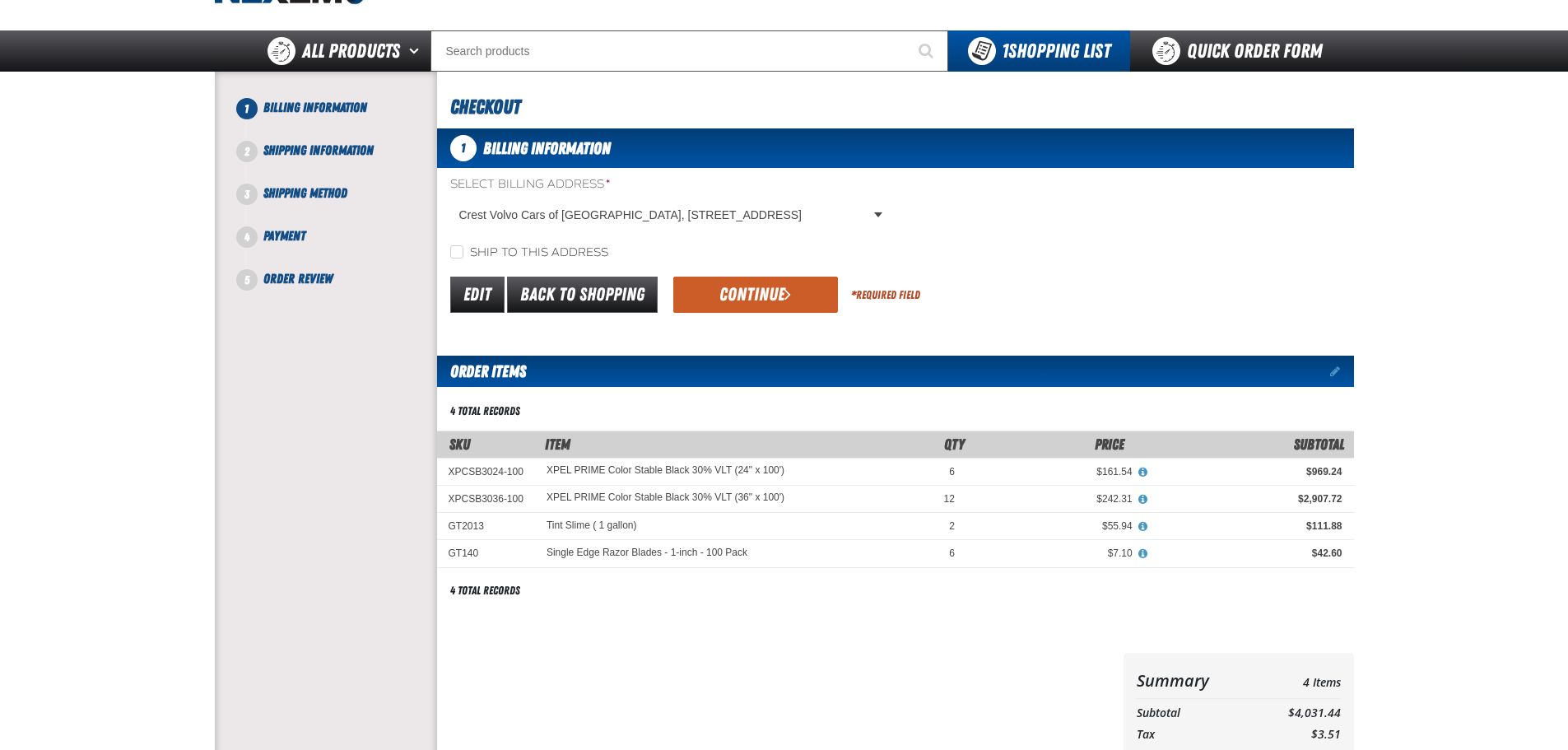
click at [465, 252] on label "Ship to this address" at bounding box center [529, 254] width 158 height 16
click at [464, 252] on input "Ship to this address" at bounding box center [456, 252] width 13 height 13
checkbox input "true"
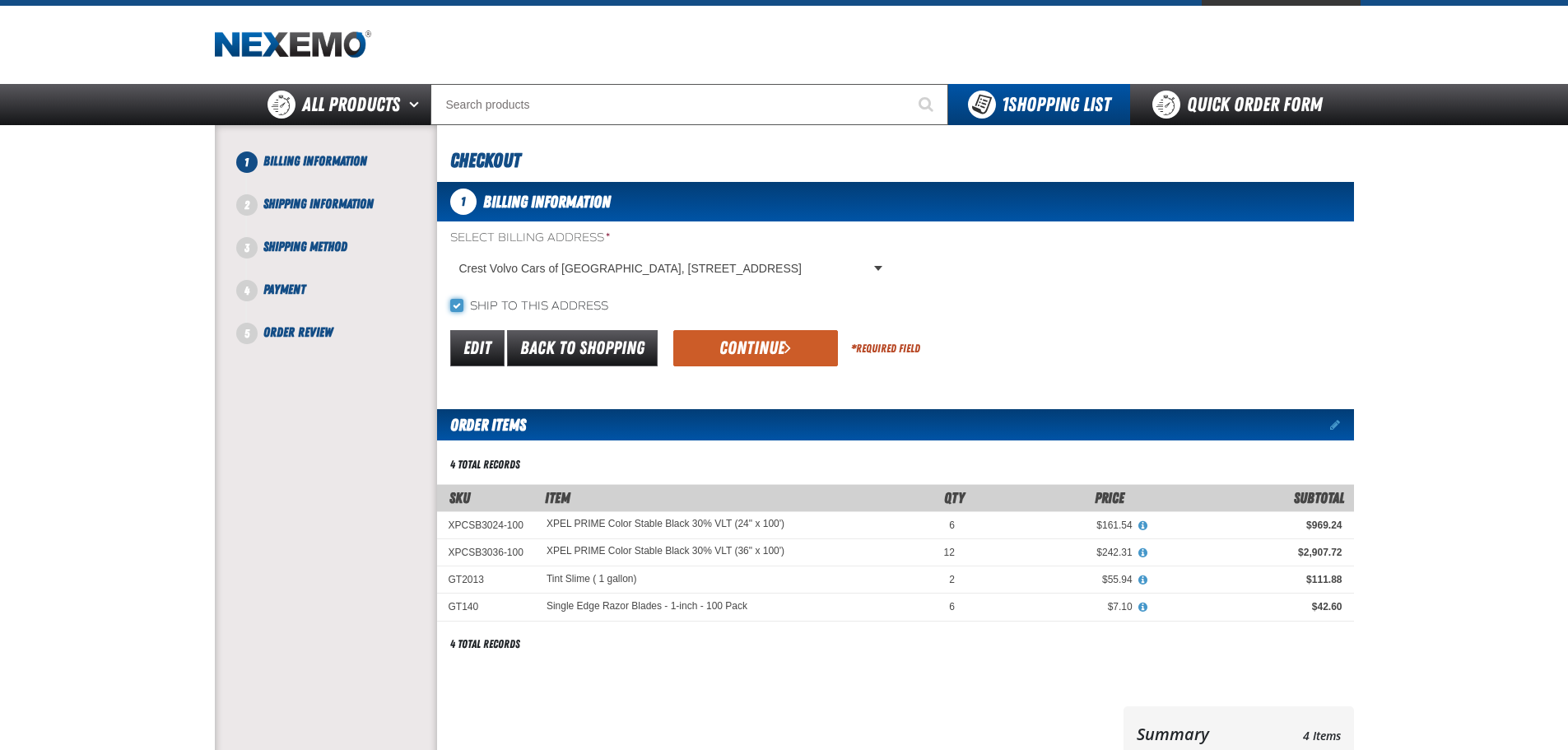
scroll to position [0, 0]
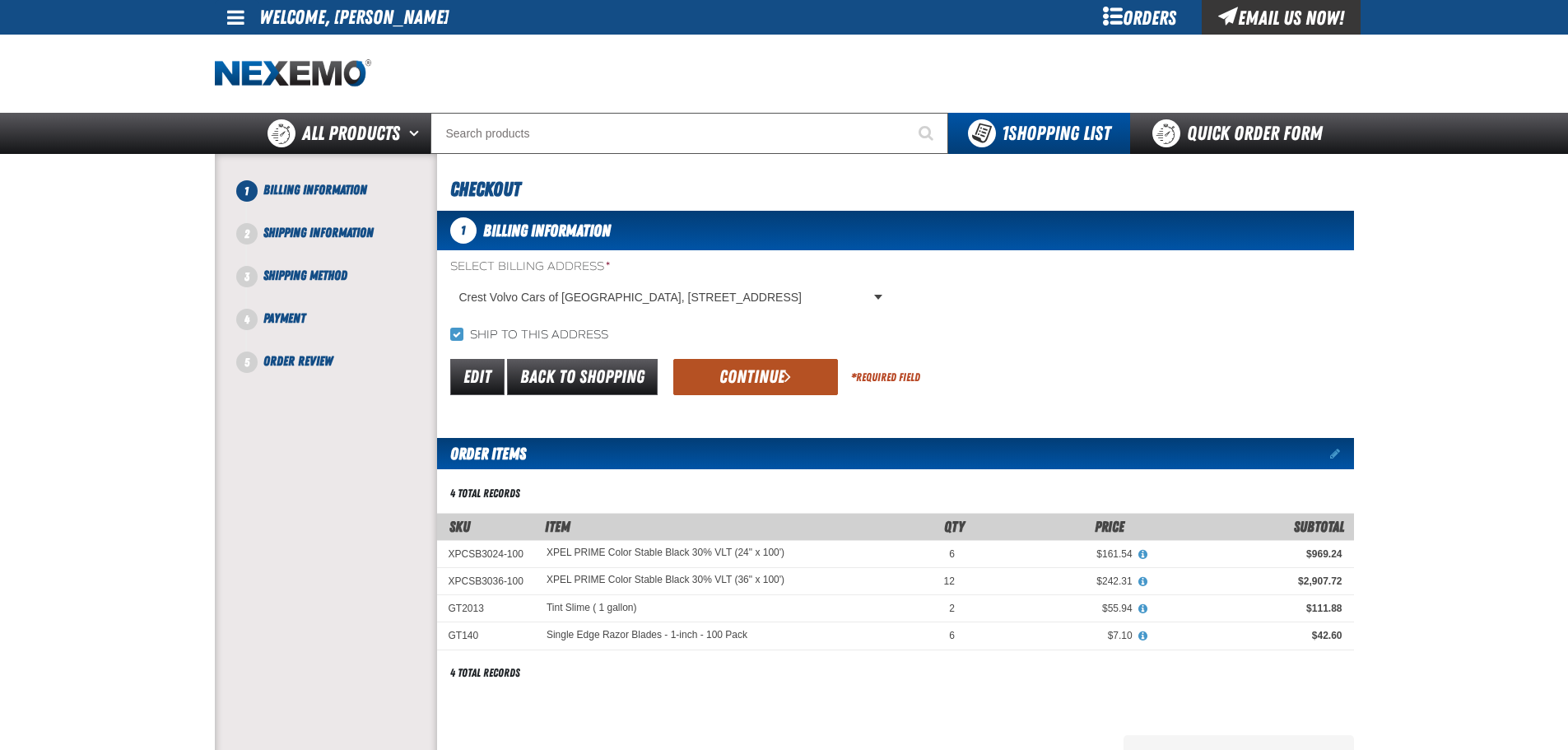
click at [786, 378] on span "submit" at bounding box center [787, 376] width 7 height 18
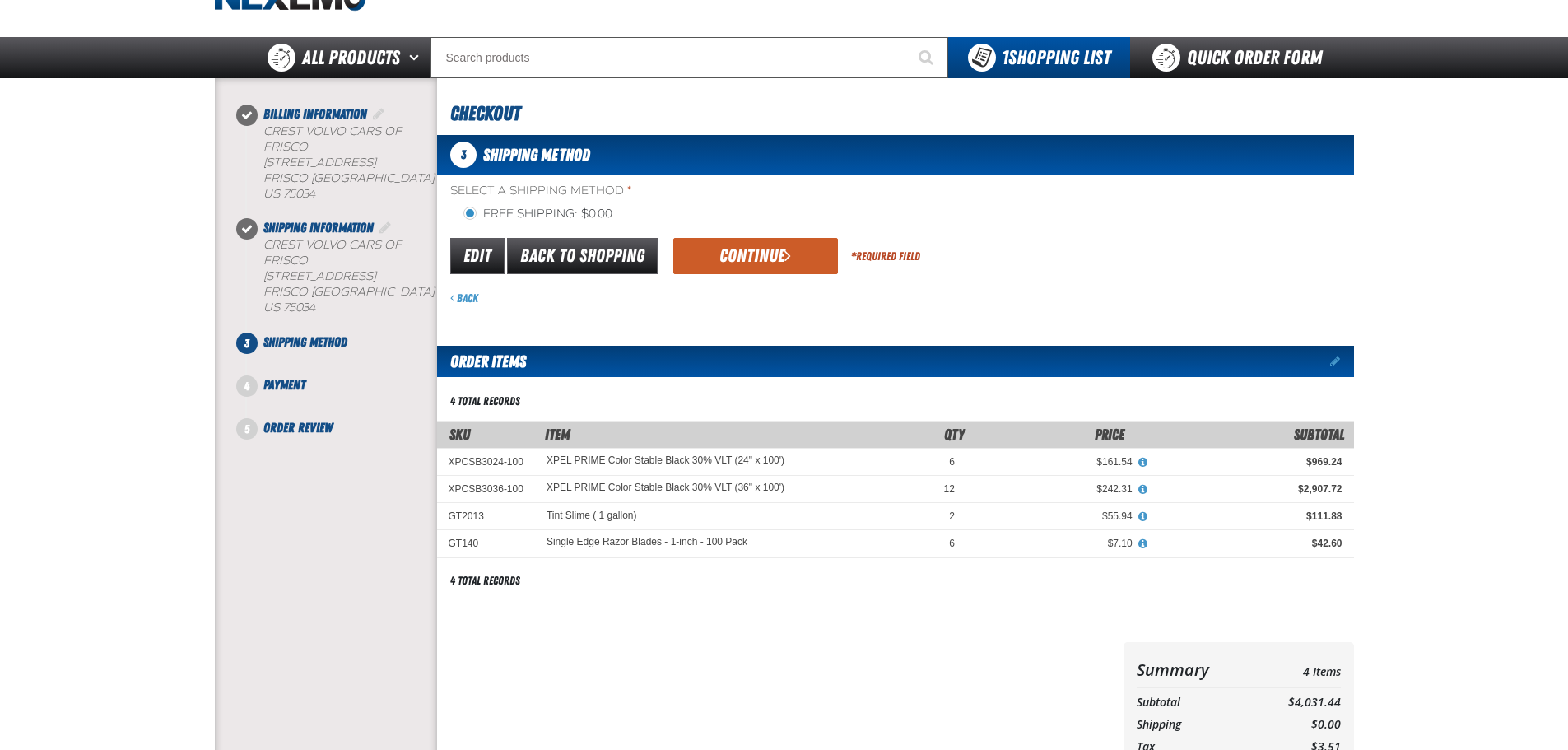
scroll to position [75, 0]
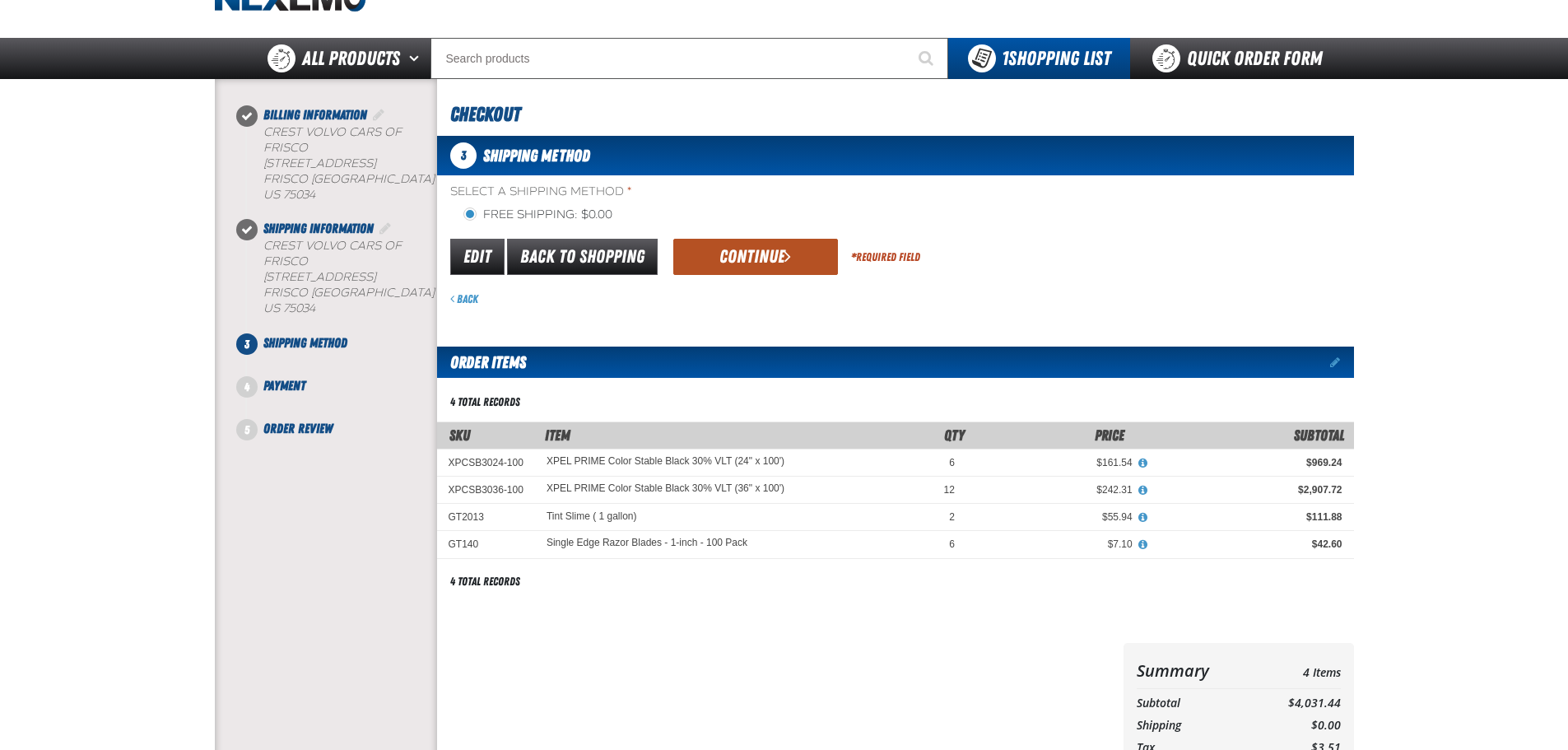
click at [758, 253] on button "Continue" at bounding box center [756, 257] width 165 height 36
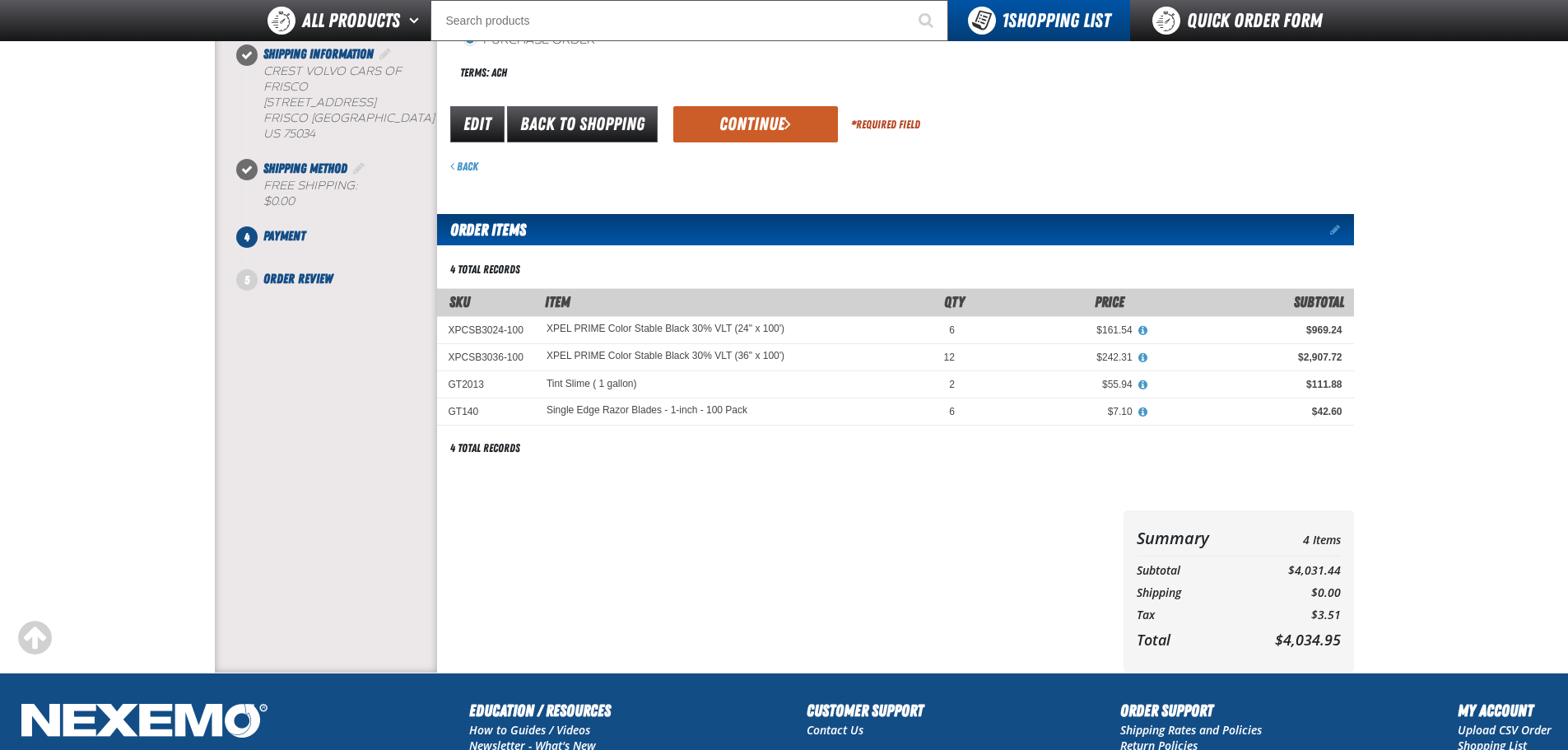
scroll to position [157, 0]
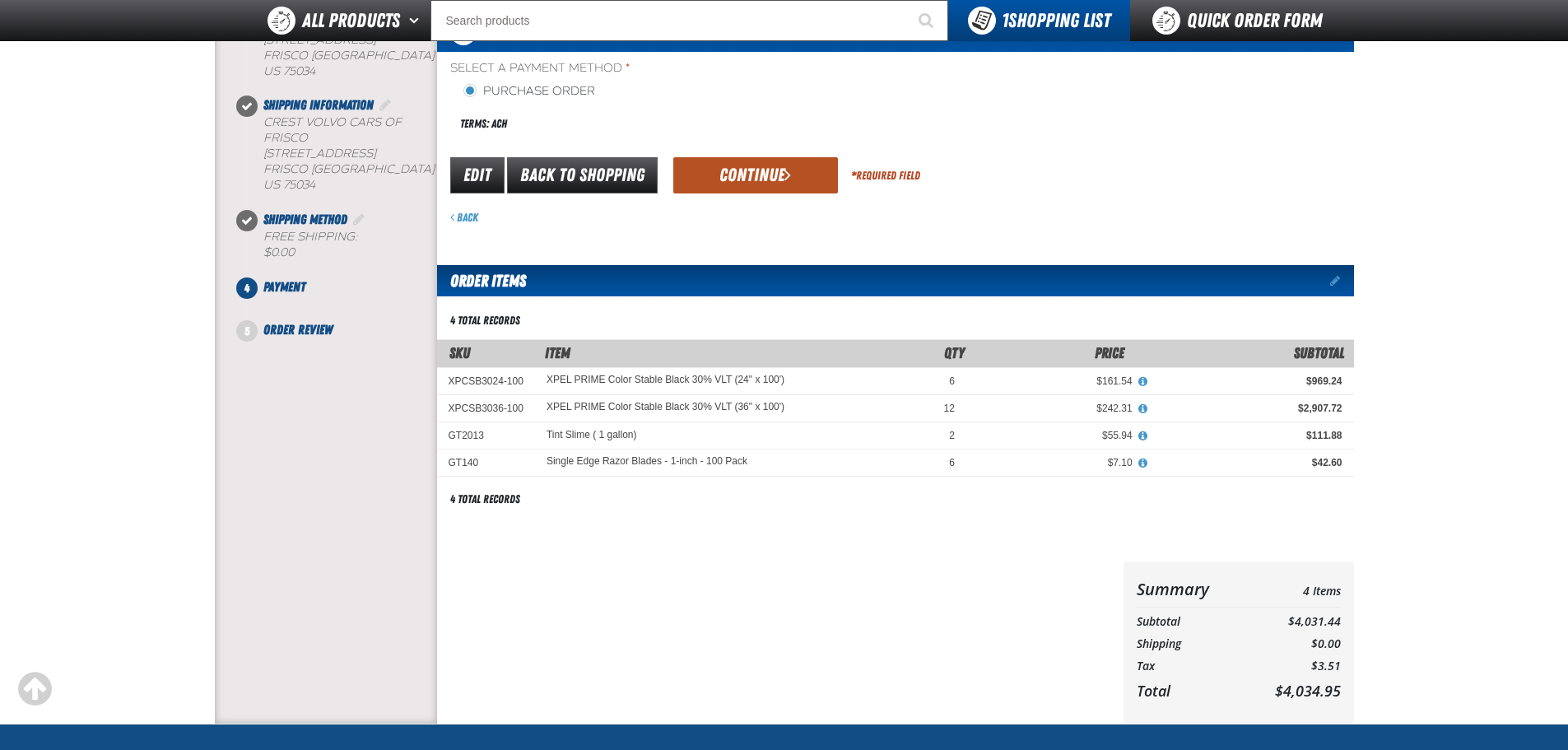
click at [737, 176] on button "Continue" at bounding box center [756, 175] width 165 height 36
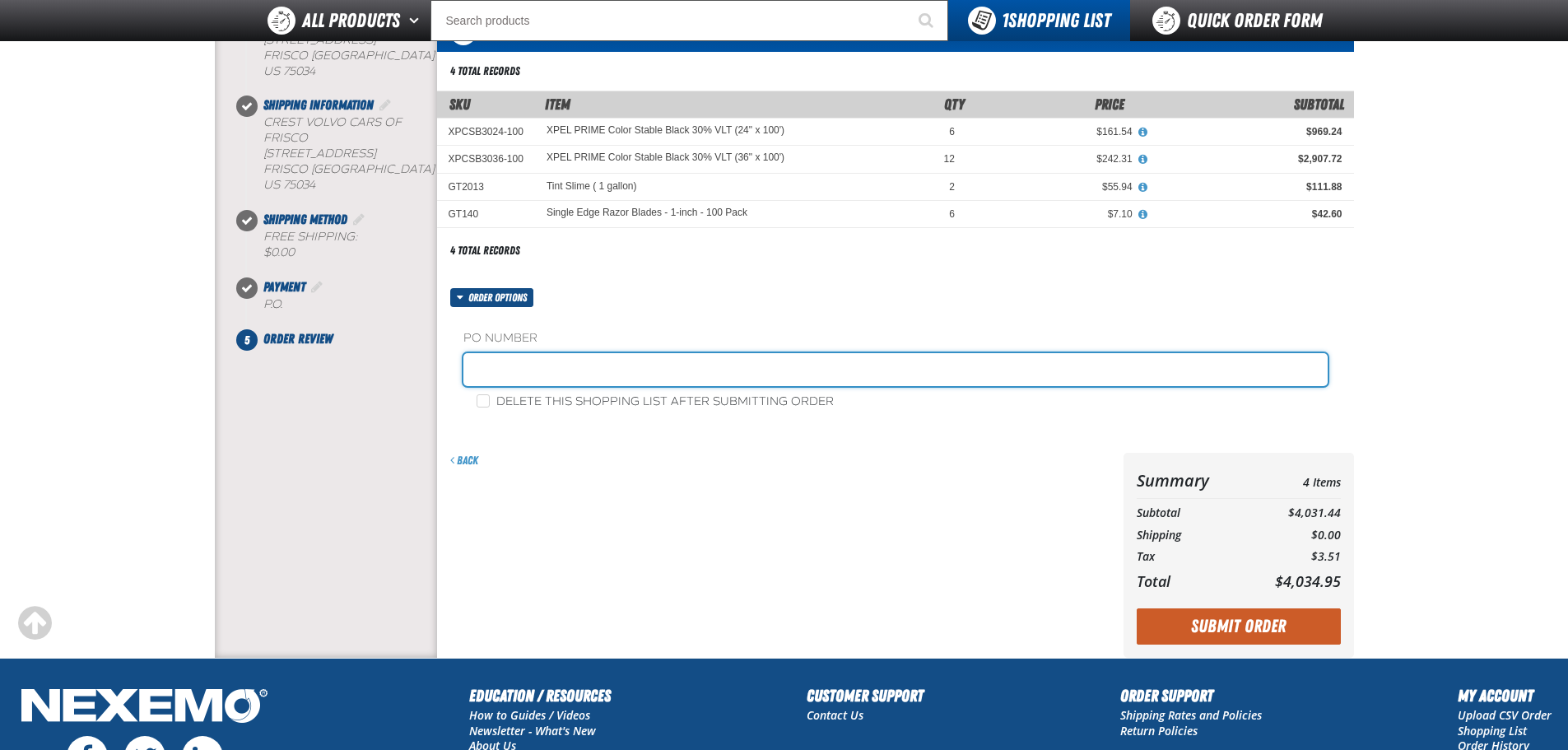
click at [624, 367] on input "text" at bounding box center [896, 370] width 865 height 33
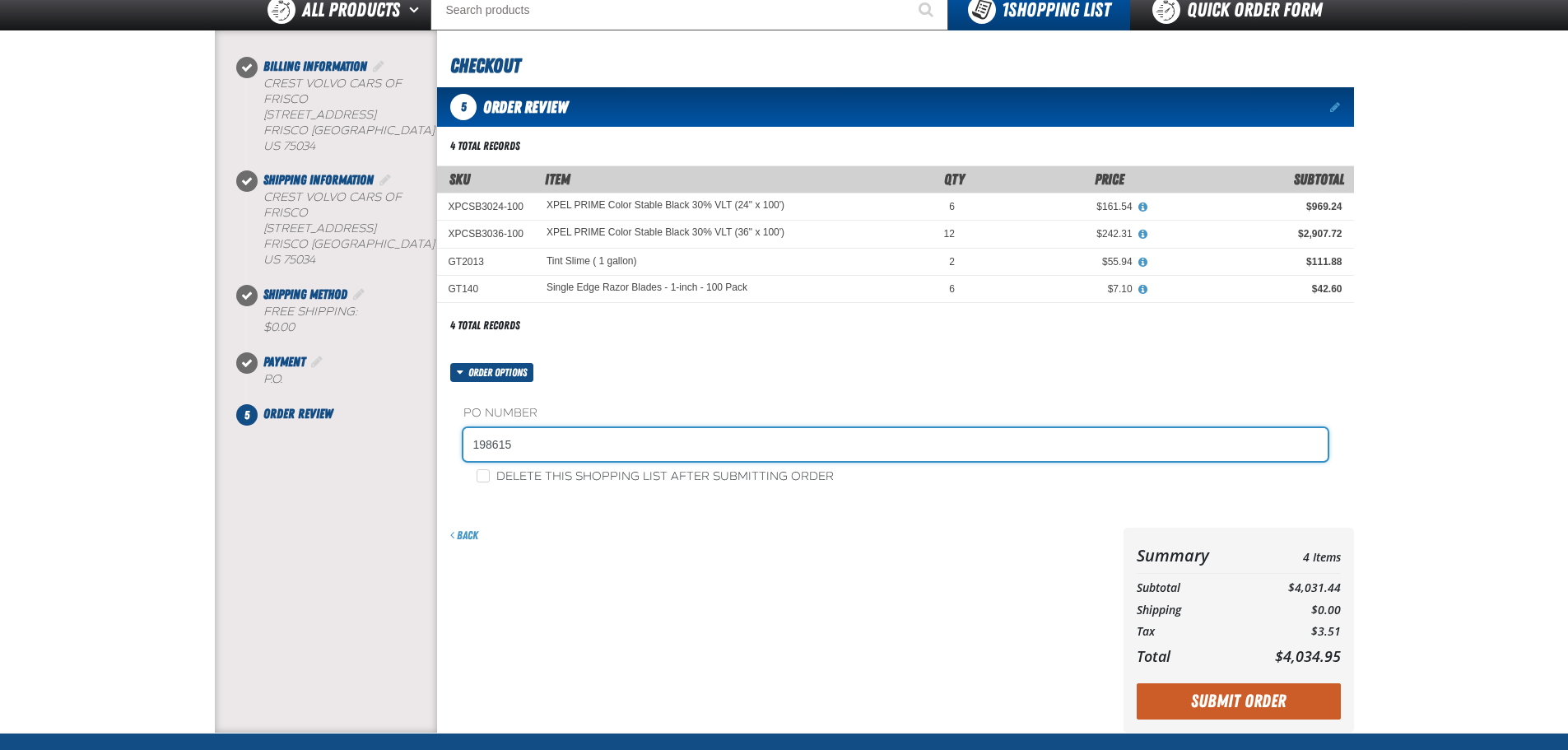
scroll to position [247, 0]
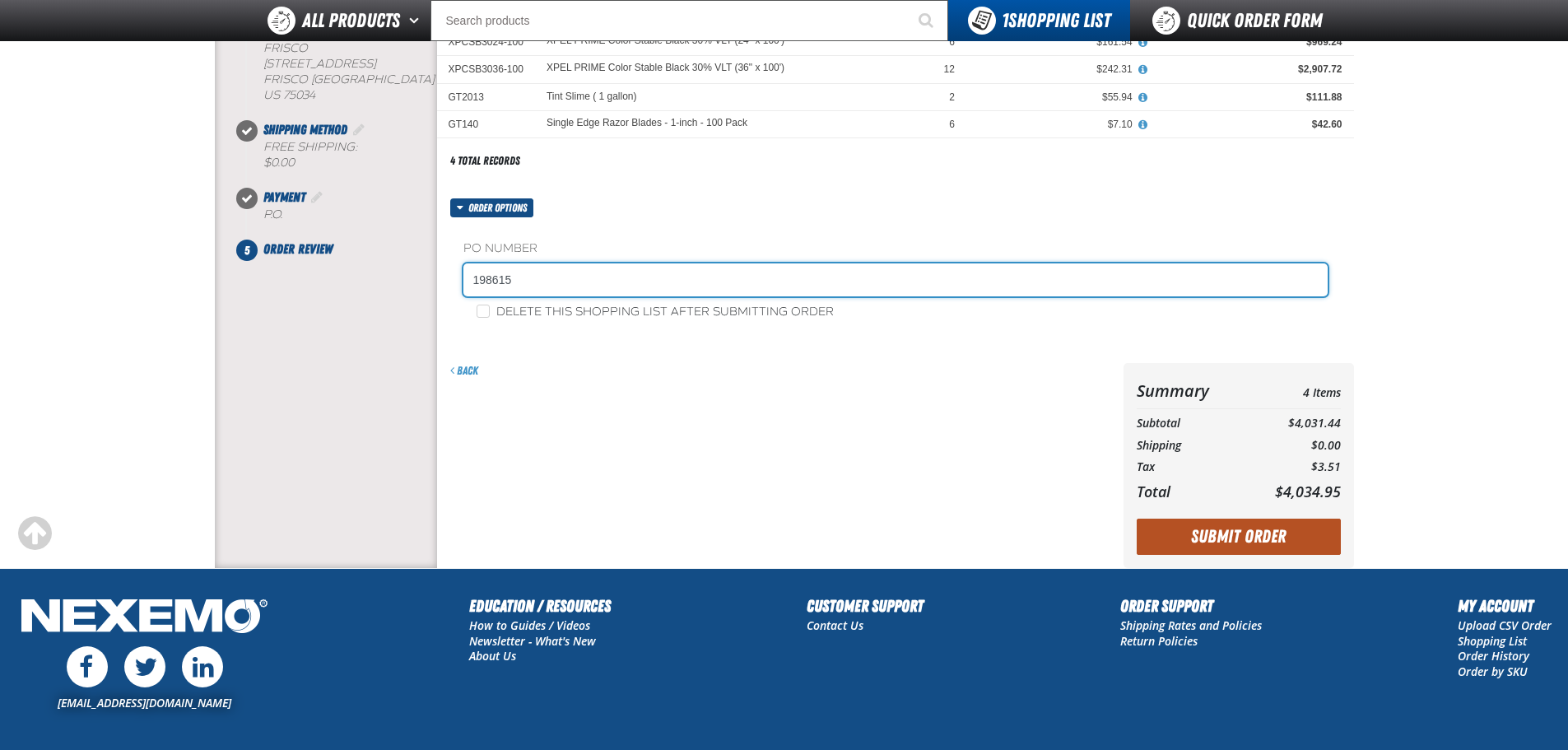
type input "198615"
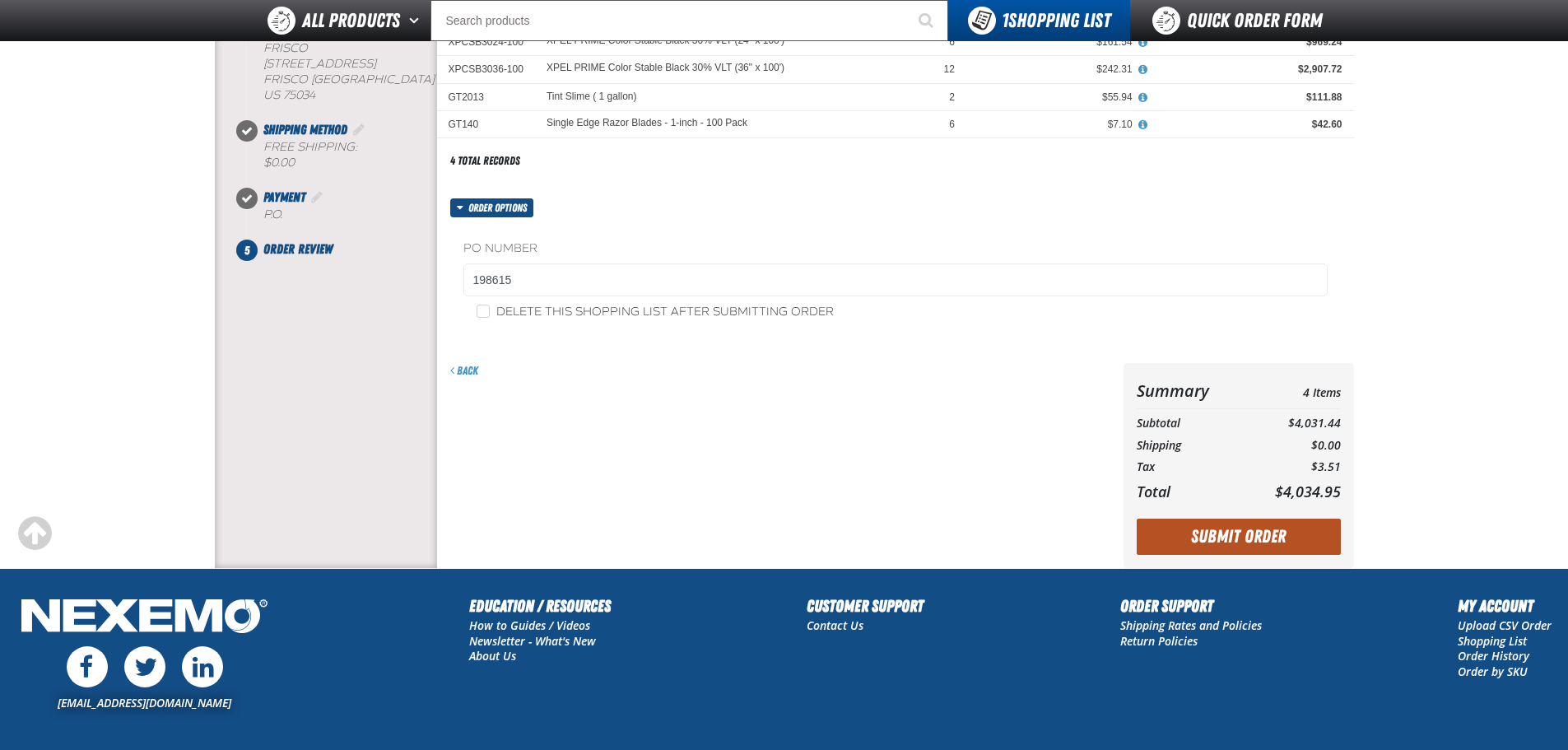
click at [1302, 540] on button "Submit Order" at bounding box center [1239, 537] width 204 height 36
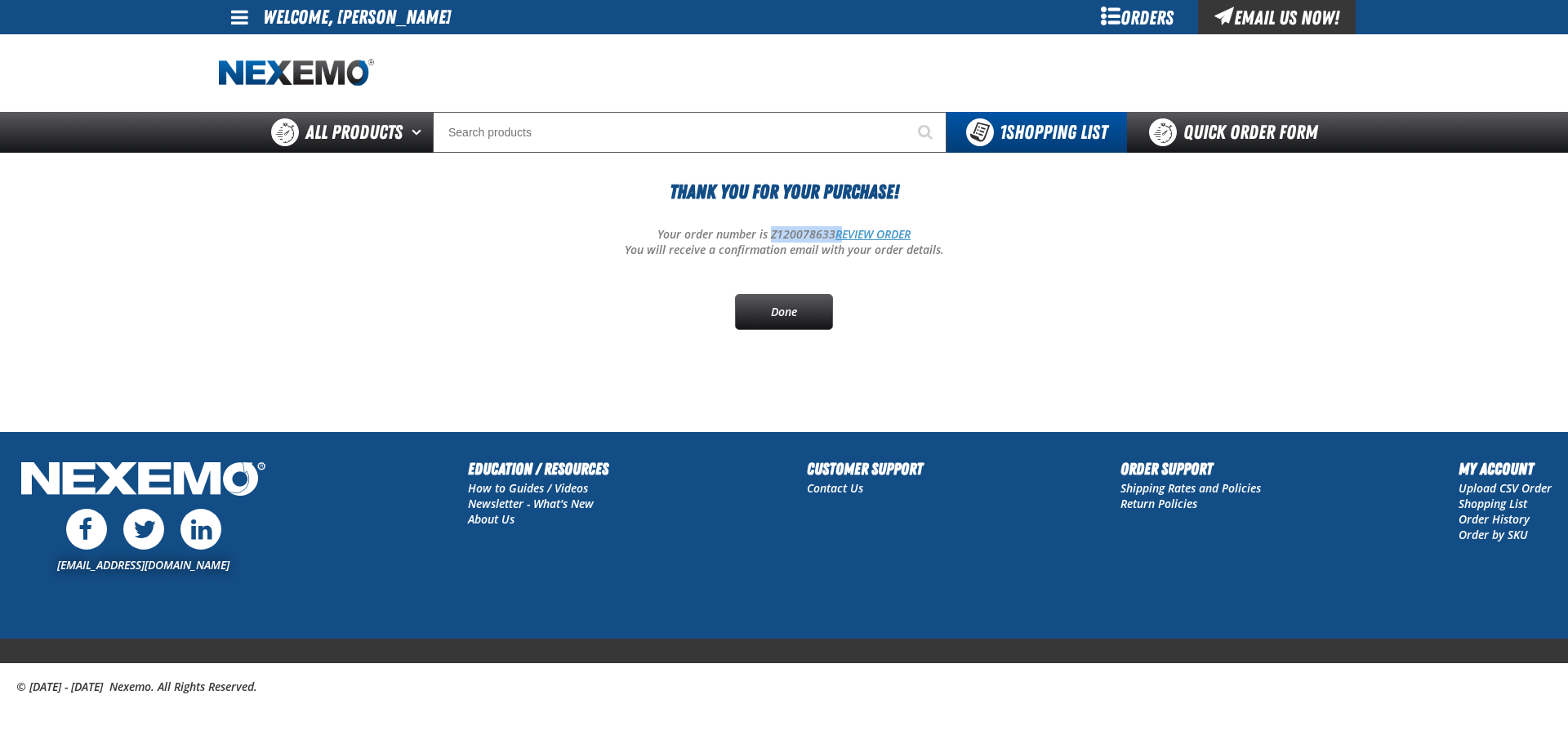
drag, startPoint x: 769, startPoint y: 233, endPoint x: 839, endPoint y: 231, distance: 70.0
click at [839, 231] on p "Your order number is Z120078633 REVIEW ORDER" at bounding box center [784, 235] width 1130 height 16
click at [813, 315] on link "Done" at bounding box center [784, 312] width 98 height 36
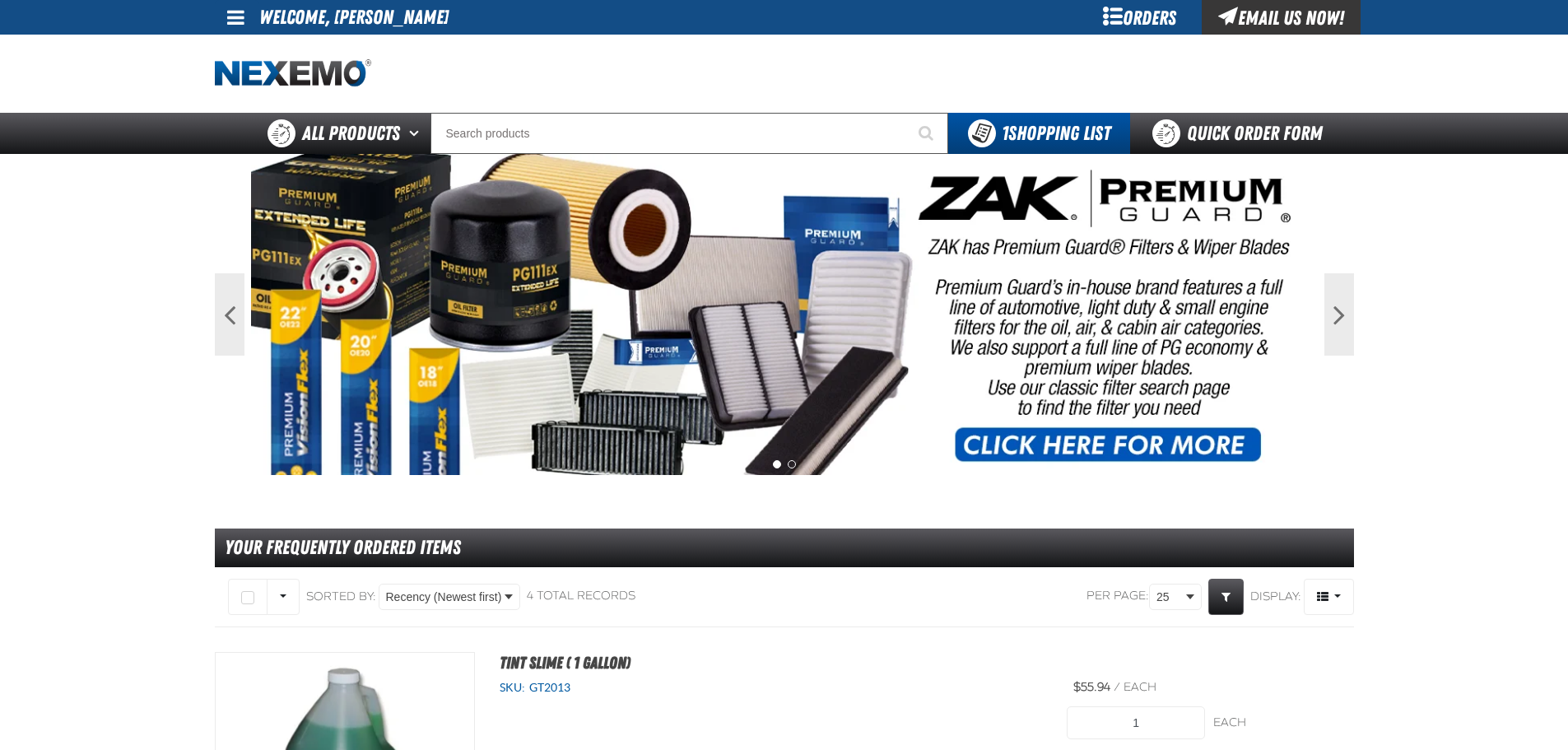
click at [1145, 28] on div "Orders" at bounding box center [1141, 17] width 124 height 34
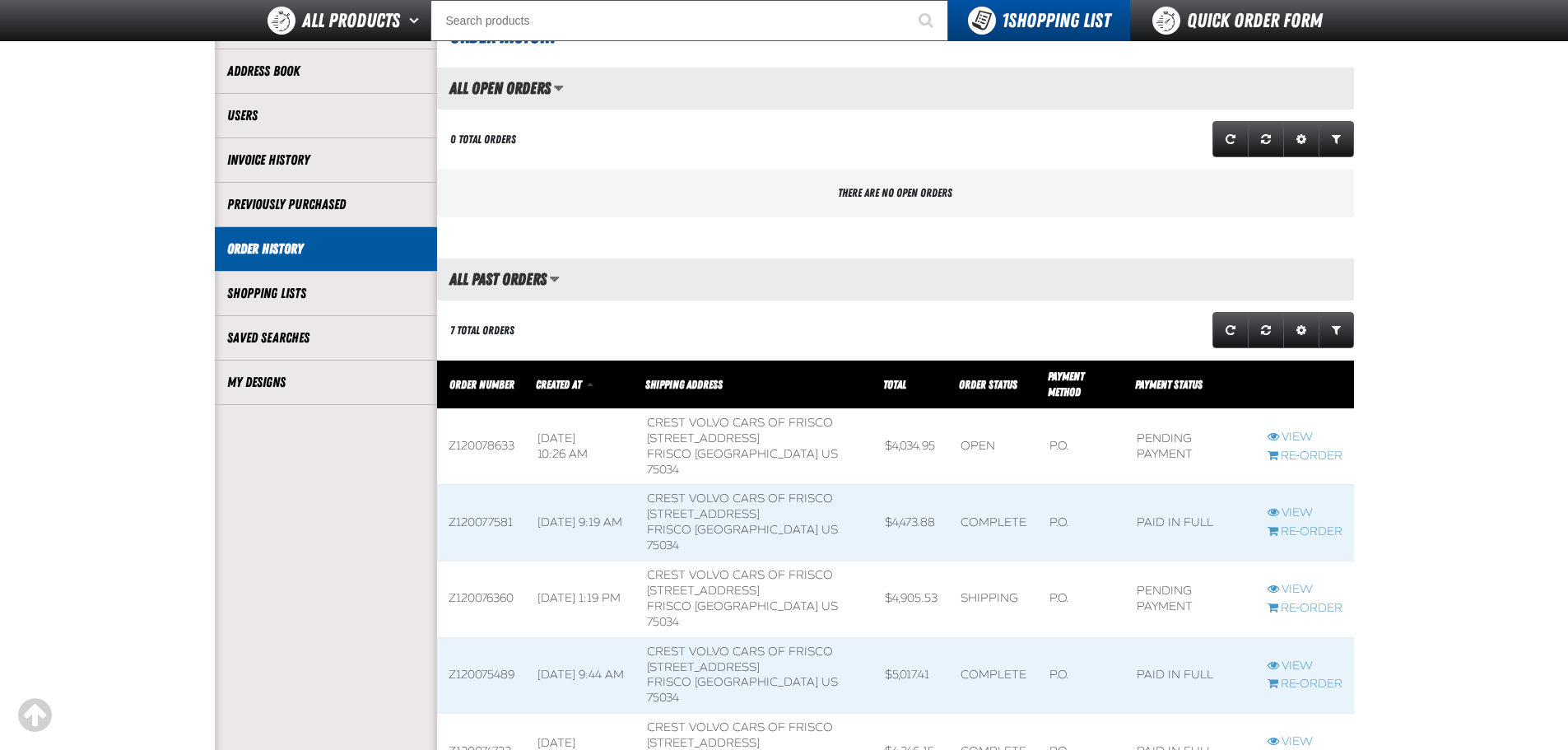
scroll to position [329, 0]
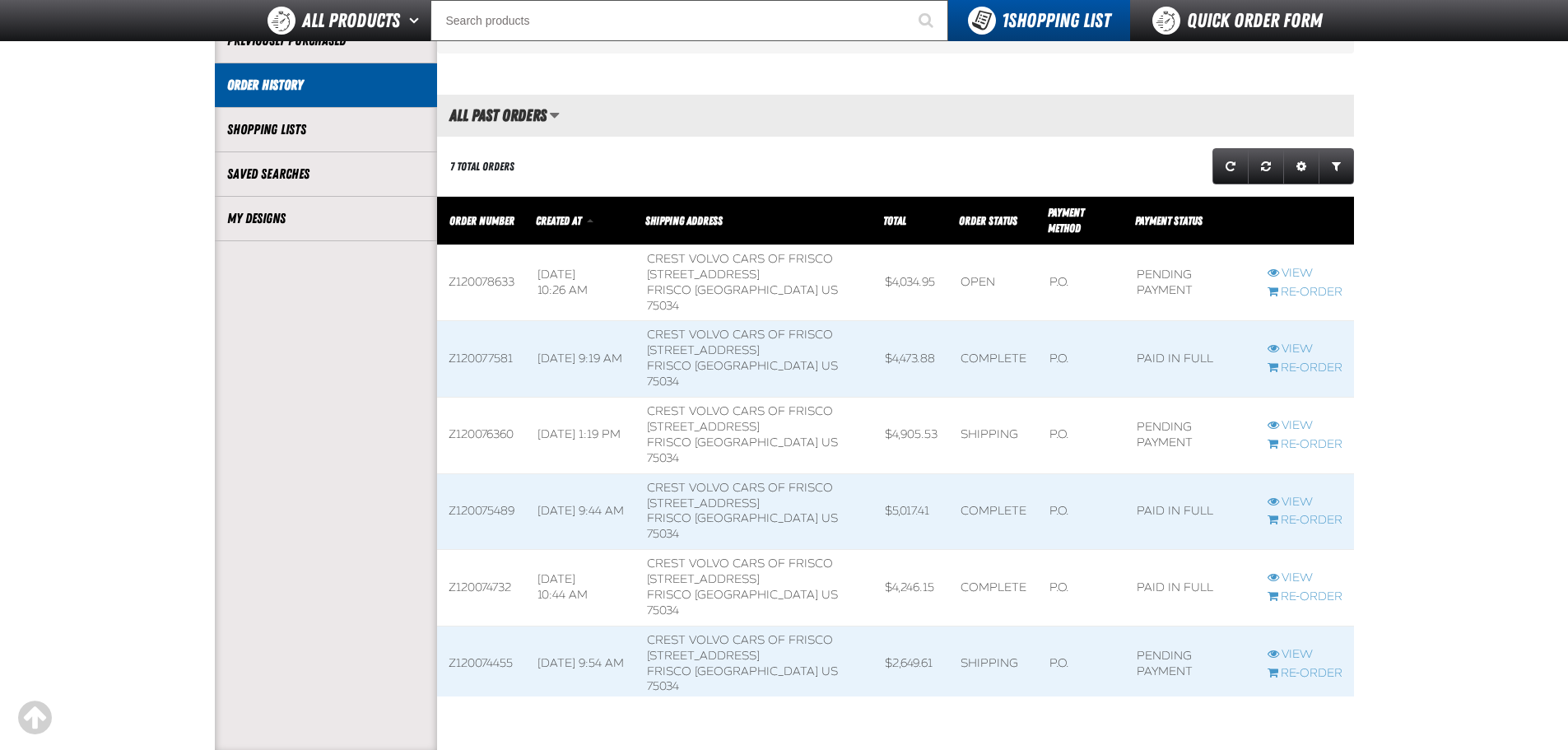
drag, startPoint x: 515, startPoint y: 271, endPoint x: 461, endPoint y: 273, distance: 54.0
click at [461, 273] on td "Z120078633" at bounding box center [481, 283] width 88 height 77
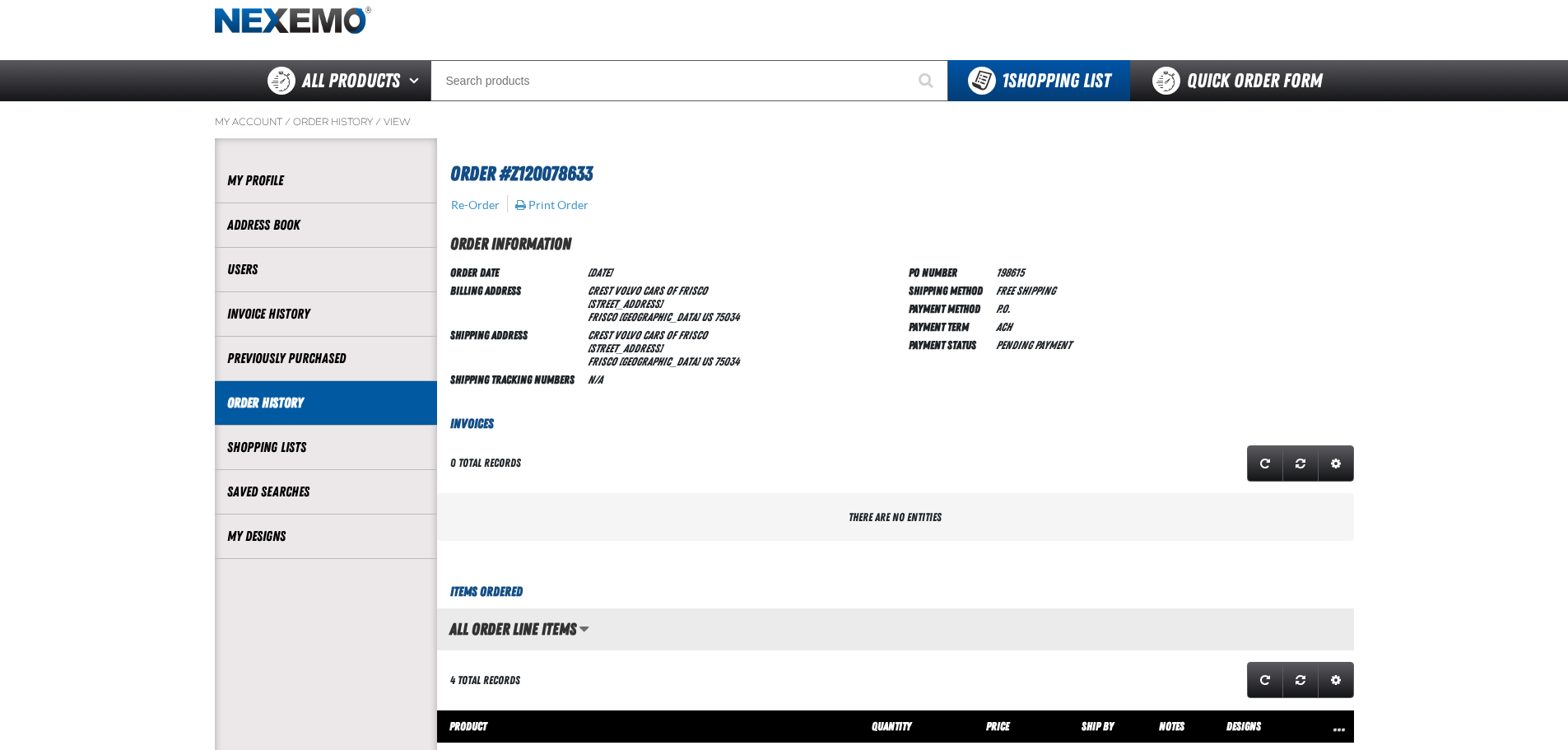
scroll to position [83, 0]
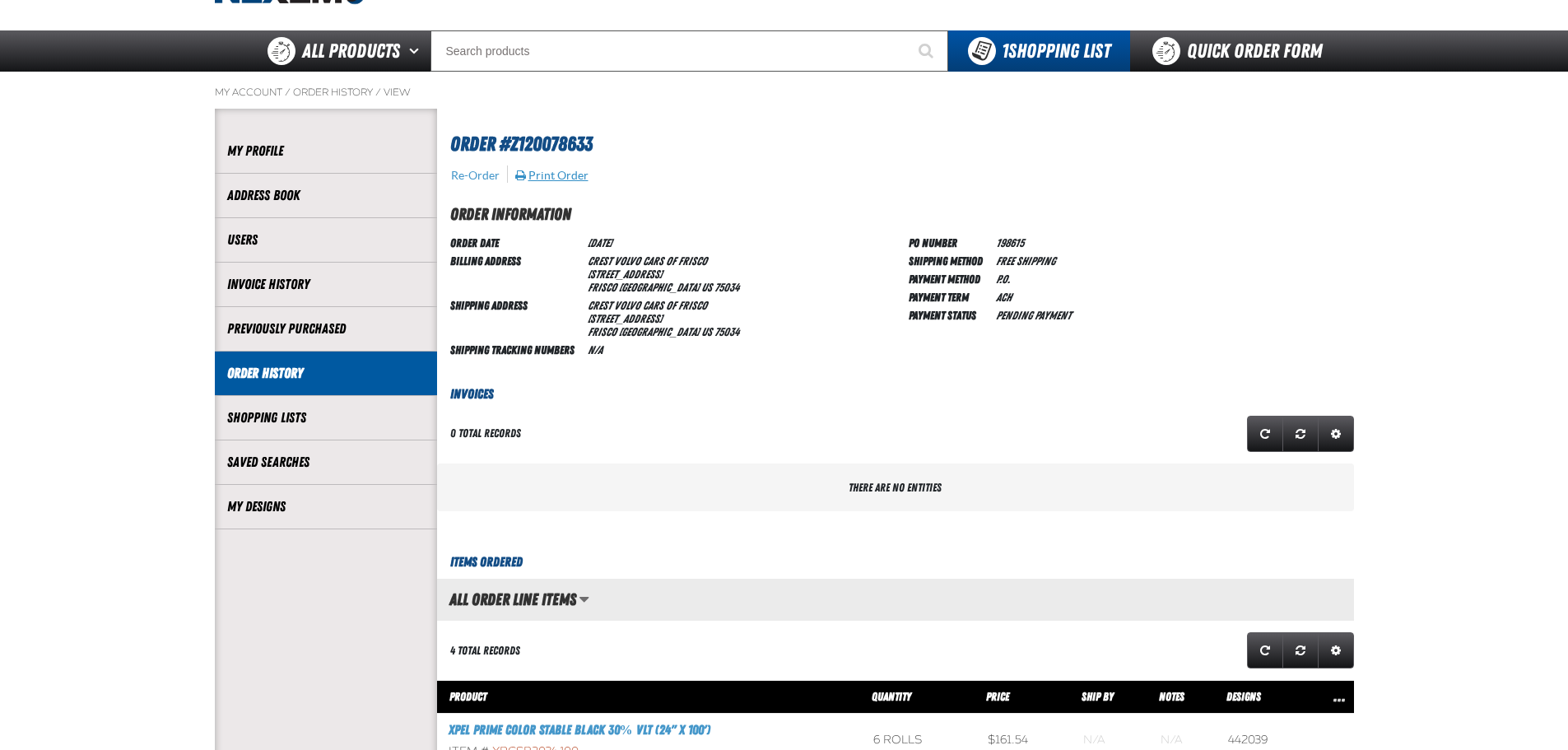
click at [562, 172] on button "Print Order" at bounding box center [552, 175] width 75 height 15
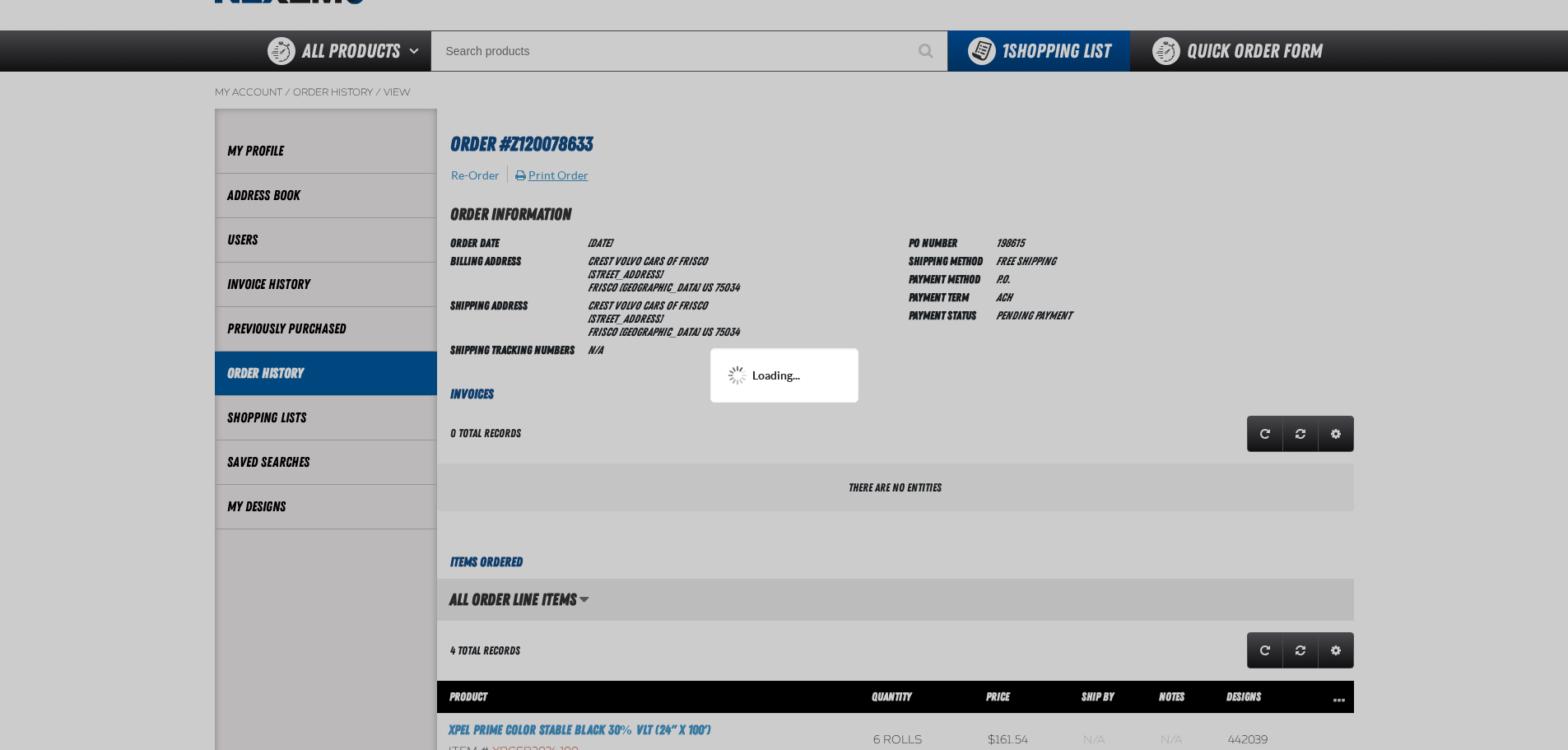
scroll to position [0, 0]
click at [67, 399] on div at bounding box center [784, 375] width 1568 height 750
click at [246, 291] on div at bounding box center [784, 375] width 1568 height 750
